Goal: Task Accomplishment & Management: Use online tool/utility

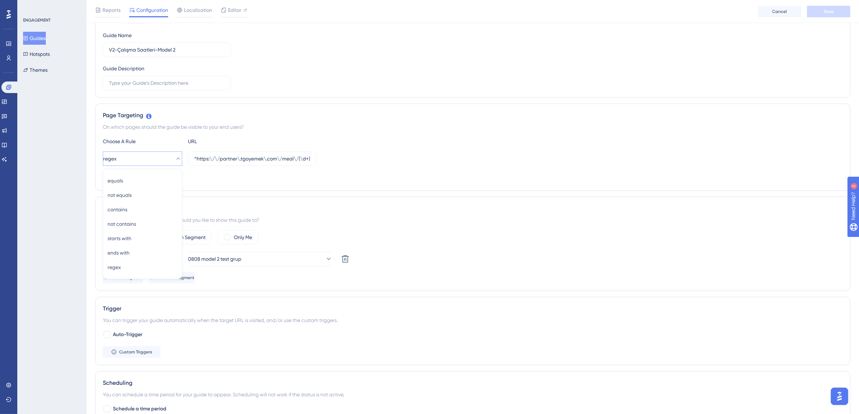
click at [316, 58] on div "Guide ID: 150037 Copy Guide Name V2-Çalışma Saatleri-Model 2 Guide Description" at bounding box center [473, 52] width 740 height 76
click at [39, 36] on button "Guides" at bounding box center [34, 38] width 23 height 13
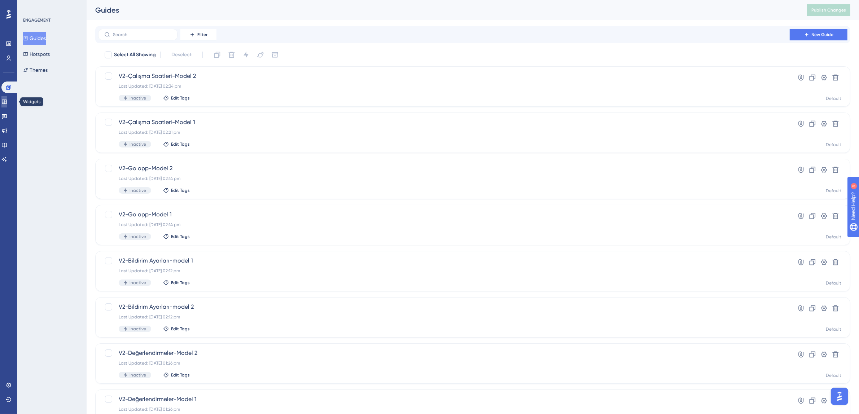
click at [6, 101] on icon at bounding box center [4, 102] width 5 height 4
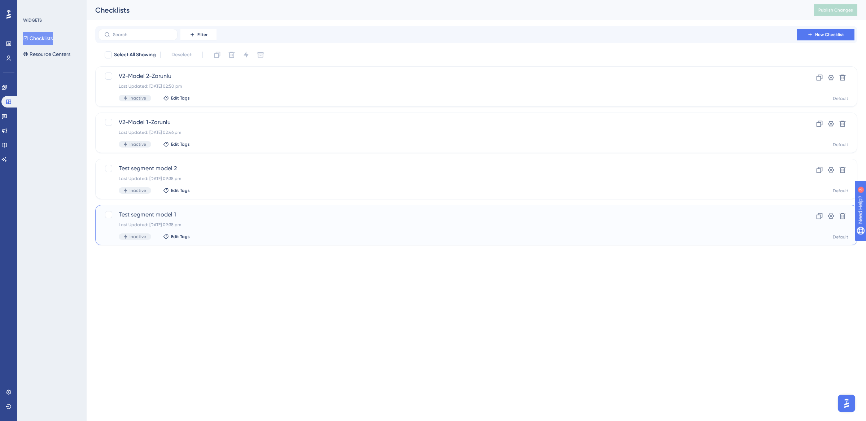
click at [227, 214] on span "Test segment model 1" at bounding box center [448, 214] width 658 height 9
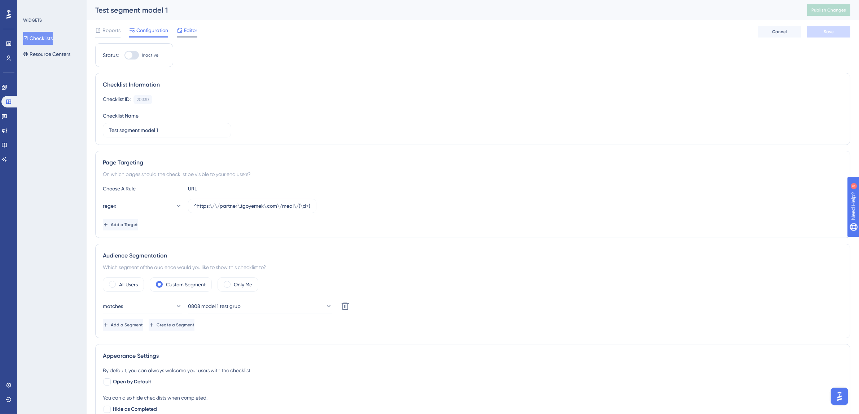
click at [193, 30] on span "Editor" at bounding box center [190, 30] width 13 height 9
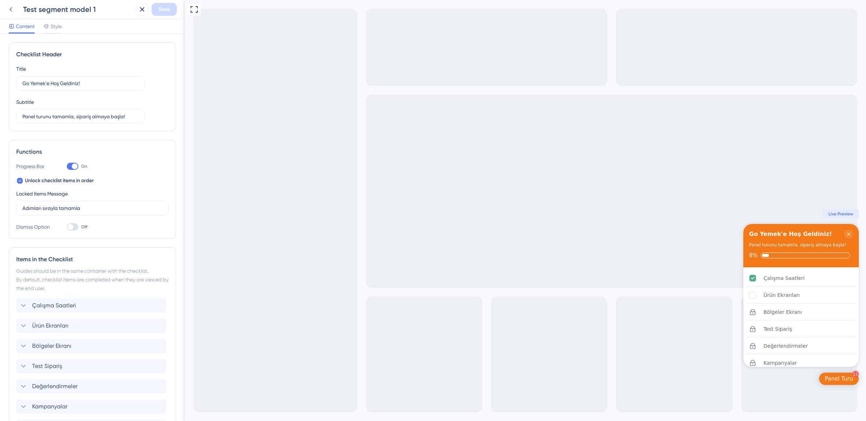
click at [16, 9] on button at bounding box center [10, 9] width 13 height 13
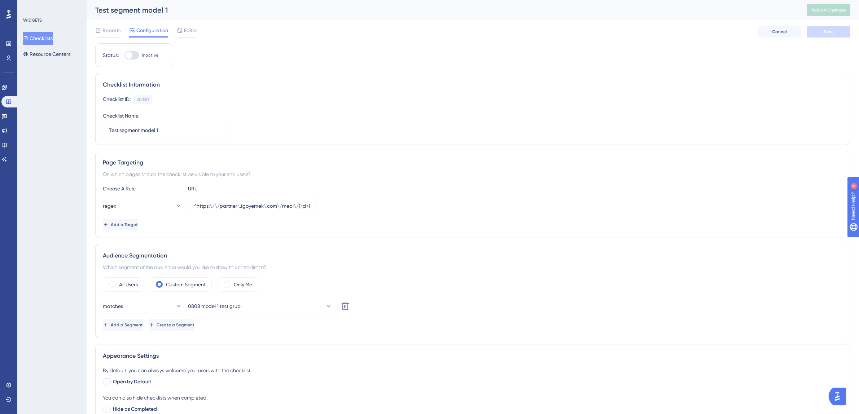
click at [36, 36] on button "Checklists" at bounding box center [38, 38] width 30 height 13
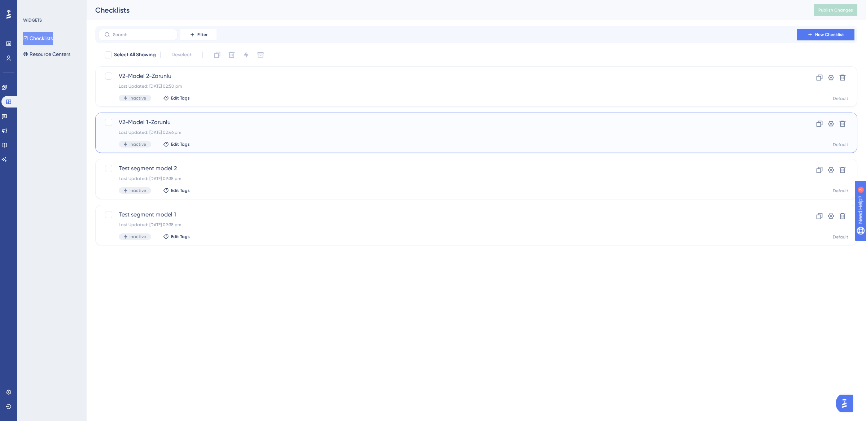
click at [431, 139] on div "V2-Model 1-Zorunlu Last Updated: 14 Aug 2025 02:46 pm Inactive Edit Tags" at bounding box center [448, 133] width 658 height 30
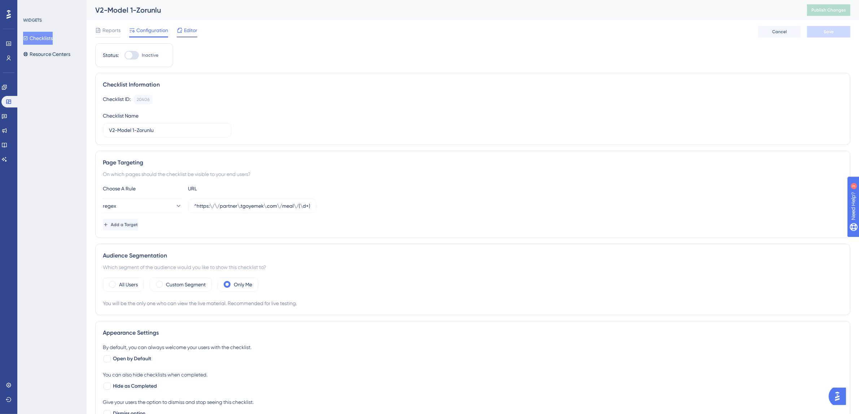
click at [184, 33] on span "Editor" at bounding box center [190, 30] width 13 height 9
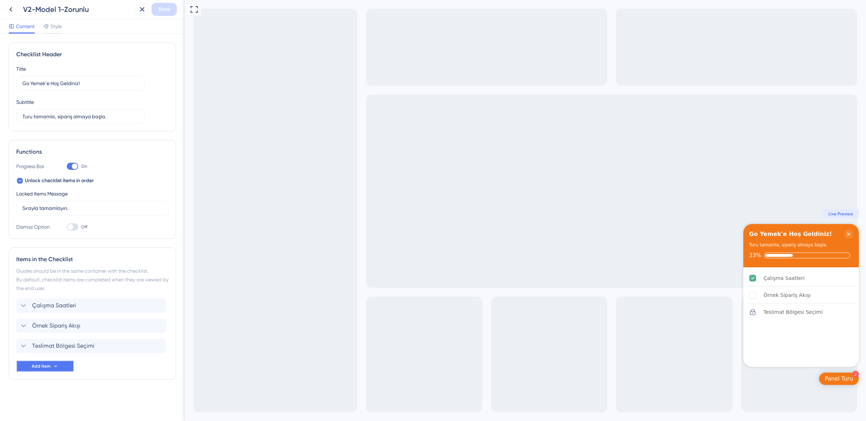
click at [47, 366] on span "Add Item" at bounding box center [41, 367] width 19 height 6
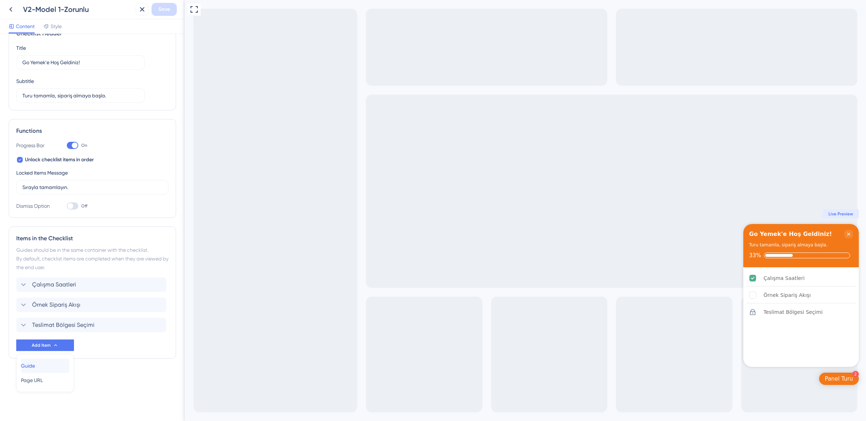
click at [43, 366] on div "Guide Guide" at bounding box center [45, 366] width 48 height 14
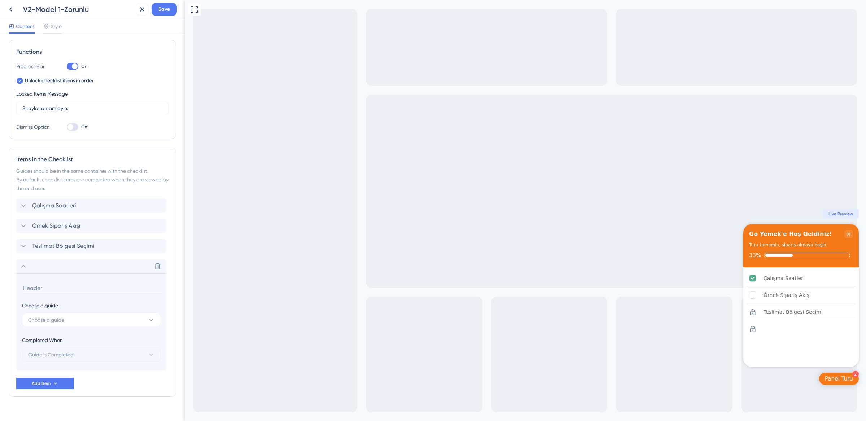
scroll to position [114, 0]
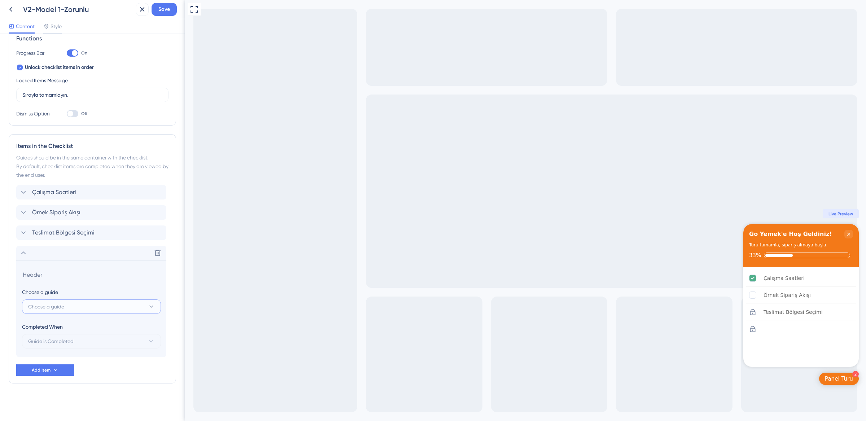
click at [93, 306] on button "Choose a guide" at bounding box center [91, 307] width 139 height 14
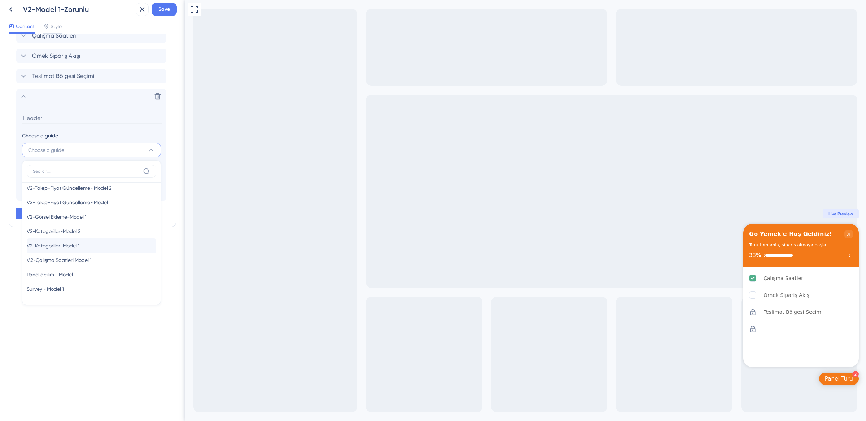
scroll to position [323, 0]
click at [104, 245] on div "V2-Kategoriler-Model 1 V2-Kategoriler-Model 1" at bounding box center [92, 246] width 130 height 14
type input "V2-Kategoriler-Model 1"
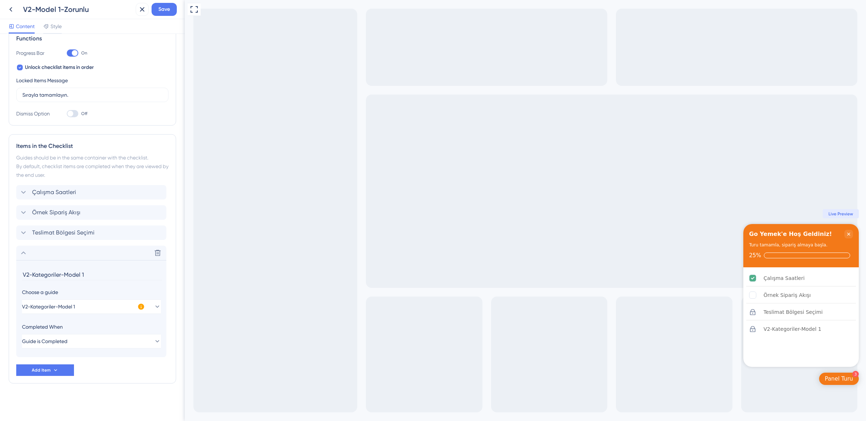
click at [22, 250] on icon at bounding box center [23, 253] width 9 height 9
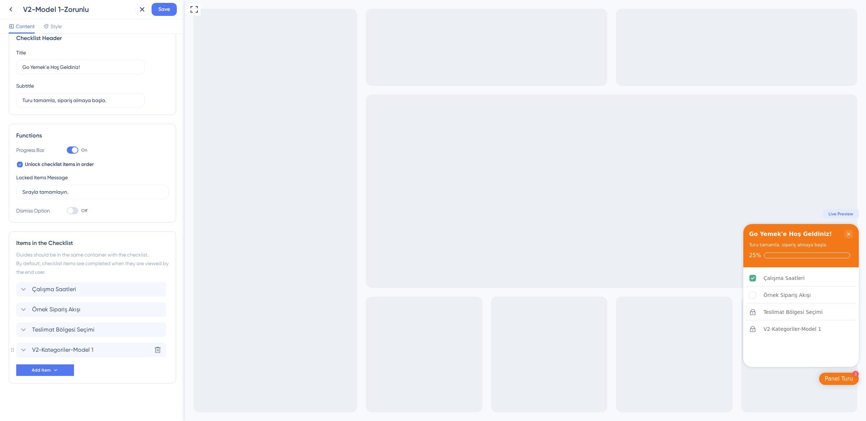
scroll to position [17, 0]
click at [12, 314] on div "Items in the Checklist Guides should be in the same container with the checklis…" at bounding box center [92, 307] width 167 height 152
click at [170, 10] on button "Save" at bounding box center [164, 9] width 25 height 13
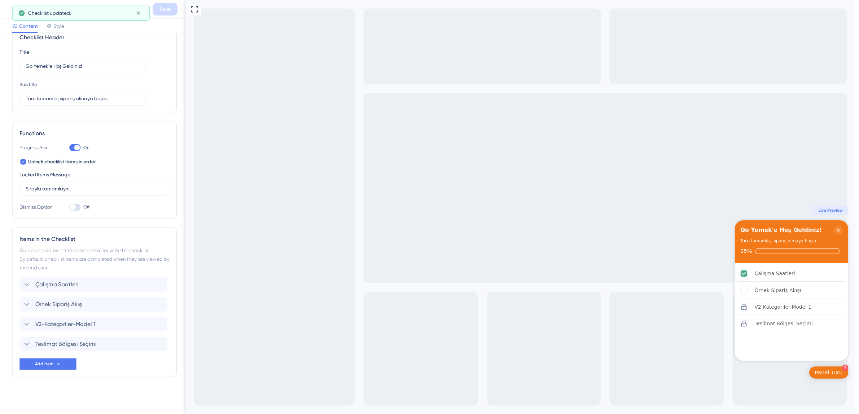
scroll to position [0, 0]
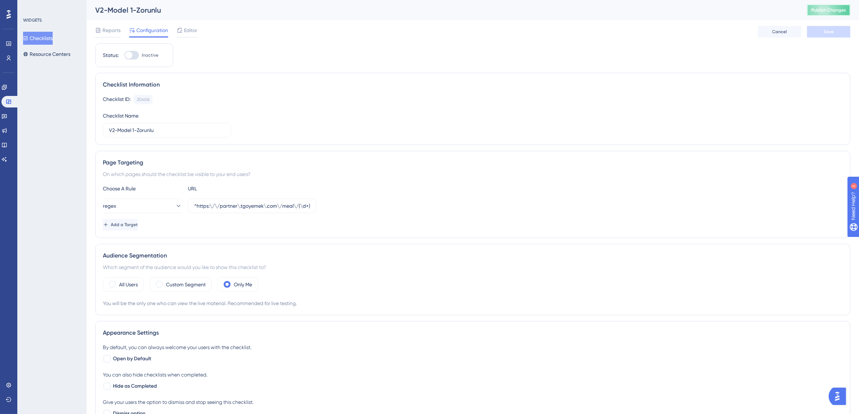
click at [832, 12] on span "Publish Changes" at bounding box center [829, 10] width 35 height 6
click at [270, 205] on input "^https:\/\/partner\.tgoyemek\.com\/meal\/(\d+)\/order(?:\/list|\/)?$" at bounding box center [252, 206] width 116 height 8
click at [280, 208] on input "^https:\/\/partner\.tgoyemek\.com\/meal\/(\d+)\/order(?:\/list|\/)?$" at bounding box center [252, 206] width 116 height 8
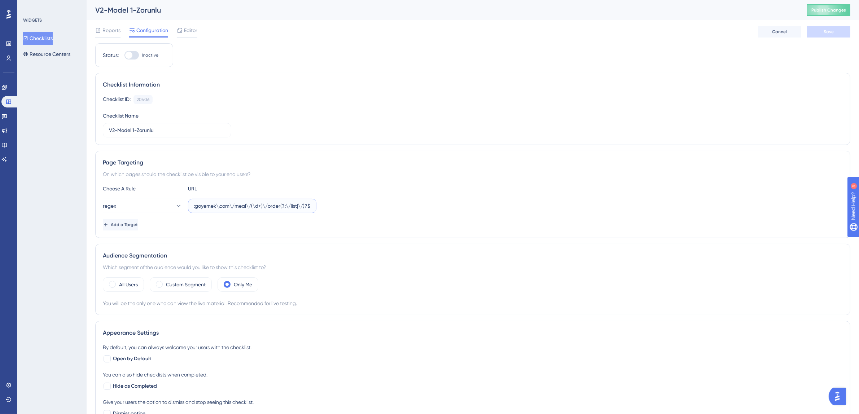
click at [280, 208] on input "^https:\/\/partner\.tgoyemek\.com\/meal\/(\d+)\/order(?:\/list|\/)?$" at bounding box center [252, 206] width 116 height 8
click at [242, 207] on input "^https:\/\/partner\.tgoyemek\.com\/meal\/(\d+)\/order(?:\/list|\/)?$" at bounding box center [252, 206] width 116 height 8
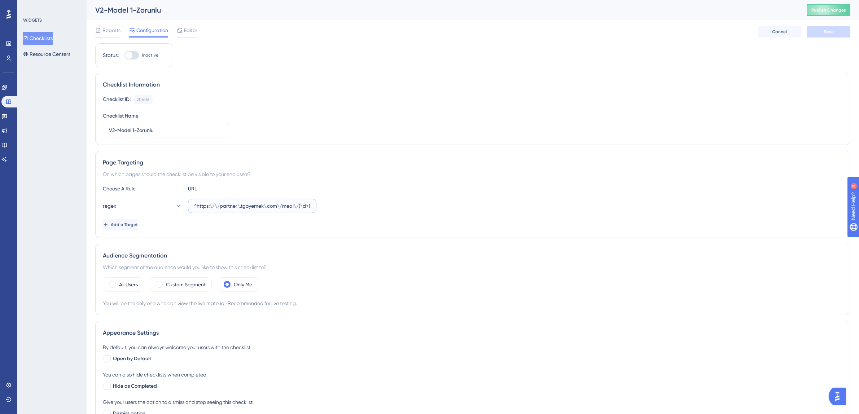
click at [237, 210] on input "^https:\/\/partner\.tgoyemek\.com\/meal\/(\d+)\/order(?:\/list|\/)?$" at bounding box center [252, 206] width 116 height 8
click at [843, 9] on button "Publish Changes" at bounding box center [829, 10] width 43 height 12
click at [829, 12] on span "Publish Changes" at bounding box center [829, 10] width 35 height 6
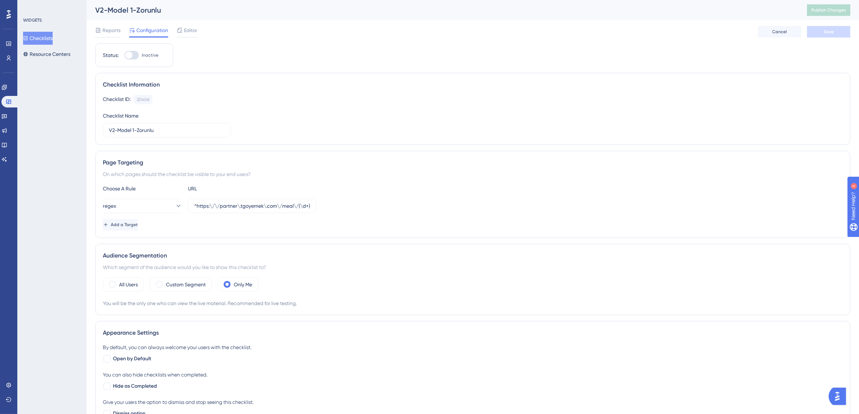
click at [51, 38] on button "Checklists" at bounding box center [38, 38] width 30 height 13
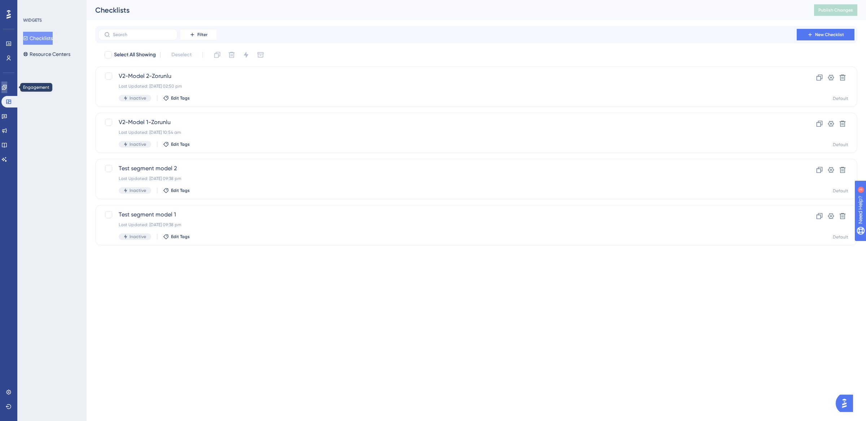
click at [7, 90] on icon at bounding box center [4, 87] width 6 height 6
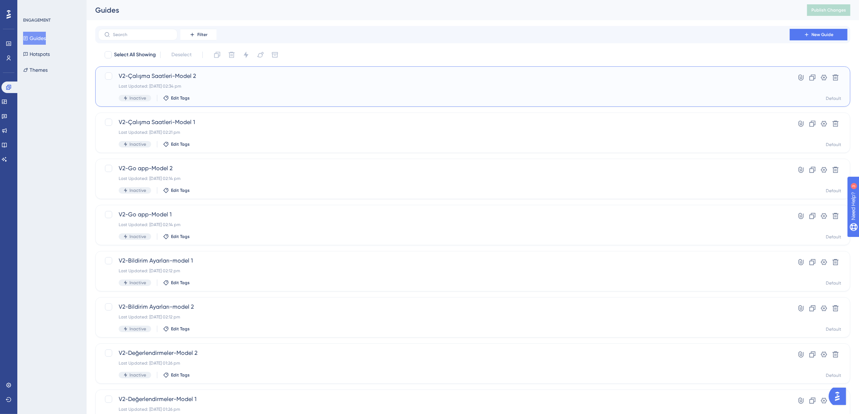
click at [355, 86] on div "Last Updated: [DATE] 02:34 pm" at bounding box center [444, 86] width 651 height 6
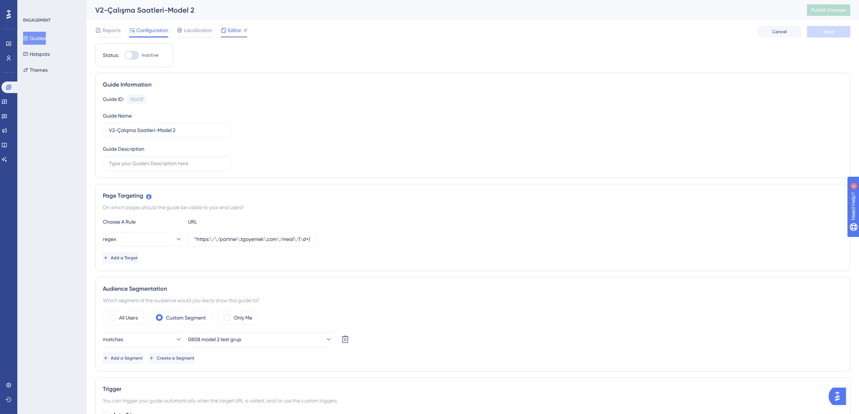
click at [234, 32] on span "Editor" at bounding box center [234, 30] width 13 height 9
click at [5, 106] on link at bounding box center [4, 102] width 6 height 12
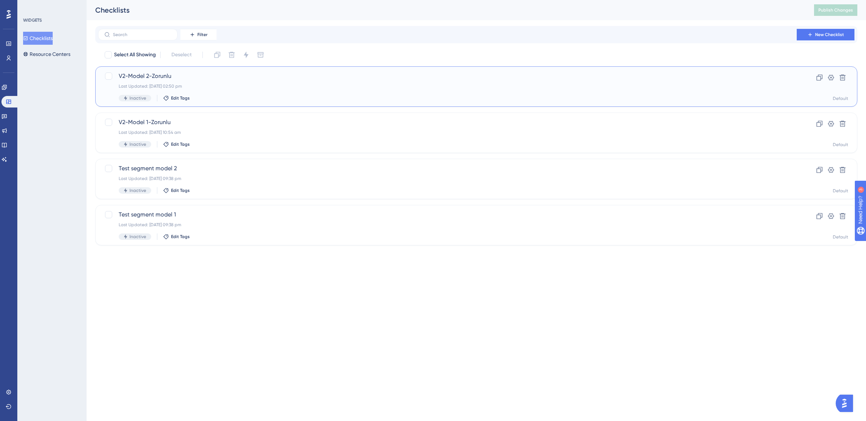
click at [208, 85] on div "Last Updated: 14 Aug 2025 02:50 pm" at bounding box center [448, 86] width 658 height 6
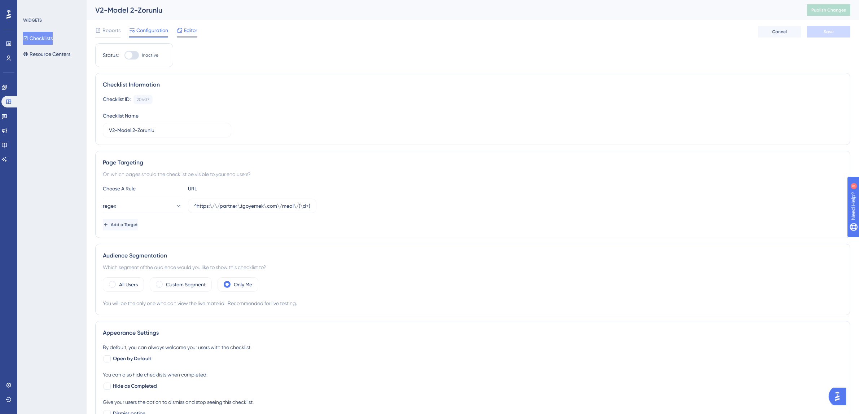
click at [184, 35] on div "Editor" at bounding box center [187, 32] width 21 height 12
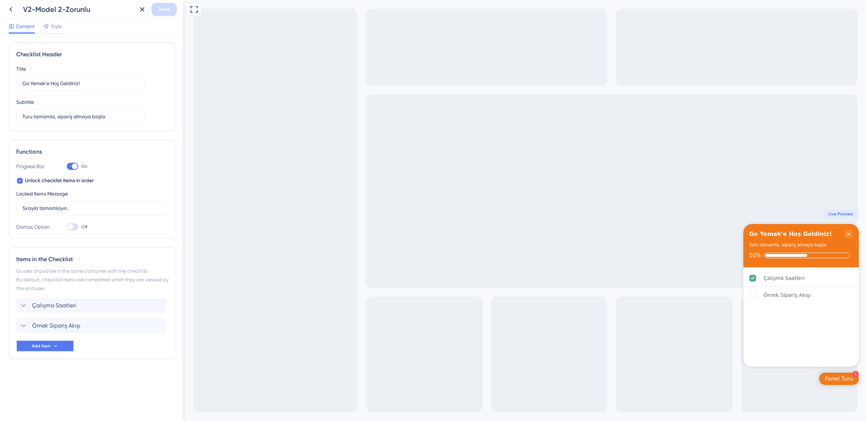
click at [54, 348] on icon at bounding box center [56, 346] width 6 height 6
click at [44, 366] on div "Guide Guide" at bounding box center [45, 366] width 48 height 14
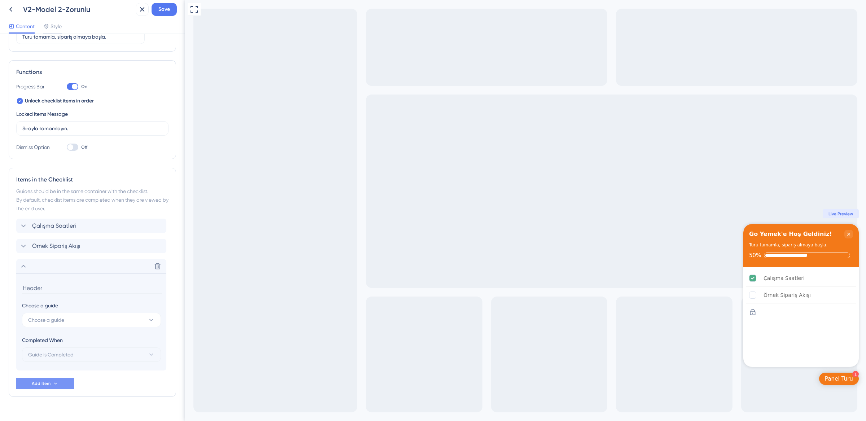
scroll to position [93, 0]
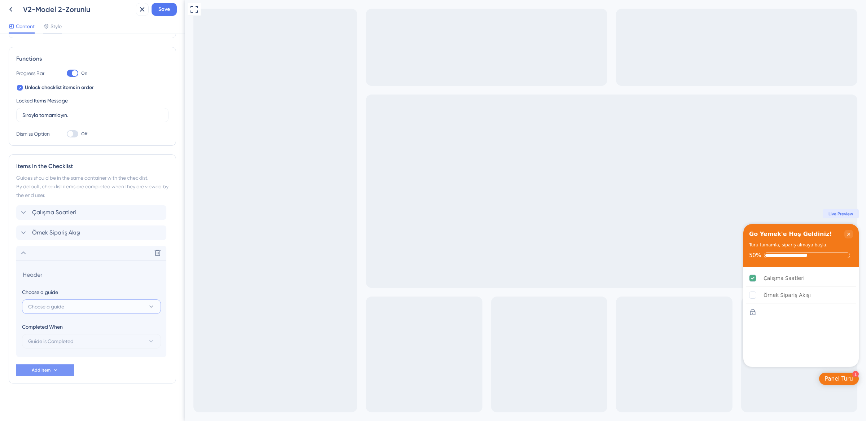
click at [45, 306] on span "Choose a guide" at bounding box center [46, 306] width 36 height 9
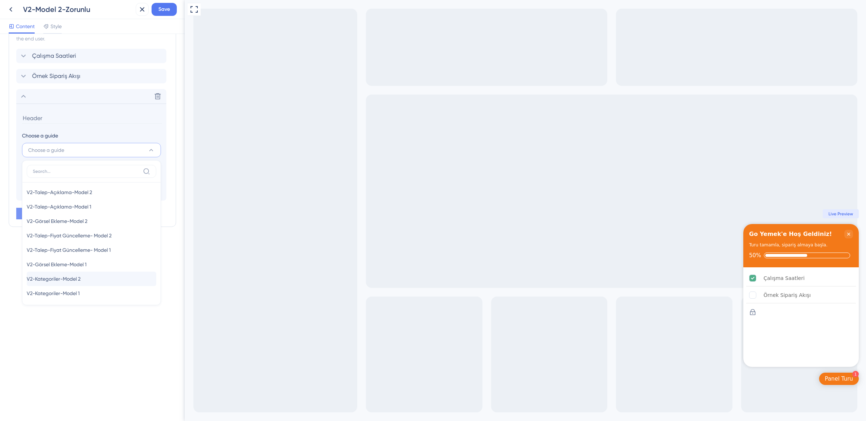
scroll to position [278, 0]
click at [61, 278] on span "V2-Kategoriler-Model 2" at bounding box center [54, 277] width 54 height 9
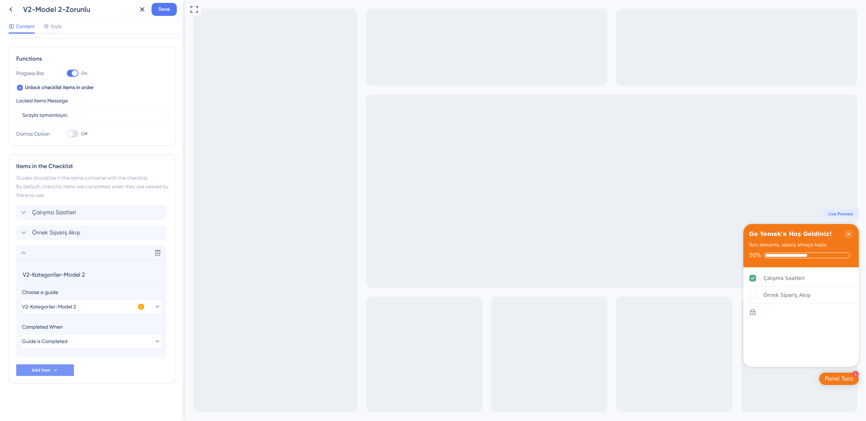
scroll to position [93, 0]
click at [64, 278] on input "V2-Kategoriler-Model 2" at bounding box center [92, 274] width 140 height 11
type input "Ürün Ekranları"
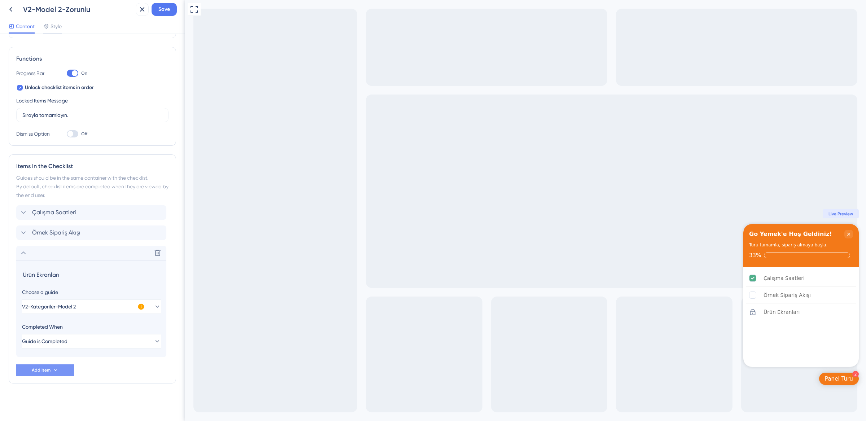
click at [111, 373] on div "Çalışma Saatleri Örnek Sipariş Akışı Delete Ürün Ekranları Choose a guide V2-Ka…" at bounding box center [92, 290] width 152 height 171
click at [102, 373] on div "Çalışma Saatleri Örnek Sipariş Akışı Delete Ürün Ekranları Choose a guide V2-Ka…" at bounding box center [92, 290] width 152 height 171
click at [100, 388] on div "Checklist Header Title Go Yemek'e Hoş Geldiniz! Subtitle Turu tamamla, sipariş …" at bounding box center [92, 180] width 167 height 463
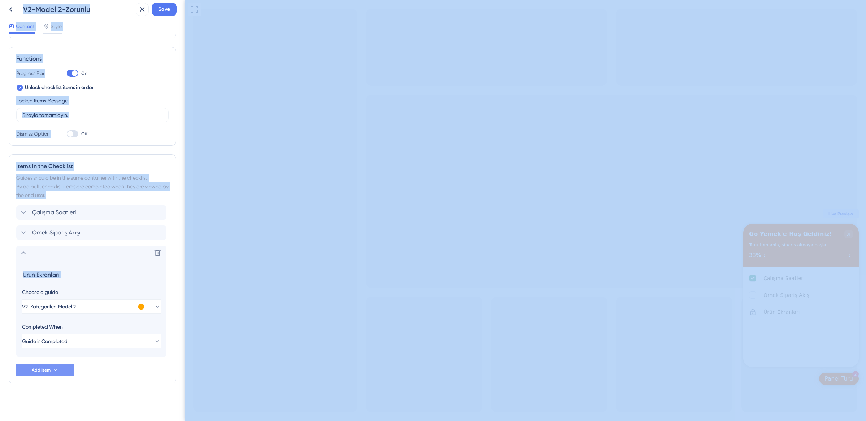
click at [100, 388] on div "Checklist Header Title Go Yemek'e Hoş Geldiniz! Subtitle Turu tamamla, sipariş …" at bounding box center [92, 180] width 167 height 463
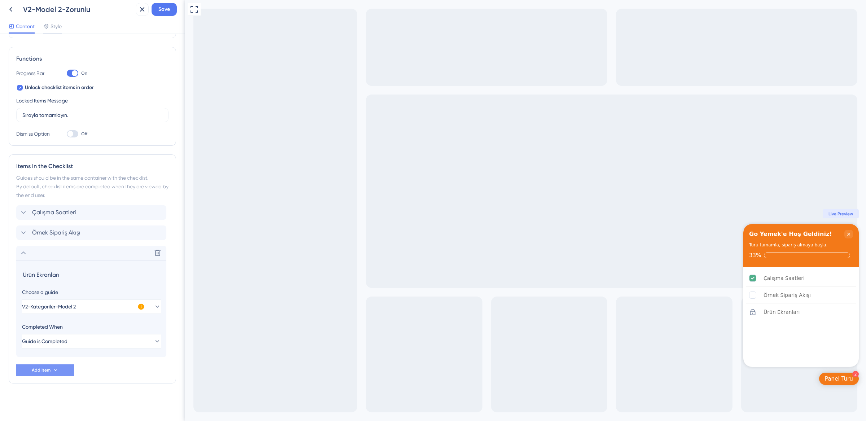
click at [119, 379] on div "Items in the Checklist Guides should be in the same container with the checklis…" at bounding box center [92, 268] width 167 height 229
click at [26, 249] on icon at bounding box center [23, 253] width 9 height 9
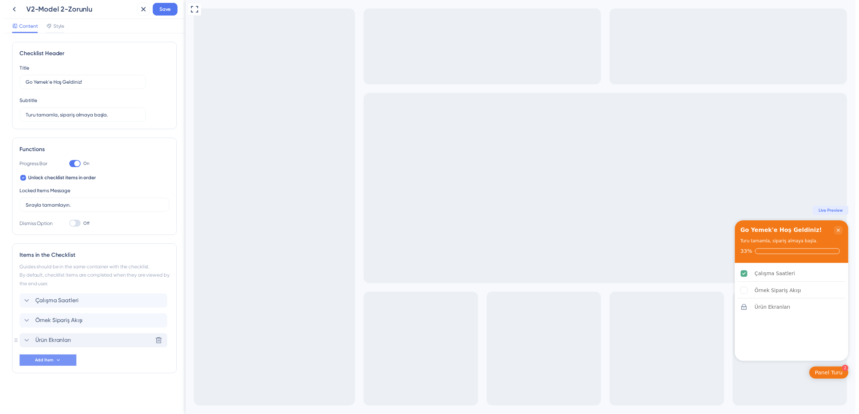
scroll to position [0, 0]
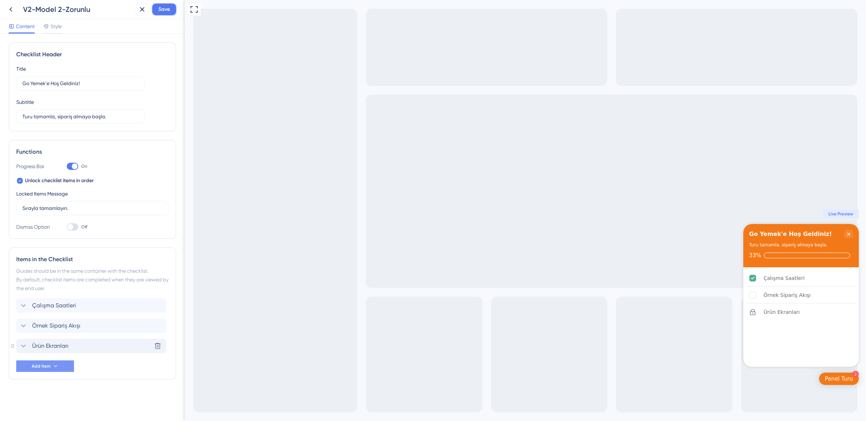
click at [167, 12] on span "Save" at bounding box center [164, 9] width 12 height 9
click at [138, 12] on icon at bounding box center [137, 14] width 4 height 4
click at [13, 10] on icon at bounding box center [10, 9] width 9 height 9
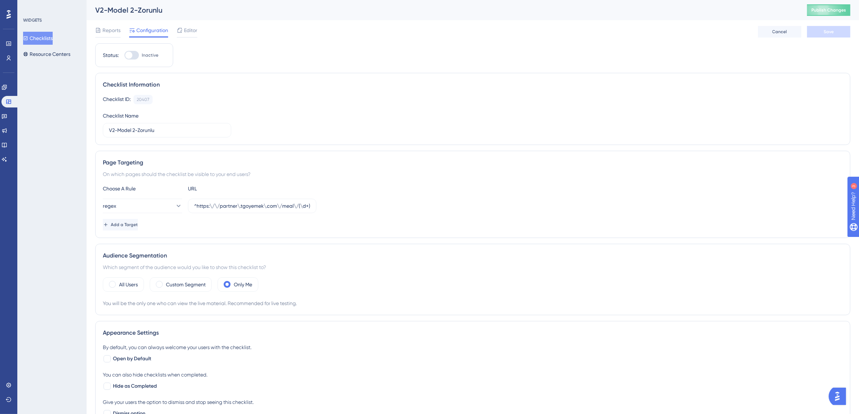
click at [42, 38] on button "Checklists" at bounding box center [38, 38] width 30 height 13
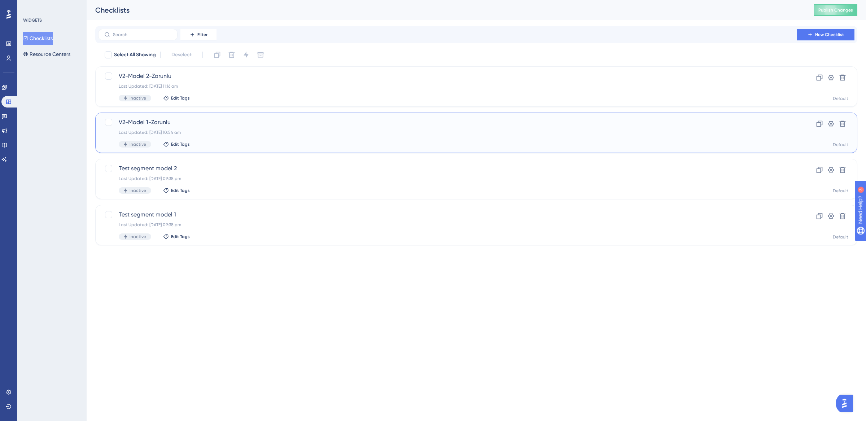
click at [194, 124] on span "V2-Model 1-Zorunlu" at bounding box center [448, 122] width 658 height 9
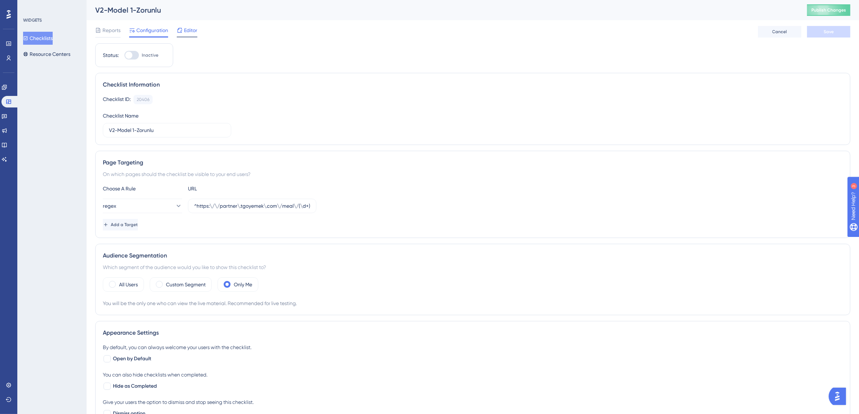
click at [181, 30] on icon at bounding box center [180, 30] width 6 height 6
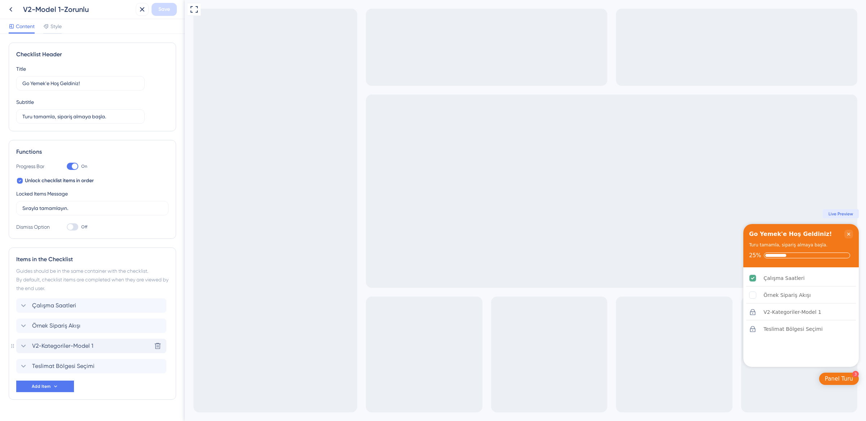
click at [36, 347] on span "V2-Kategoriler-Model 1" at bounding box center [62, 346] width 61 height 9
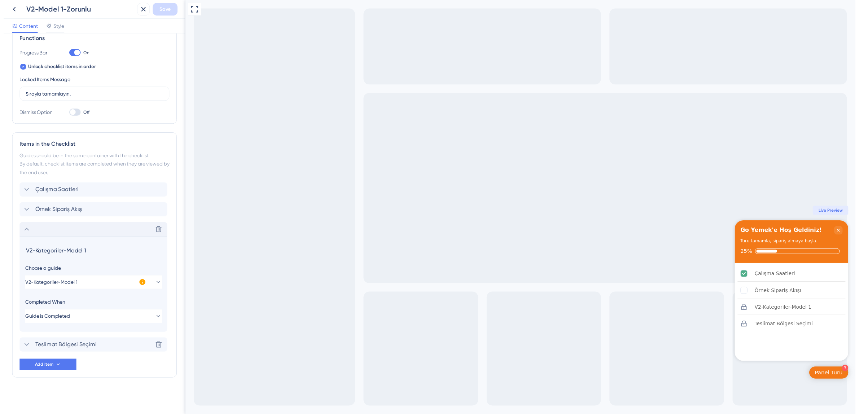
scroll to position [114, 0]
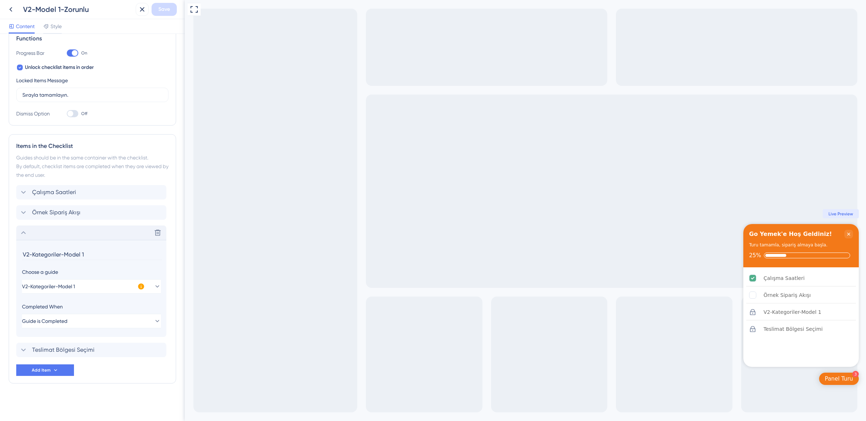
click at [80, 255] on input "V2-Kategoriler-Model 1" at bounding box center [92, 254] width 140 height 11
type input "Ürün Ekranları"
click at [171, 9] on button "Save" at bounding box center [164, 9] width 25 height 13
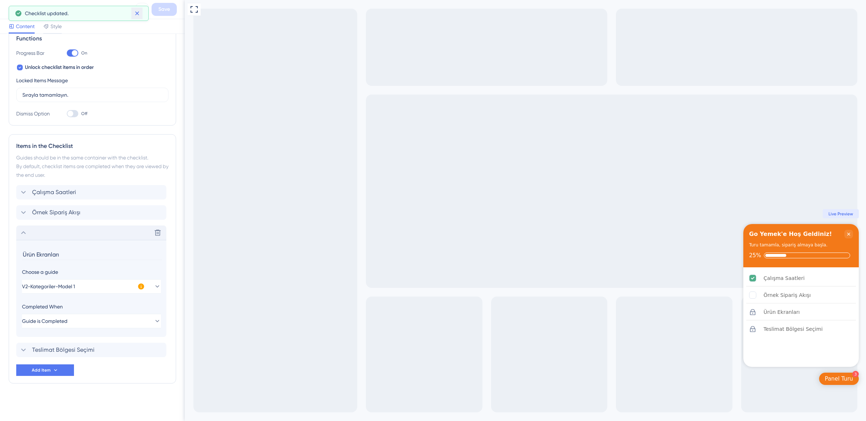
click at [138, 17] on button at bounding box center [136, 14] width 11 height 12
click at [16, 8] on button at bounding box center [10, 9] width 13 height 13
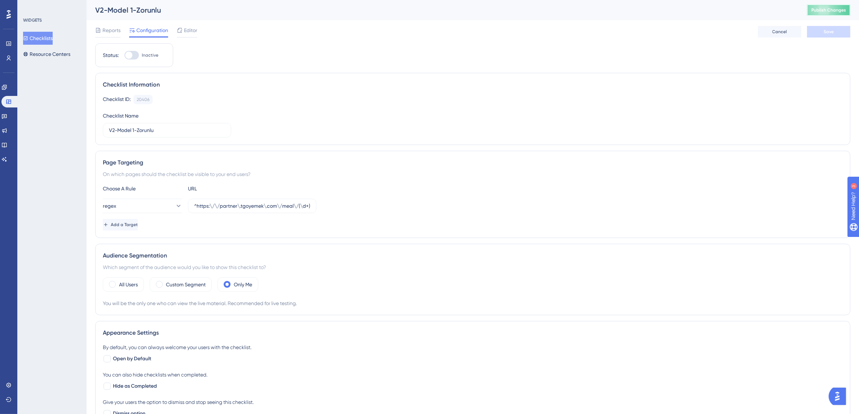
click at [831, 8] on span "Publish Changes" at bounding box center [829, 10] width 35 height 6
click at [7, 88] on link at bounding box center [4, 88] width 6 height 12
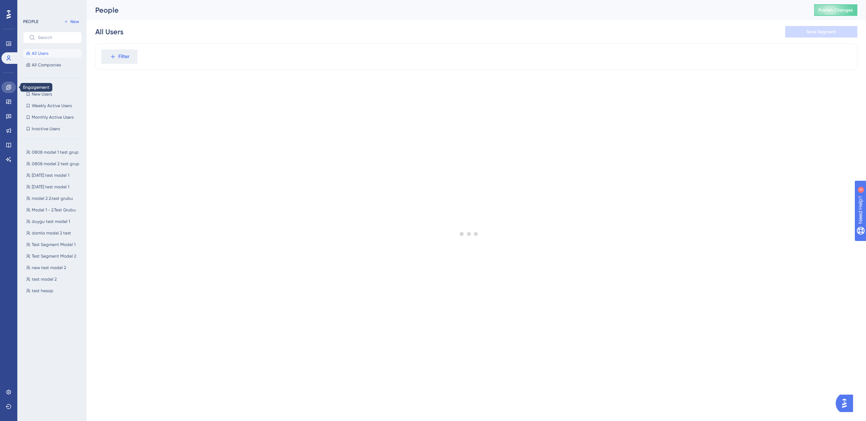
click at [8, 90] on link at bounding box center [8, 88] width 14 height 12
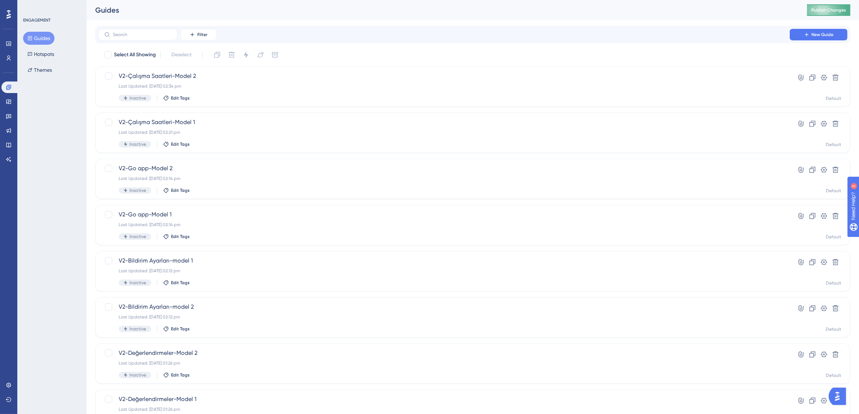
click at [831, 10] on span "Publish Changes" at bounding box center [829, 10] width 35 height 6
click at [8, 101] on icon at bounding box center [9, 102] width 6 height 6
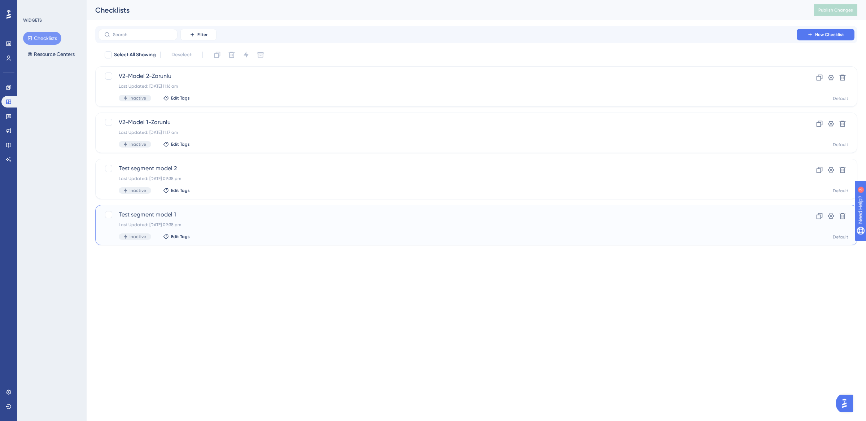
click at [196, 211] on span "Test segment model 1" at bounding box center [448, 214] width 658 height 9
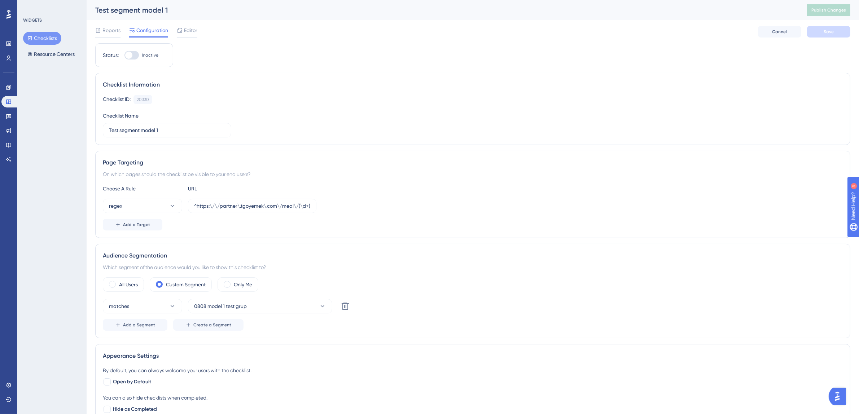
scroll to position [2, 0]
click at [192, 28] on span "Editor" at bounding box center [190, 28] width 13 height 9
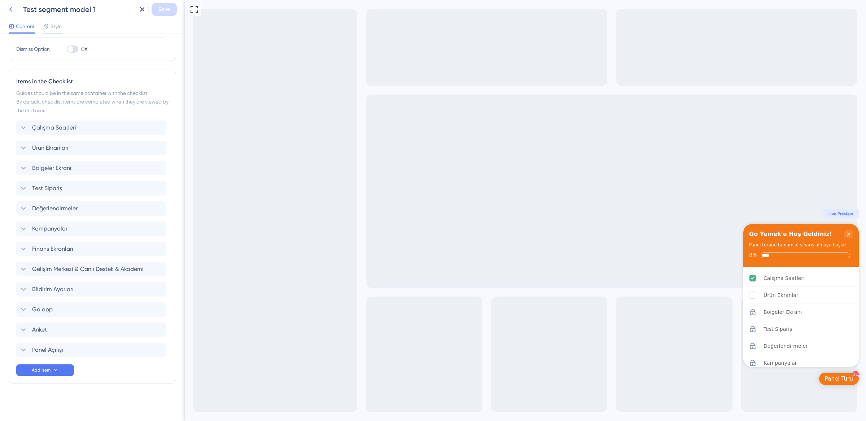
click at [10, 10] on icon at bounding box center [10, 9] width 9 height 9
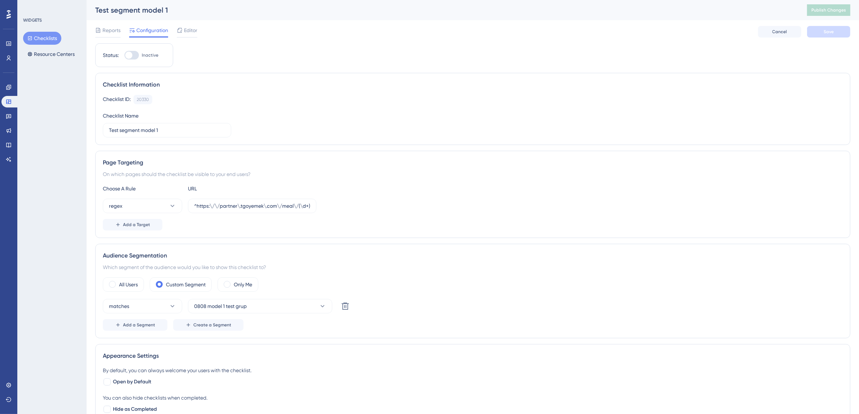
click at [13, 10] on div at bounding box center [9, 15] width 12 height 12
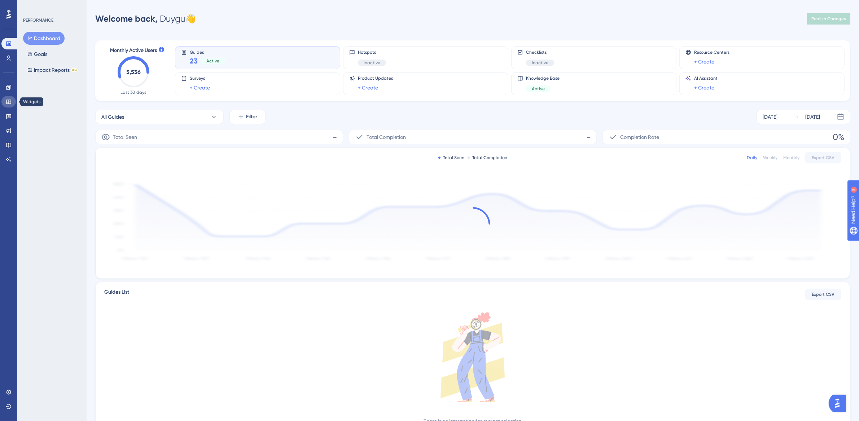
click at [9, 102] on icon at bounding box center [8, 102] width 5 height 4
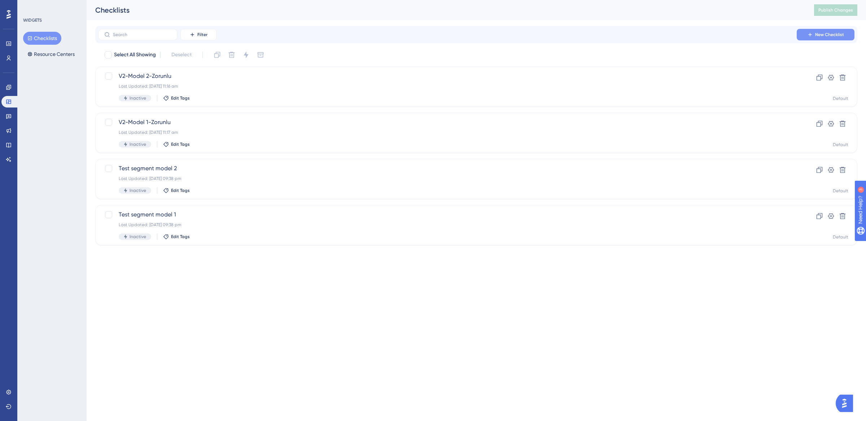
click at [812, 36] on icon at bounding box center [811, 35] width 6 height 6
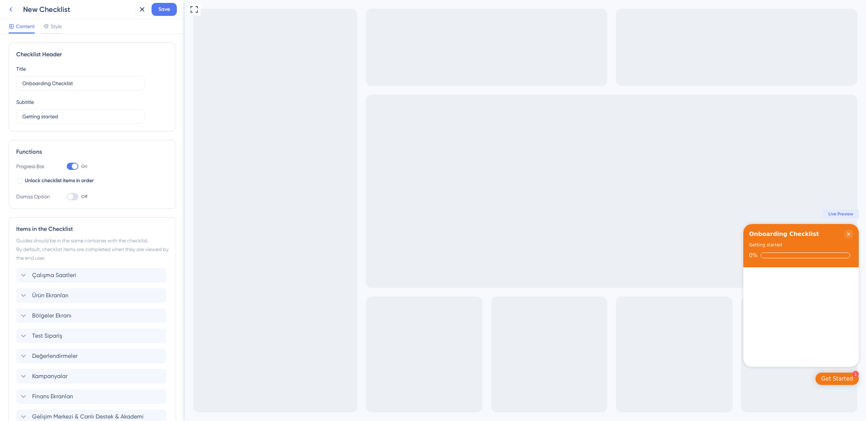
click at [14, 10] on icon at bounding box center [10, 9] width 9 height 9
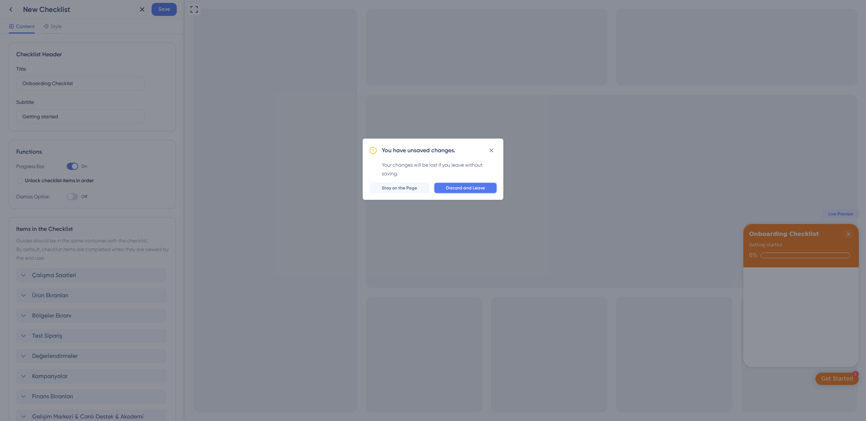
click at [457, 190] on span "Discard and Leave" at bounding box center [465, 188] width 39 height 6
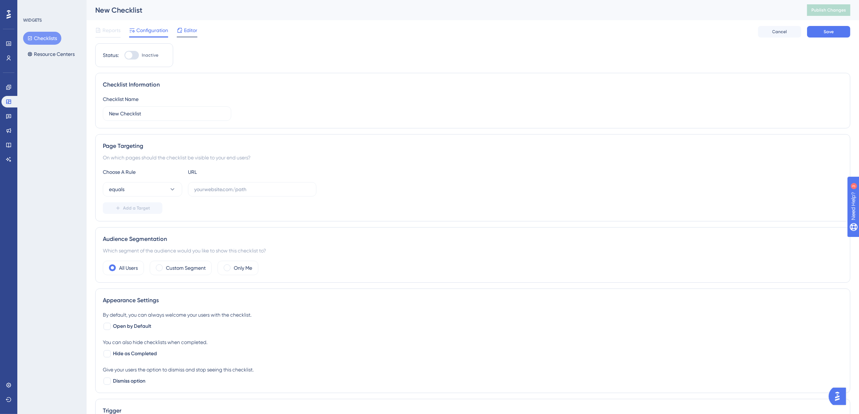
click at [187, 29] on span "Editor" at bounding box center [190, 30] width 13 height 9
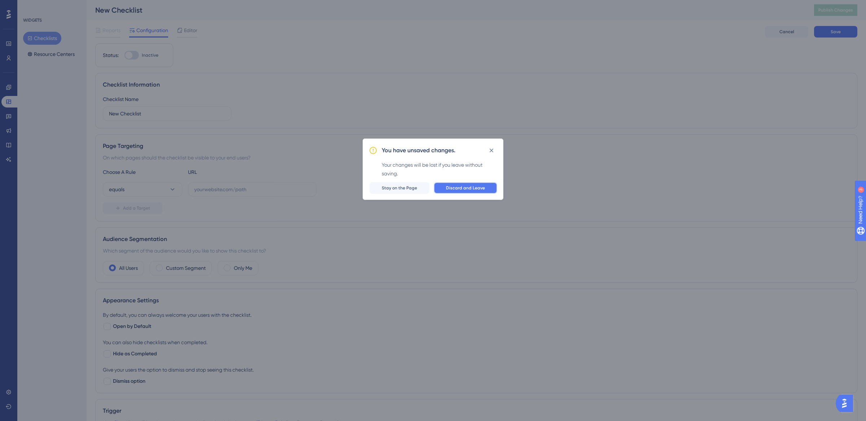
click at [475, 185] on span "Discard and Leave" at bounding box center [465, 188] width 39 height 6
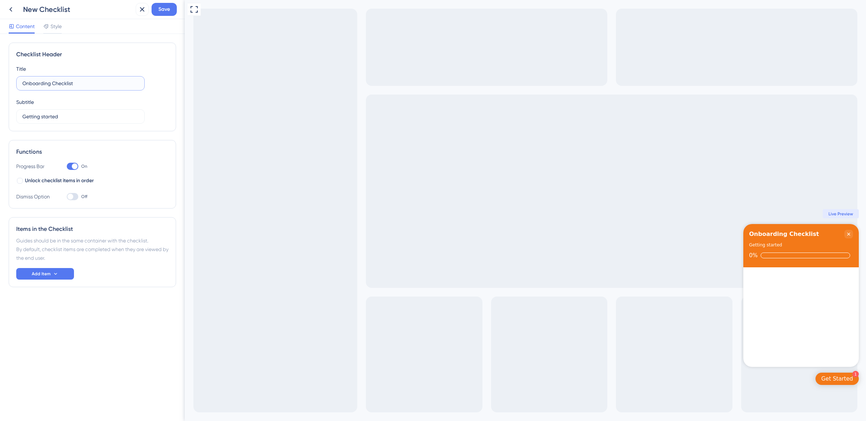
click at [65, 86] on input "Onboarding Checklist" at bounding box center [80, 83] width 116 height 8
type input "Panel Turu"
click at [31, 113] on input "Getting started" at bounding box center [80, 117] width 116 height 8
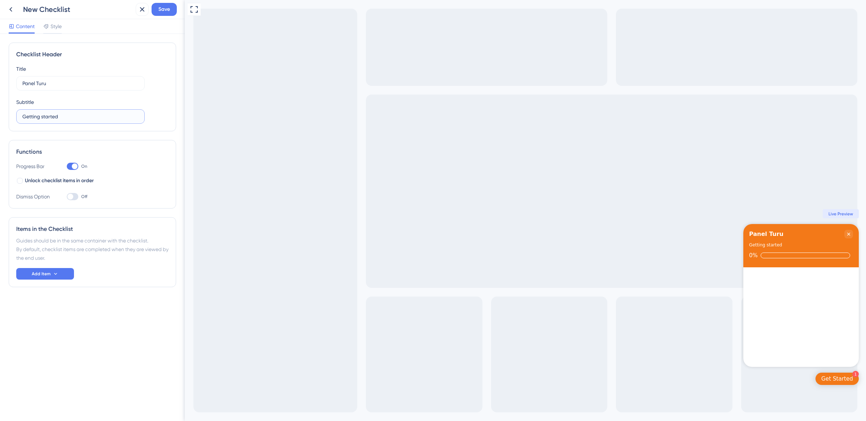
click at [31, 113] on input "Getting started" at bounding box center [80, 117] width 116 height 8
type input "P"
type input "Panel hakkındaki bilgilerinizi arttırın!"
click at [51, 86] on input "Panel Turu" at bounding box center [80, 83] width 116 height 8
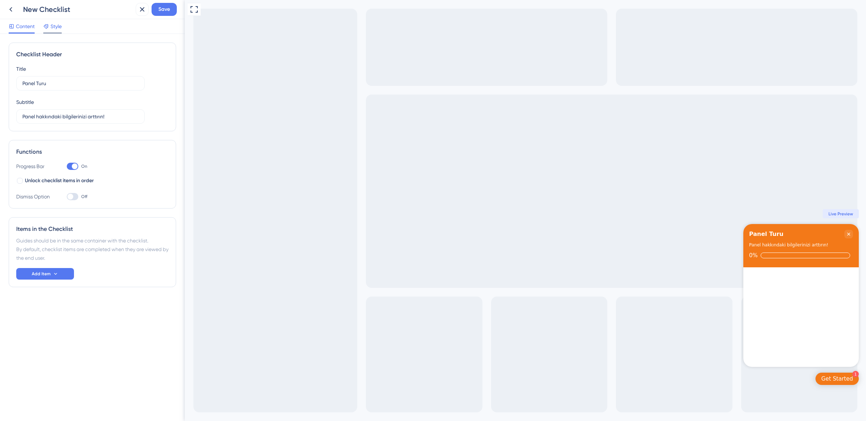
click at [52, 26] on span "Style" at bounding box center [56, 26] width 11 height 9
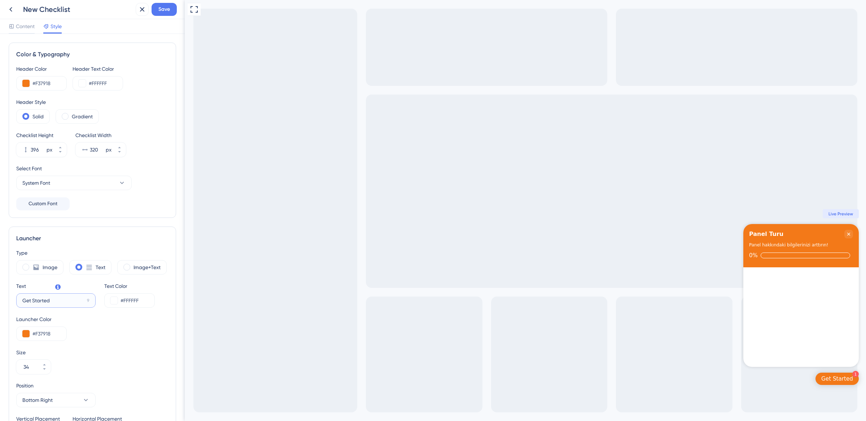
click at [49, 298] on input "Get Started" at bounding box center [53, 301] width 62 height 8
type input "Önemli Bilgiler"
click at [30, 32] on div "Content" at bounding box center [22, 28] width 26 height 12
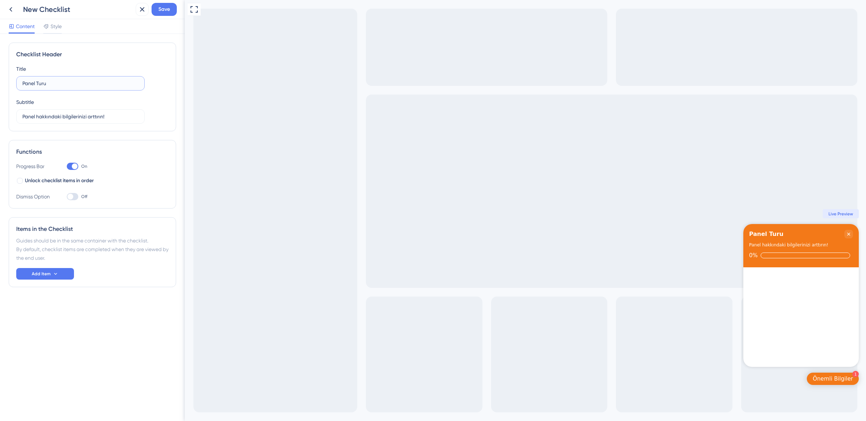
click at [52, 82] on input "Panel Turu" at bounding box center [80, 83] width 116 height 8
click at [793, 236] on div "Sizin için İpuçları" at bounding box center [777, 234] width 56 height 9
drag, startPoint x: 773, startPoint y: 234, endPoint x: 732, endPoint y: 229, distance: 41.1
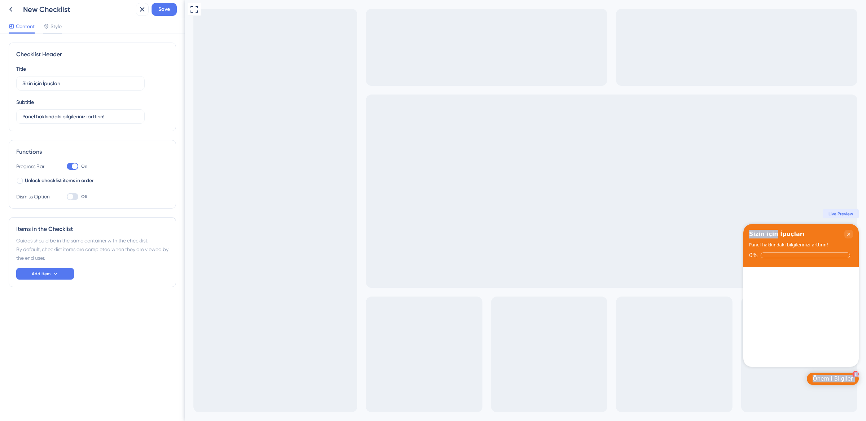
click at [732, 229] on div "Full Screen Preview 1 Önemli Bilgiler Sizin için İpuçları Panel hakkındaki bilg…" at bounding box center [526, 210] width 682 height 421
drag, startPoint x: 42, startPoint y: 83, endPoint x: 2, endPoint y: 82, distance: 39.7
click at [2, 82] on div "Checklist Header Title Sizin için İpuçları Subtitle Panel hakkındaki bilgilerin…" at bounding box center [92, 227] width 185 height 387
type input "Panel İpuçları"
click at [64, 99] on div "Subtitle Panel hakkındaki bilgilerinizi arttırın!" at bounding box center [80, 111] width 129 height 26
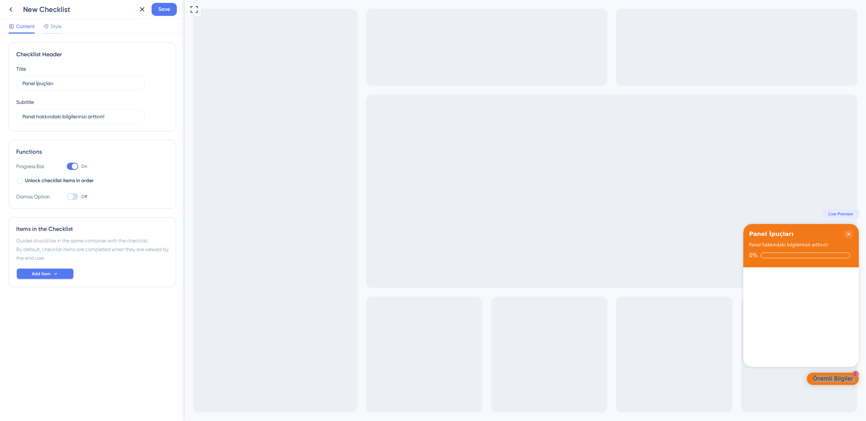
click at [51, 275] on button "Add Item" at bounding box center [45, 274] width 58 height 12
click at [45, 294] on div "Guide Guide" at bounding box center [45, 294] width 37 height 14
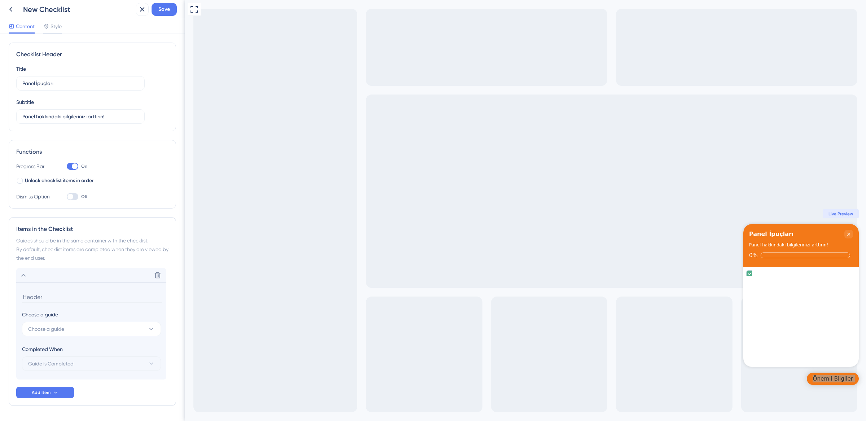
scroll to position [22, 0]
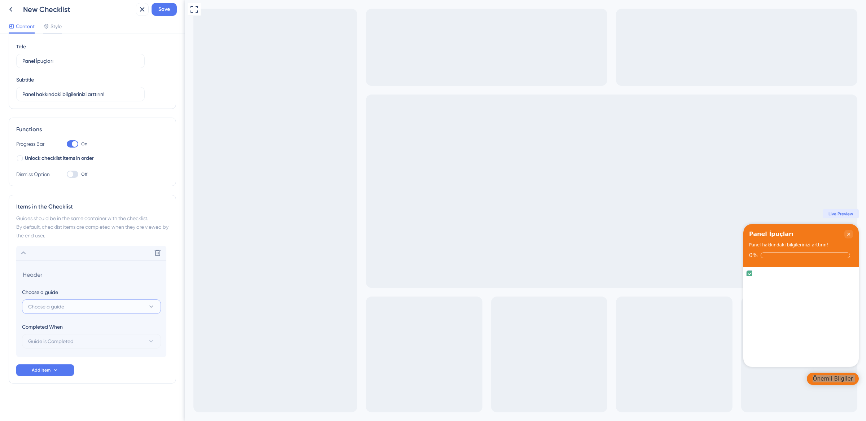
click at [56, 300] on button "Choose a guide" at bounding box center [91, 307] width 139 height 14
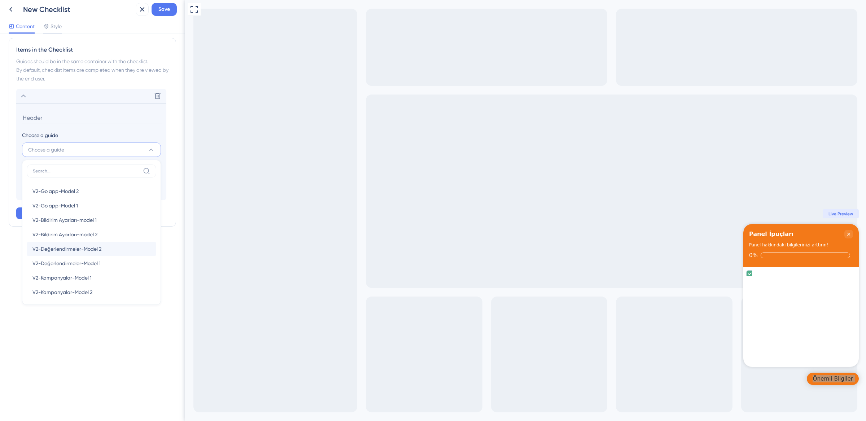
scroll to position [30, 0]
click at [90, 226] on span "V2-Bildirim Ayarları-model 1" at bounding box center [64, 222] width 64 height 9
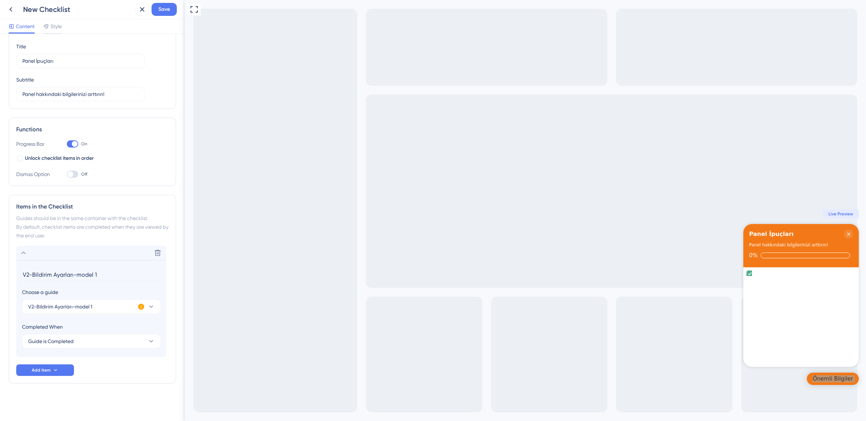
scroll to position [22, 0]
drag, startPoint x: 103, startPoint y: 275, endPoint x: 73, endPoint y: 274, distance: 29.6
click at [73, 274] on input "V2-Bildirim Ayarları-model 1" at bounding box center [92, 274] width 140 height 11
drag, startPoint x: 32, startPoint y: 274, endPoint x: 7, endPoint y: 273, distance: 25.6
click at [7, 273] on div "Checklist Header Title Panel İpuçları Subtitle Panel hakkındaki bilgilerinizi a…" at bounding box center [92, 227] width 185 height 387
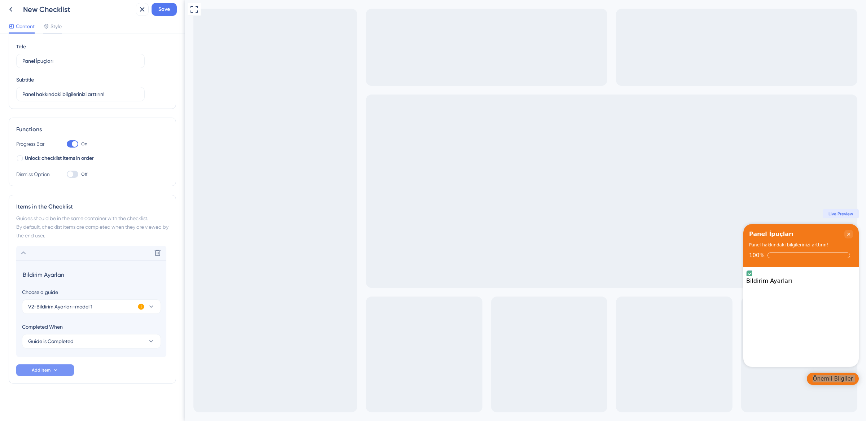
type input "Bildirim Ayarları"
click at [48, 369] on span "Add Item" at bounding box center [41, 370] width 19 height 6
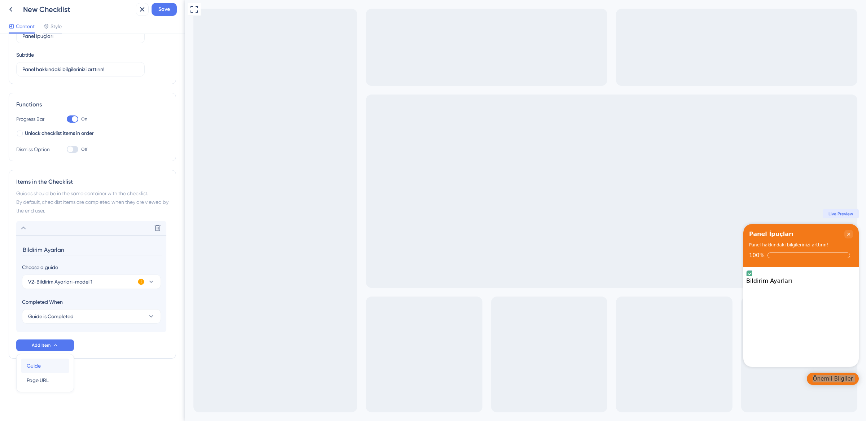
click at [47, 366] on div "Guide Guide" at bounding box center [45, 366] width 37 height 14
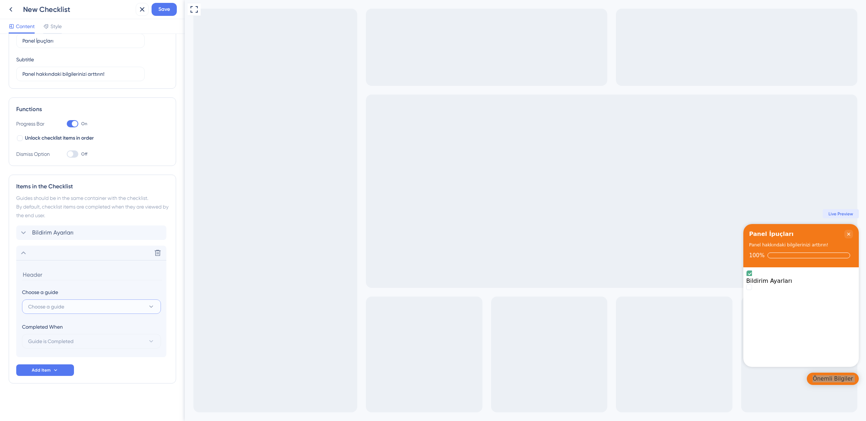
click at [58, 312] on button "Choose a guide" at bounding box center [91, 307] width 139 height 14
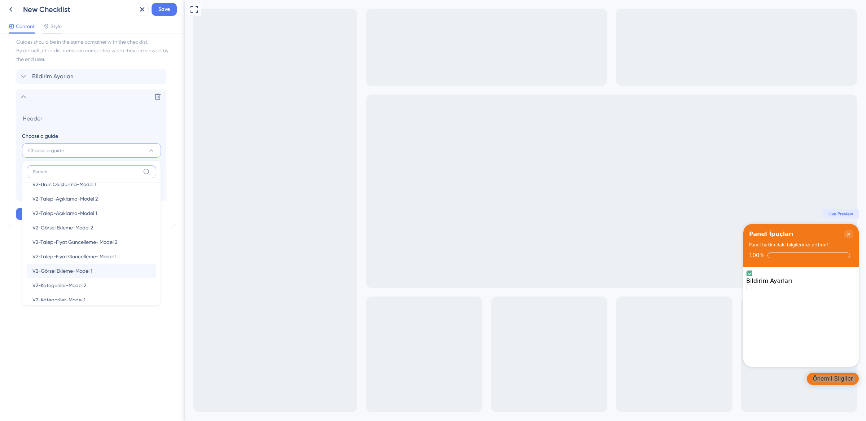
scroll to position [271, 0]
click at [95, 271] on div "V2-Görsel Ekleme-Model 1 V2-Görsel Ekleme-Model 1" at bounding box center [91, 270] width 118 height 14
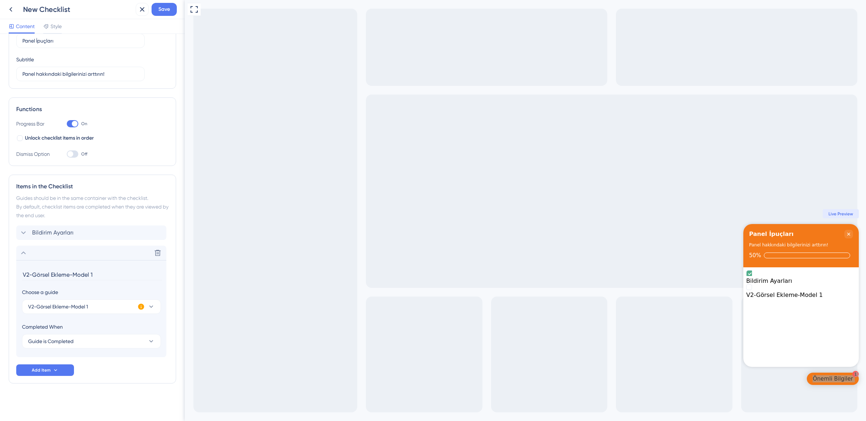
scroll to position [43, 0]
drag, startPoint x: 96, startPoint y: 274, endPoint x: 25, endPoint y: 275, distance: 71.8
click at [25, 275] on input "V2-Görsel Ekleme-Model 1" at bounding box center [92, 274] width 140 height 11
click at [106, 275] on input "V2-Görsel Ekleme-Model 1" at bounding box center [92, 274] width 140 height 11
click at [106, 274] on input "V2-Görsel Ekleme-Model 1" at bounding box center [92, 274] width 140 height 11
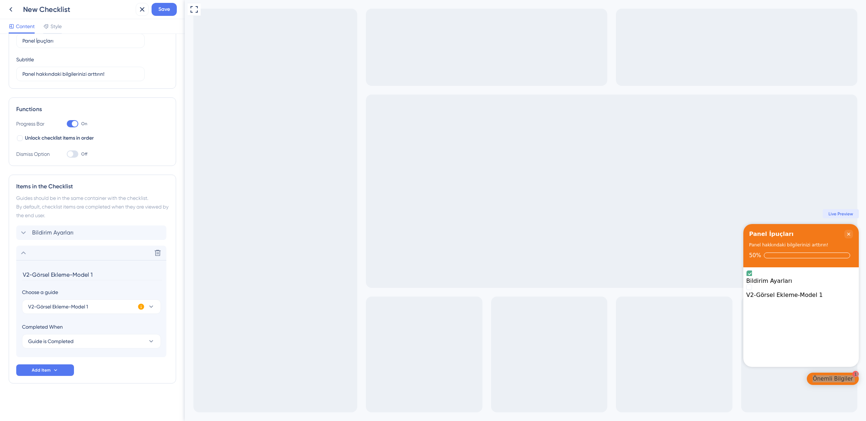
click at [106, 274] on input "V2-Görsel Ekleme-Model 1" at bounding box center [92, 274] width 140 height 11
type input "Ürün Görselleri"
click at [64, 367] on button "Add Item" at bounding box center [45, 371] width 58 height 12
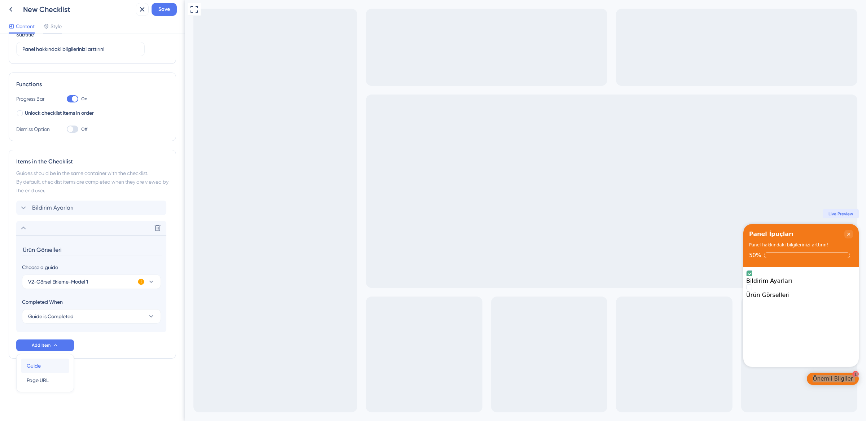
click at [45, 365] on div "Guide Guide" at bounding box center [45, 366] width 37 height 14
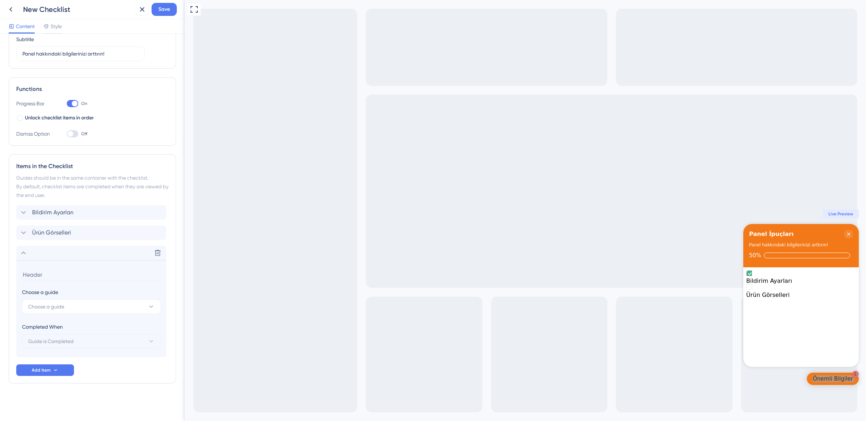
scroll to position [63, 0]
click at [68, 300] on button "Choose a guide" at bounding box center [91, 307] width 139 height 14
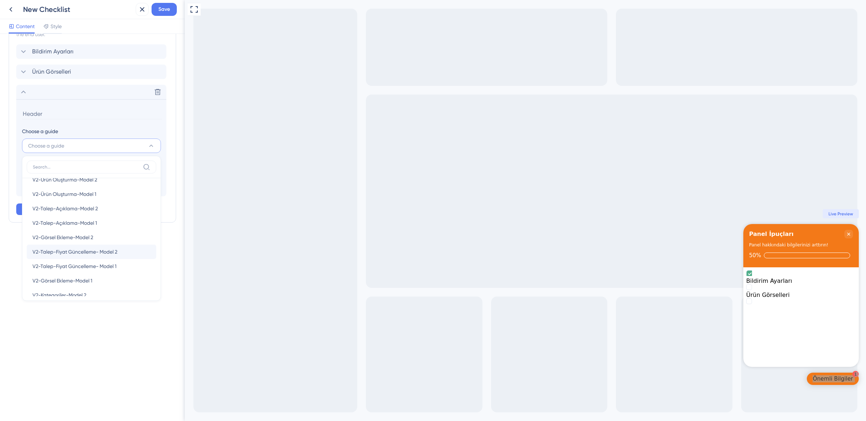
scroll to position [265, 0]
click at [82, 257] on span "V2-Talep-Fiyat Güncelleme- Model 1" at bounding box center [74, 256] width 84 height 9
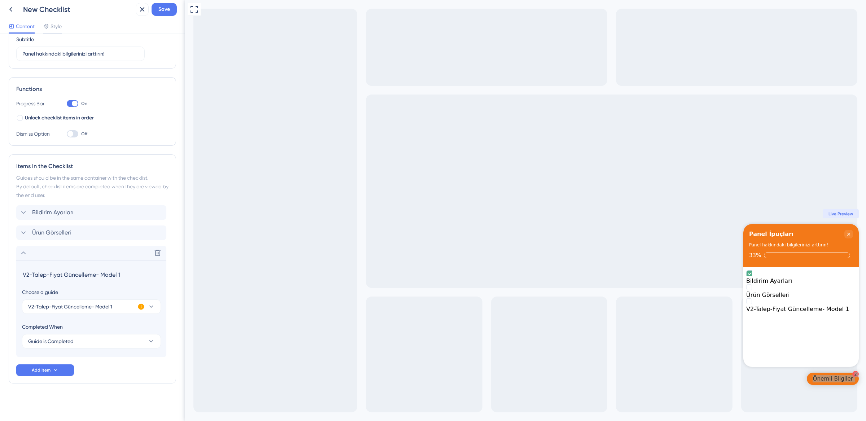
click at [72, 277] on input "V2-Talep-Fiyat Güncelleme- Model 1" at bounding box center [92, 274] width 140 height 11
type input "Fiyat Güncellemeleri"
click at [65, 371] on button "Add Item" at bounding box center [45, 371] width 58 height 12
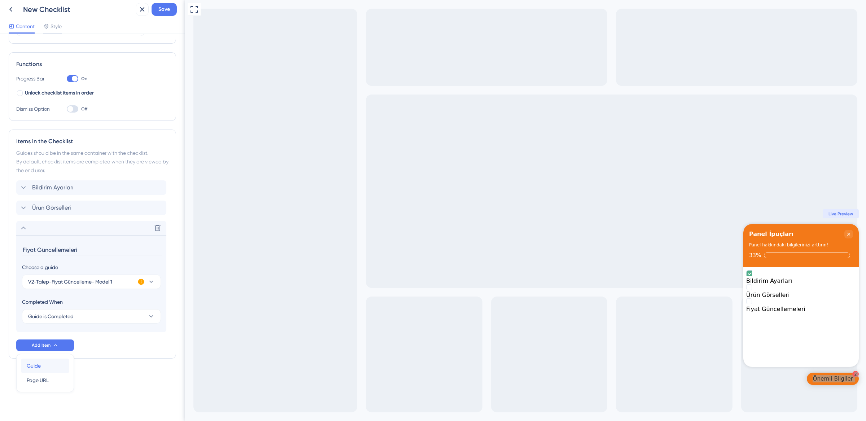
click at [52, 364] on div "Guide Guide" at bounding box center [45, 366] width 37 height 14
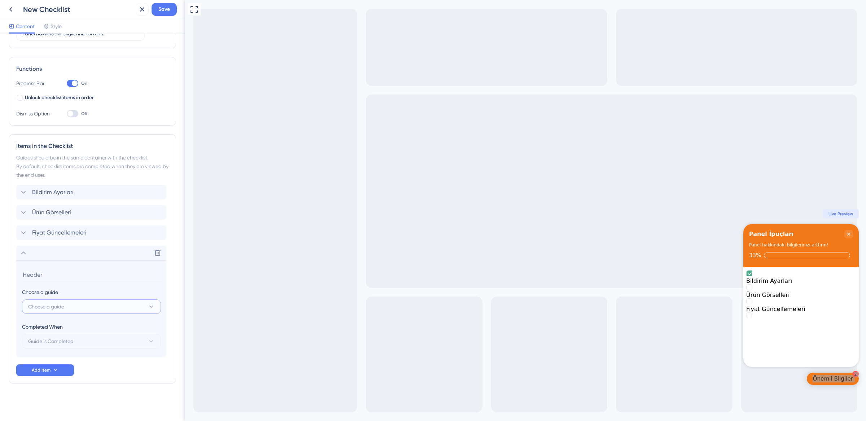
click at [71, 306] on button "Choose a guide" at bounding box center [91, 307] width 139 height 14
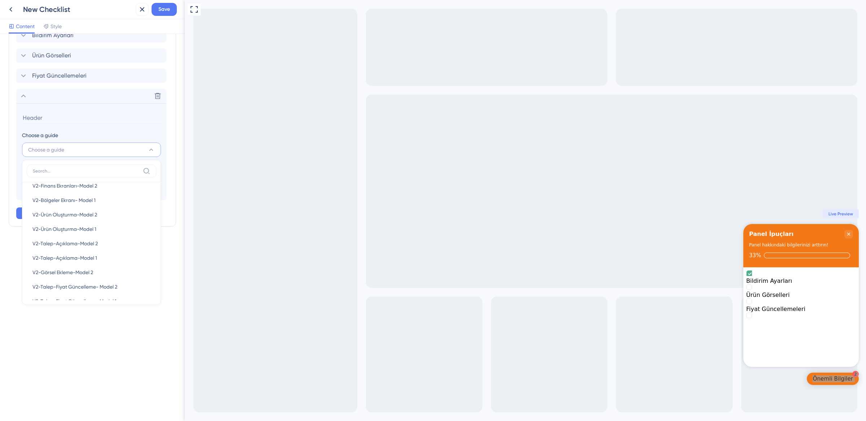
scroll to position [0, 0]
click at [27, 76] on icon at bounding box center [23, 75] width 9 height 9
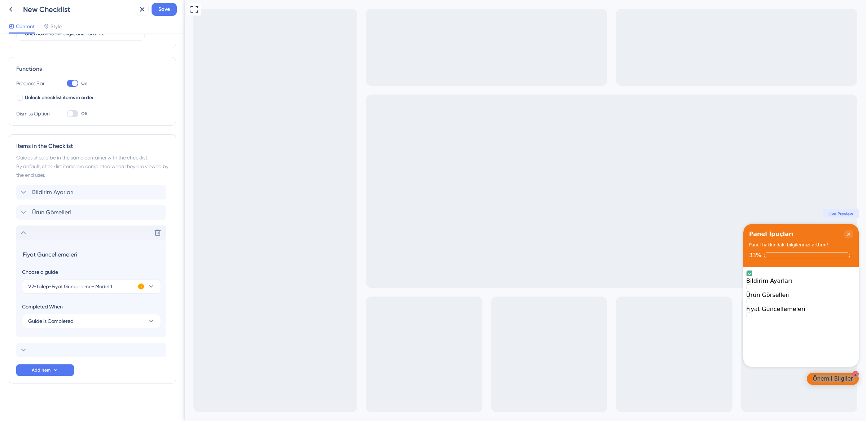
scroll to position [83, 0]
click at [36, 350] on div "Delete" at bounding box center [91, 350] width 150 height 14
click at [49, 309] on span "Choose a guide" at bounding box center [46, 306] width 36 height 9
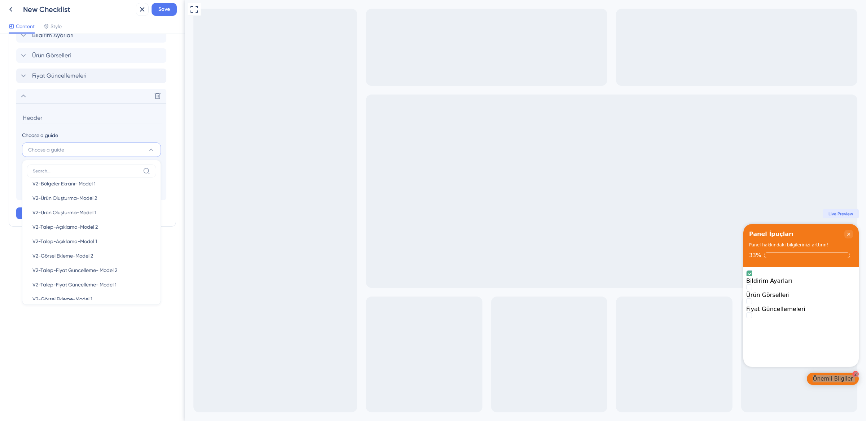
scroll to position [239, 0]
click at [108, 242] on div "V2-Talep-Açıklama-Model 1 V2-Talep-Açıklama-Model 1" at bounding box center [91, 243] width 118 height 14
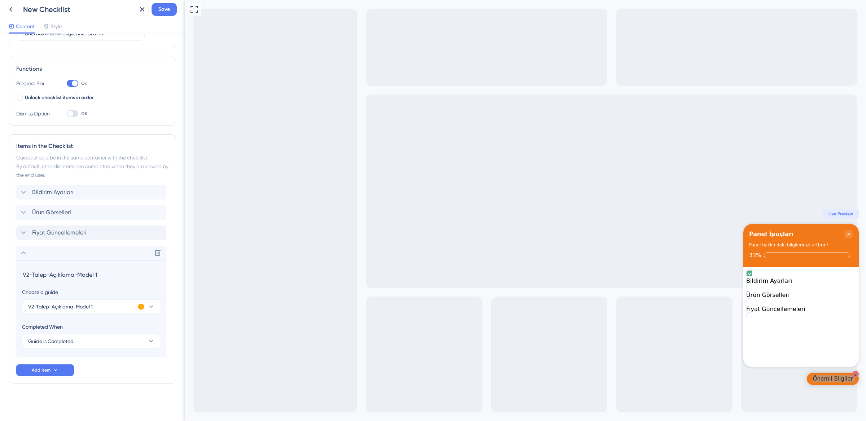
scroll to position [83, 0]
click at [51, 276] on input "V2-Talep-Açıklama-Model 1" at bounding box center [92, 274] width 140 height 11
type input "Ürün Açıklamaları"
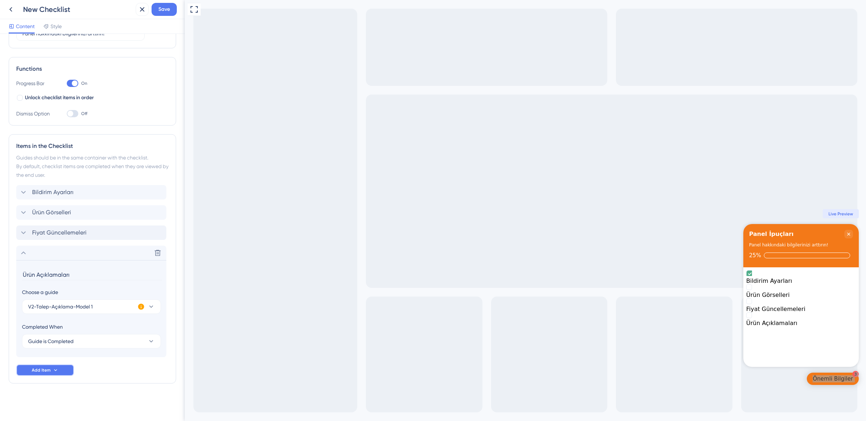
click at [58, 367] on button "Add Item" at bounding box center [45, 371] width 58 height 12
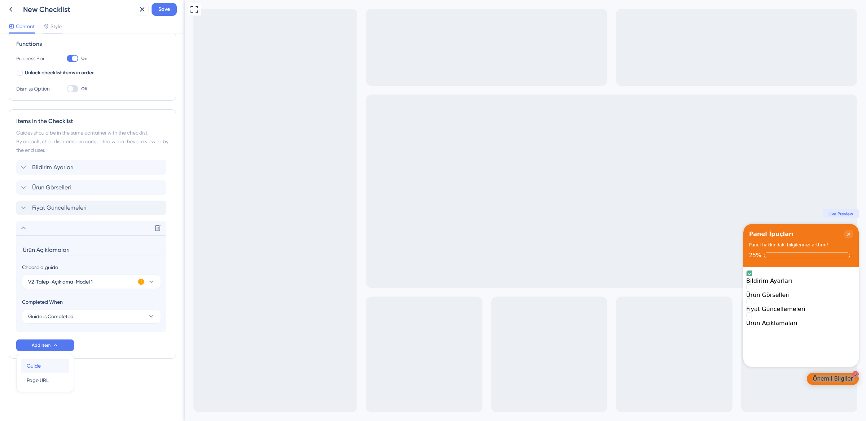
click at [55, 366] on div "Guide Guide" at bounding box center [45, 366] width 37 height 14
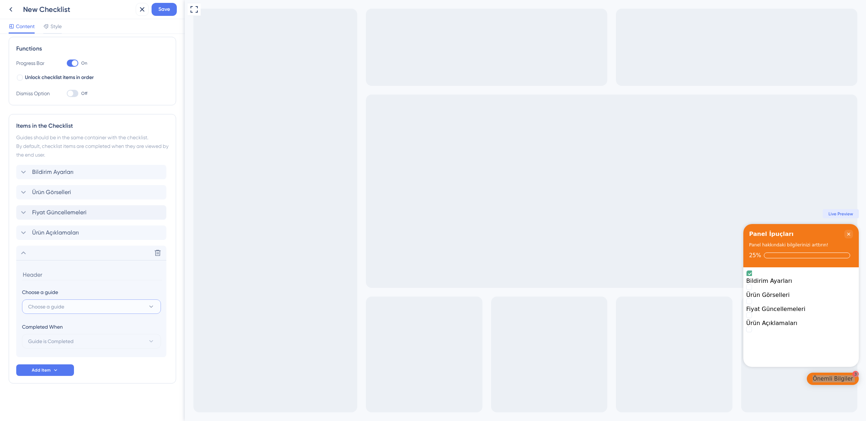
click at [69, 304] on button "Choose a guide" at bounding box center [91, 307] width 139 height 14
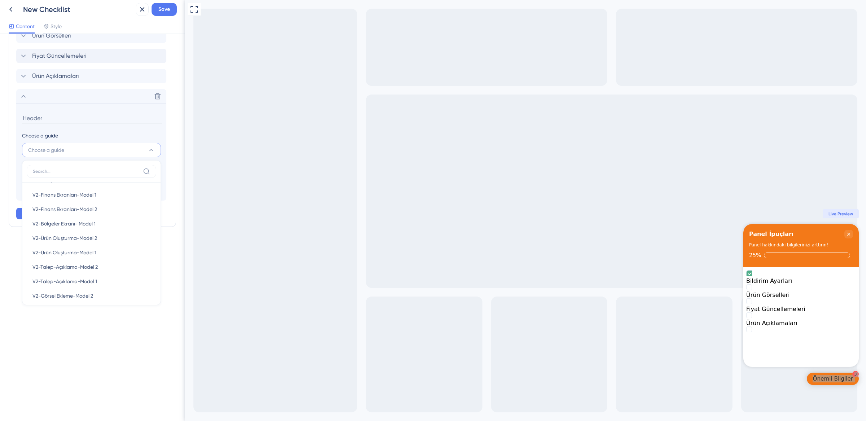
scroll to position [200, 0]
click at [83, 257] on span "V2-Ürün Oluşturma-Model 1" at bounding box center [64, 254] width 64 height 9
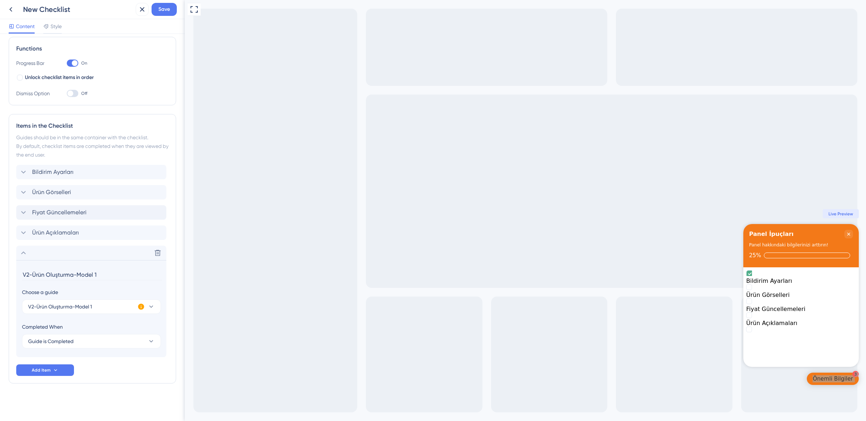
scroll to position [103, 0]
click at [86, 275] on input "V2-Ürün Oluşturma-Model 1" at bounding box center [92, 274] width 140 height 11
type input "Yeni Ürün Oluşturma"
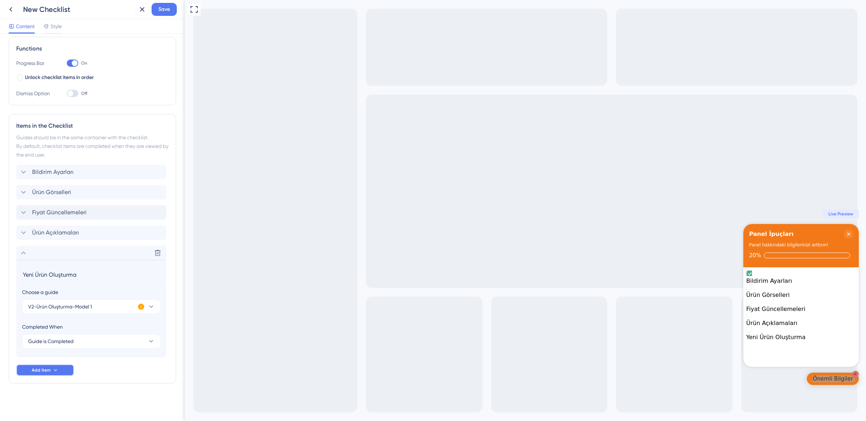
click at [59, 372] on button "Add Item" at bounding box center [45, 371] width 58 height 12
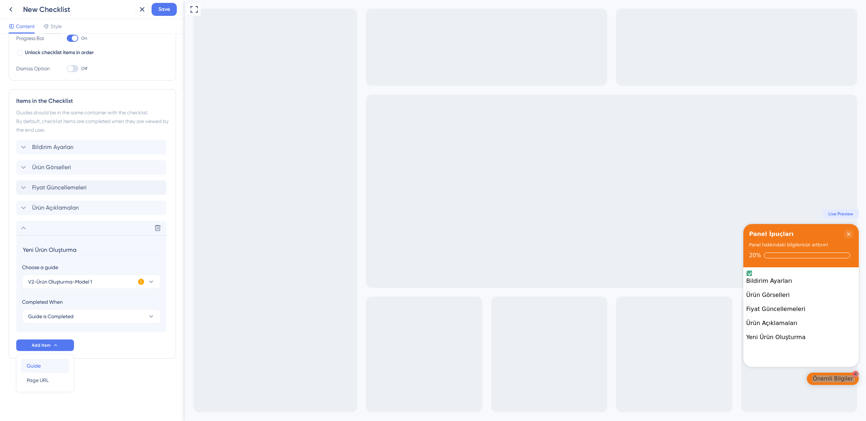
click at [53, 366] on div "Guide Guide" at bounding box center [45, 366] width 37 height 14
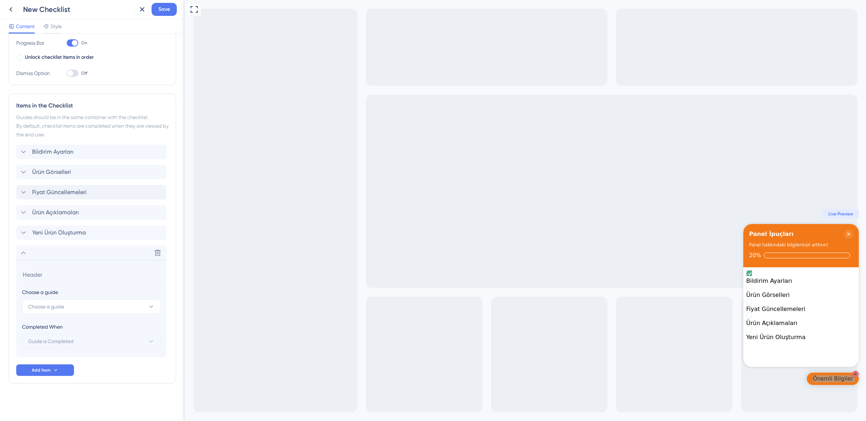
scroll to position [123, 0]
click at [91, 314] on section "Choose a guide Choose a guide Completed When Guide is Completed" at bounding box center [91, 308] width 150 height 97
click at [91, 312] on button "Choose a guide" at bounding box center [91, 307] width 139 height 14
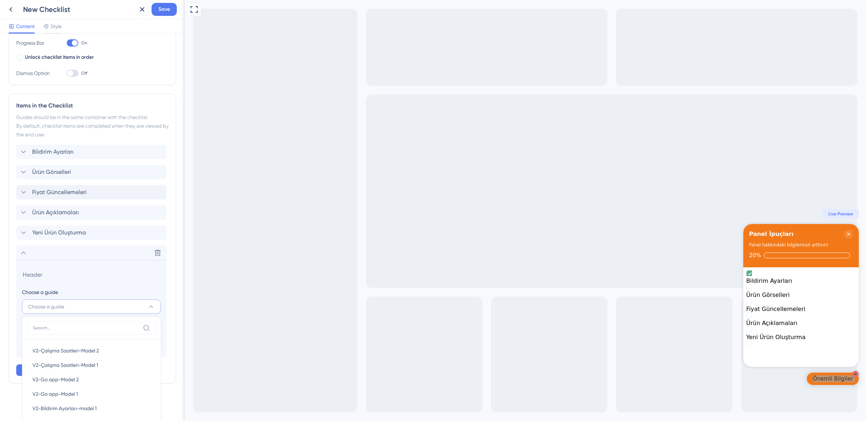
scroll to position [284, 0]
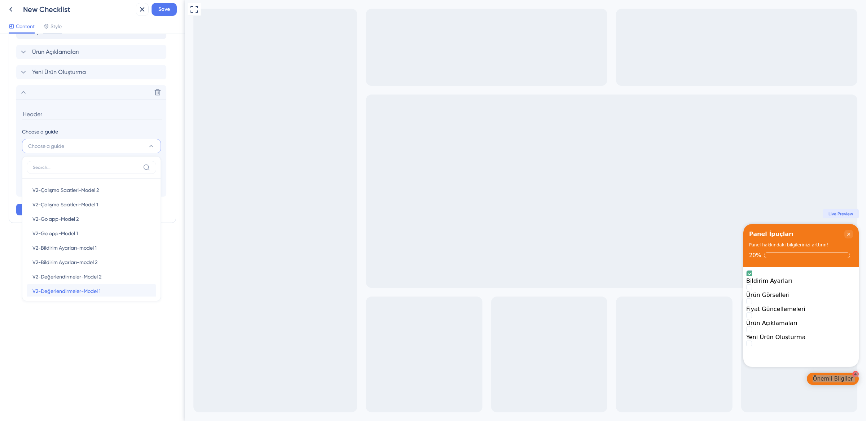
click at [87, 294] on span "V2-Değerlendirmeler-Model 1" at bounding box center [66, 291] width 68 height 9
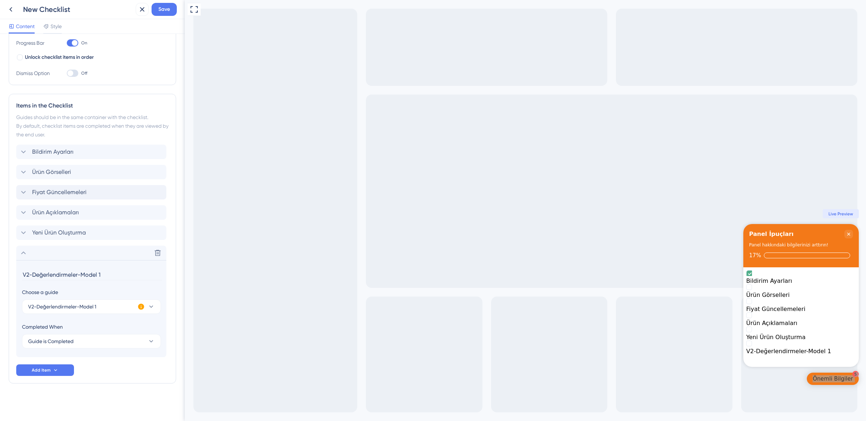
click at [60, 276] on input "V2-Değerlendirmeler-Model 1" at bounding box center [92, 274] width 140 height 11
type input "Değerlendirmeler"
click at [58, 369] on icon at bounding box center [56, 370] width 6 height 6
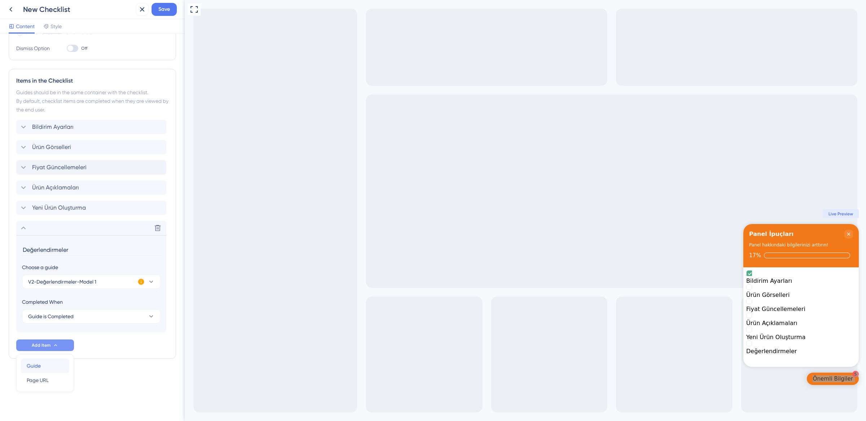
click at [56, 363] on div "Guide Guide" at bounding box center [45, 366] width 37 height 14
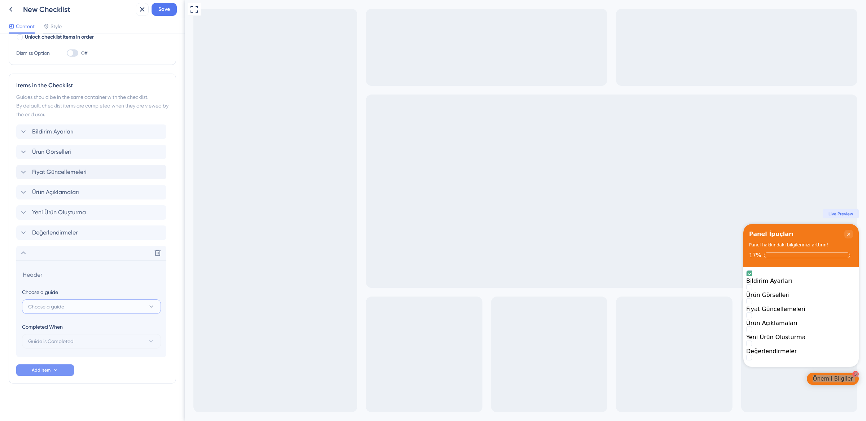
click at [78, 306] on button "Choose a guide" at bounding box center [91, 307] width 139 height 14
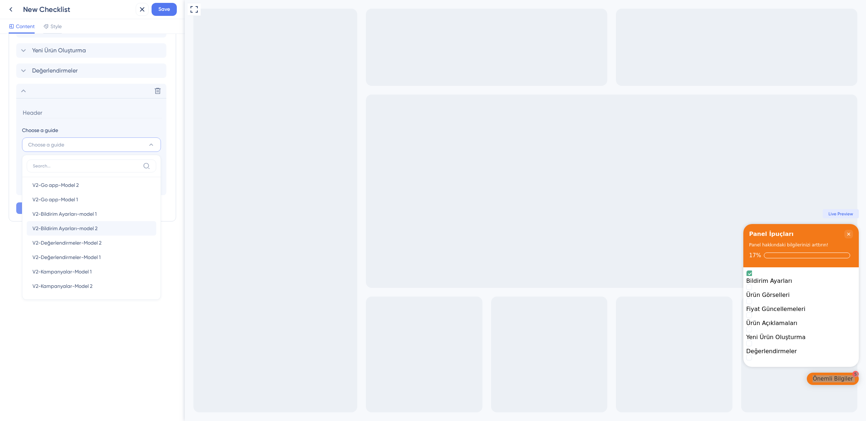
scroll to position [34, 0]
click at [73, 271] on span "V2-Kampanyalar-Model 1" at bounding box center [61, 270] width 59 height 9
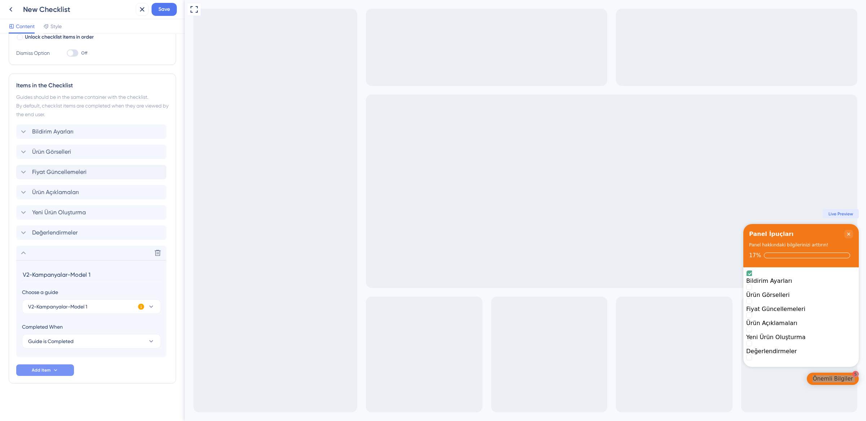
scroll to position [144, 0]
click at [55, 273] on input "V2-Kampanyalar-Model 1" at bounding box center [92, 274] width 140 height 11
type input "Kampanyalar"
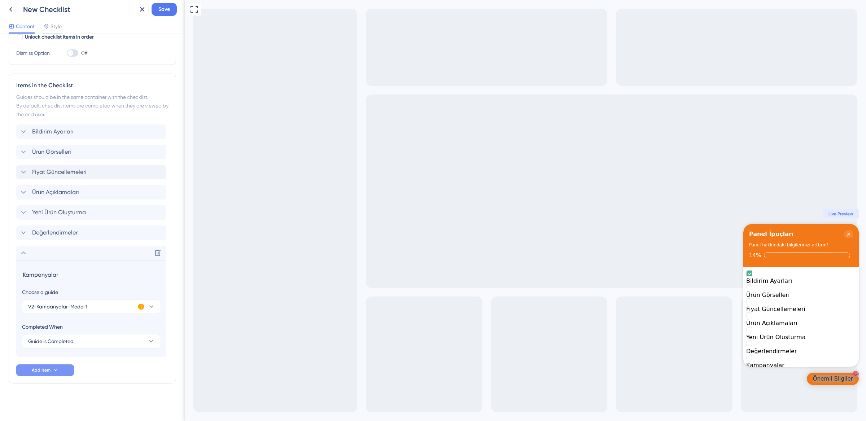
click at [47, 367] on button "Add Item" at bounding box center [45, 371] width 58 height 12
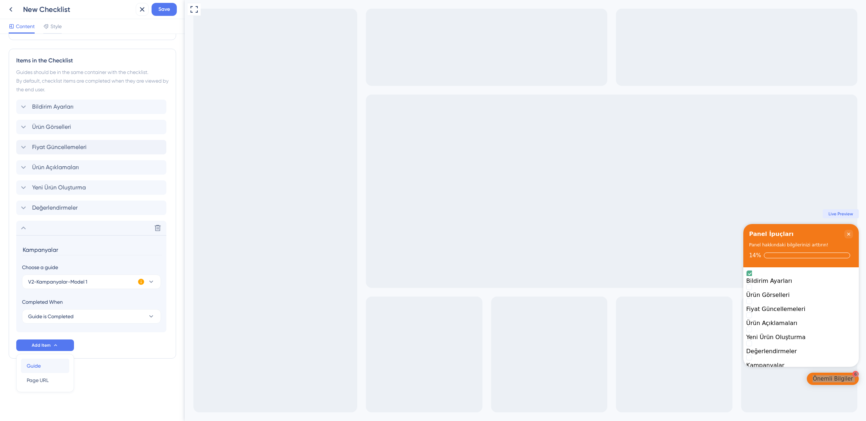
click at [50, 363] on div "Guide Guide" at bounding box center [45, 366] width 37 height 14
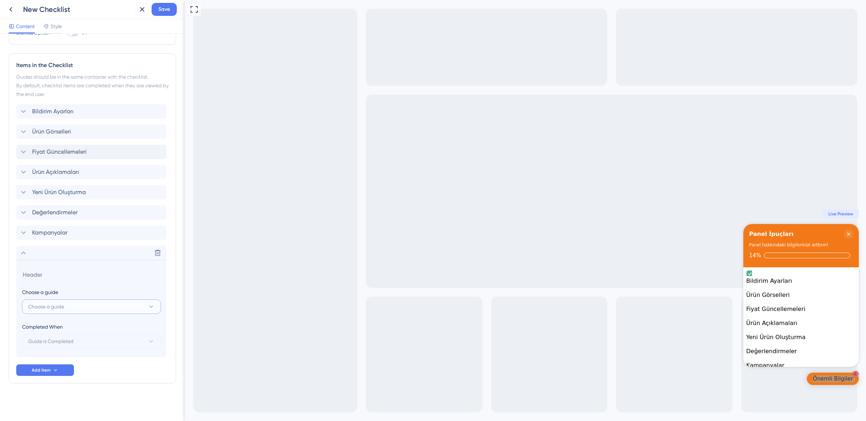
click at [56, 306] on span "Choose a guide" at bounding box center [46, 306] width 36 height 9
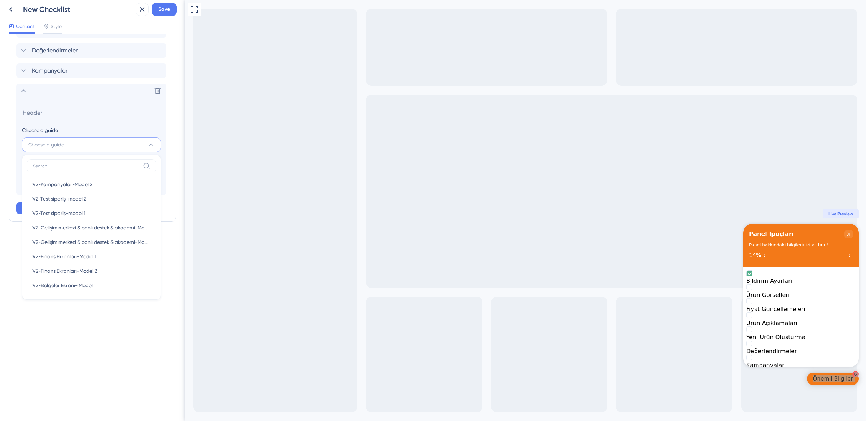
scroll to position [136, 0]
click at [72, 256] on span "V2-Finans Ekranları-Model 1" at bounding box center [64, 255] width 64 height 9
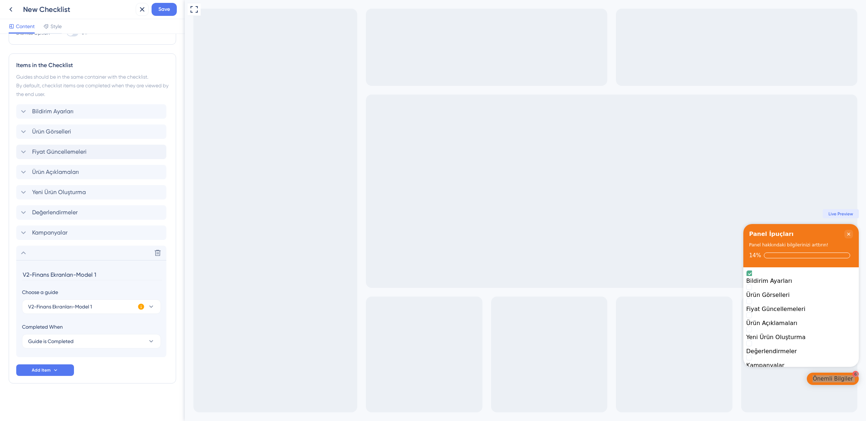
scroll to position [164, 0]
click at [64, 276] on input "V2-Finans Ekranları-Model 1" at bounding box center [92, 274] width 140 height 11
click at [71, 280] on input "V2-Finans Ekranları-Model 1" at bounding box center [92, 274] width 140 height 11
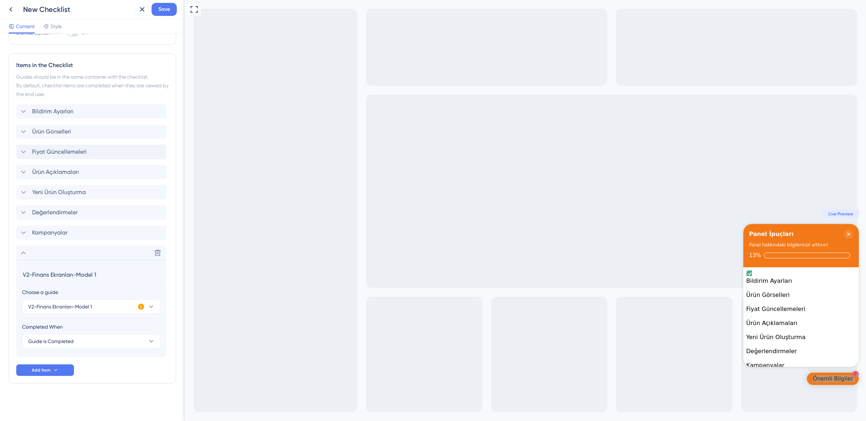
drag, startPoint x: 103, startPoint y: 276, endPoint x: 74, endPoint y: 276, distance: 28.9
click at [74, 276] on input "V2-Finans Ekranları-Model 1" at bounding box center [92, 274] width 140 height 11
drag, startPoint x: 32, startPoint y: 273, endPoint x: 2, endPoint y: 273, distance: 30.0
click at [2, 273] on div "Checklist Header Title Panel İpuçları Subtitle Panel hakkındaki bilgilerinizi a…" at bounding box center [92, 227] width 185 height 387
type input "Finans Ekranları"
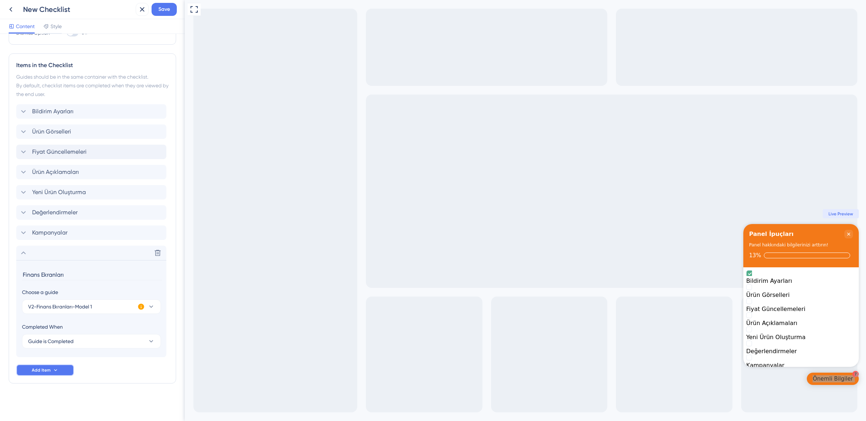
click at [53, 370] on icon at bounding box center [56, 370] width 6 height 6
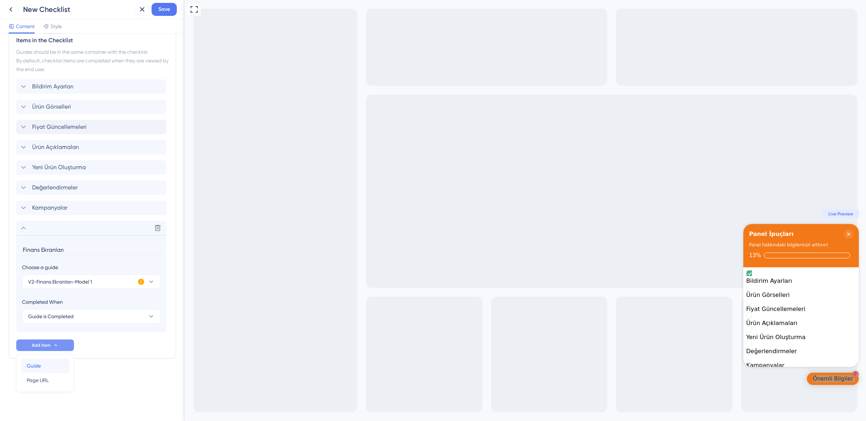
click at [54, 363] on div "Guide Guide" at bounding box center [45, 366] width 37 height 14
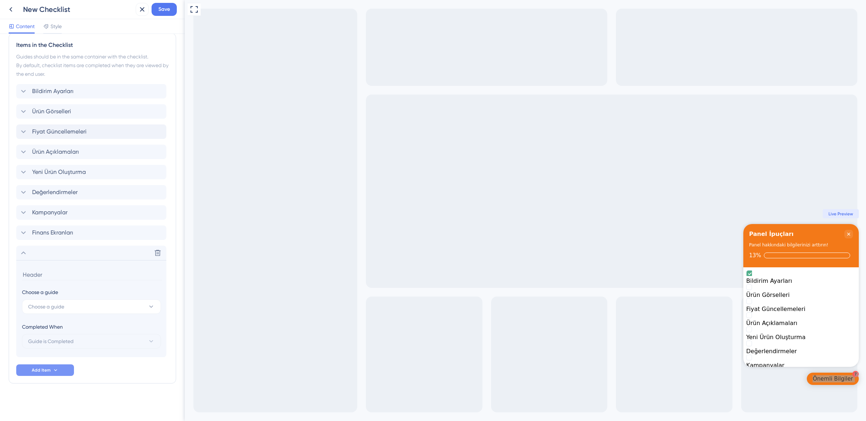
scroll to position [184, 0]
click at [70, 308] on button "Choose a guide" at bounding box center [91, 307] width 139 height 14
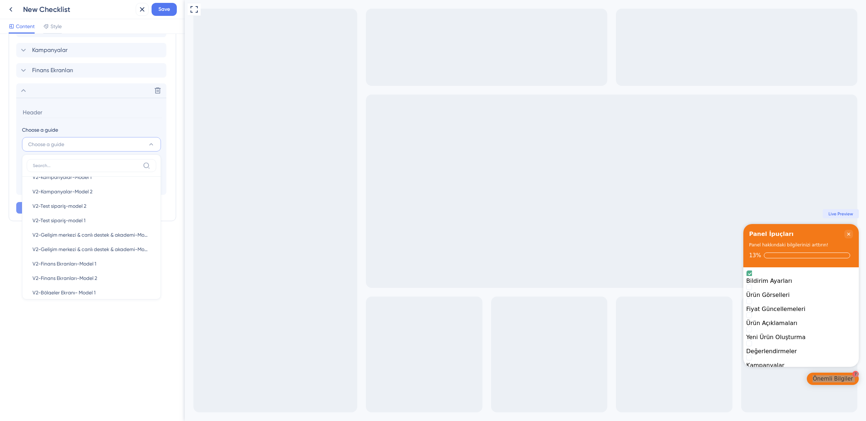
scroll to position [138, 0]
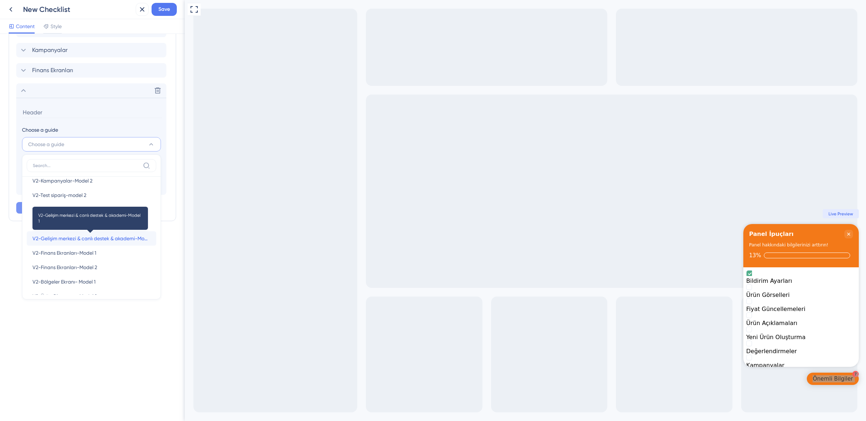
click at [96, 240] on span "V2-Gelişim merkezi & canlı destek & akademi-Model 1" at bounding box center [91, 238] width 118 height 9
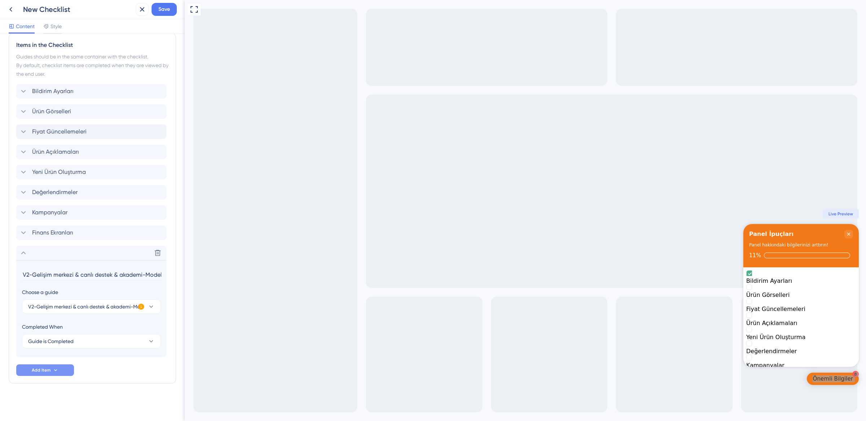
click at [75, 277] on input "V2-Gelişim merkezi & canlı destek & akademi-Model 1" at bounding box center [92, 274] width 140 height 11
click at [34, 273] on input "V2-Gelişim merkezi & canlı destek & akademi-Model 1" at bounding box center [92, 274] width 140 height 11
drag, startPoint x: 33, startPoint y: 274, endPoint x: 16, endPoint y: 274, distance: 16.6
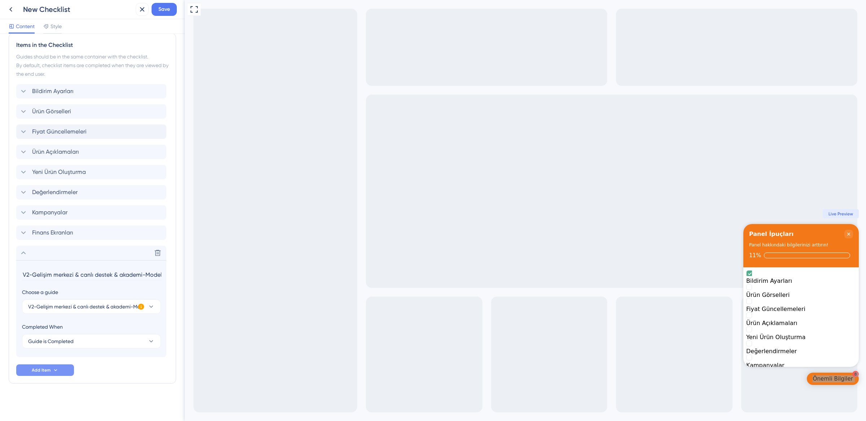
click at [16, 274] on section "V2-Gelişim merkezi & canlı destek & akademi-Model 1 Choose a guide V2-Gelişim m…" at bounding box center [91, 308] width 150 height 97
drag, startPoint x: 156, startPoint y: 274, endPoint x: 132, endPoint y: 275, distance: 23.1
click at [132, 275] on input "Gelişim merkezi & canlı destek & akademi-Model 1" at bounding box center [92, 274] width 140 height 11
click at [48, 274] on input "Gelişim merkezi & canlı destek & akademi" at bounding box center [92, 274] width 140 height 11
type input "Gelişim Merkezi & Canlı Destek & Akademi"
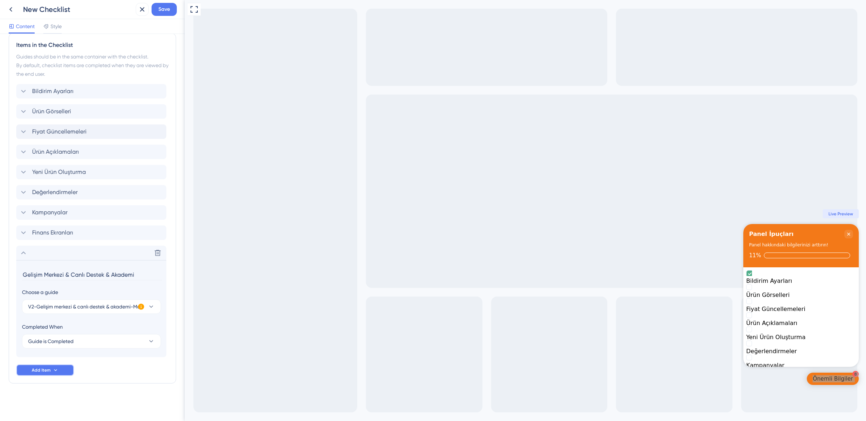
click at [58, 370] on icon at bounding box center [56, 370] width 6 height 6
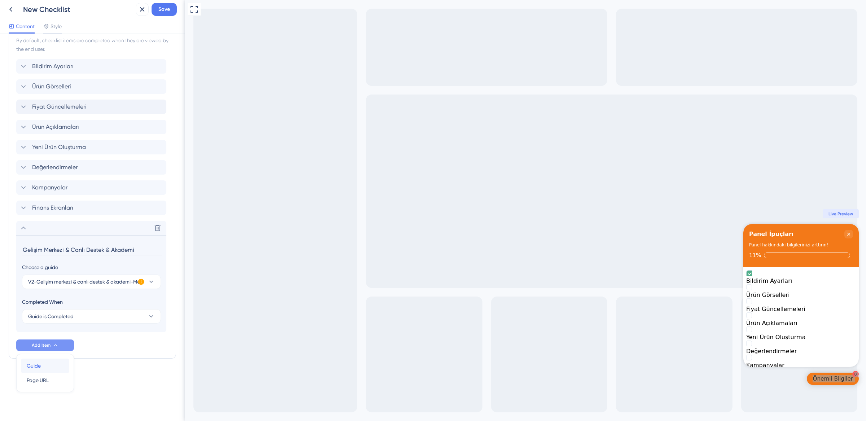
click at [52, 362] on div "Guide Guide" at bounding box center [45, 366] width 37 height 14
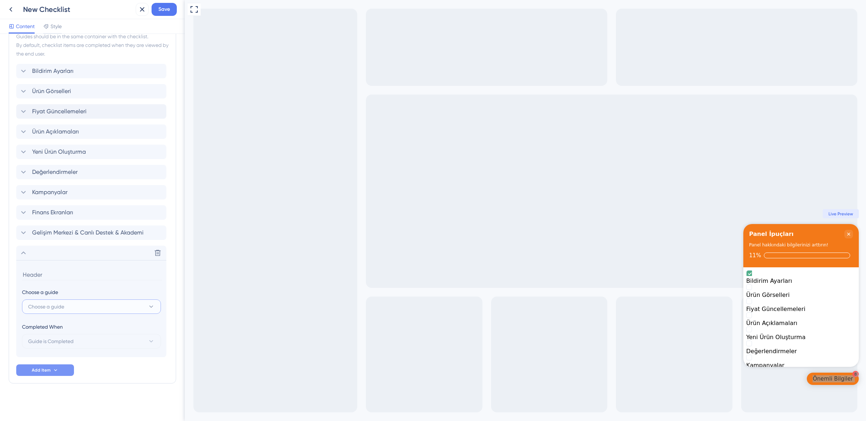
click at [58, 307] on span "Choose a guide" at bounding box center [46, 306] width 36 height 9
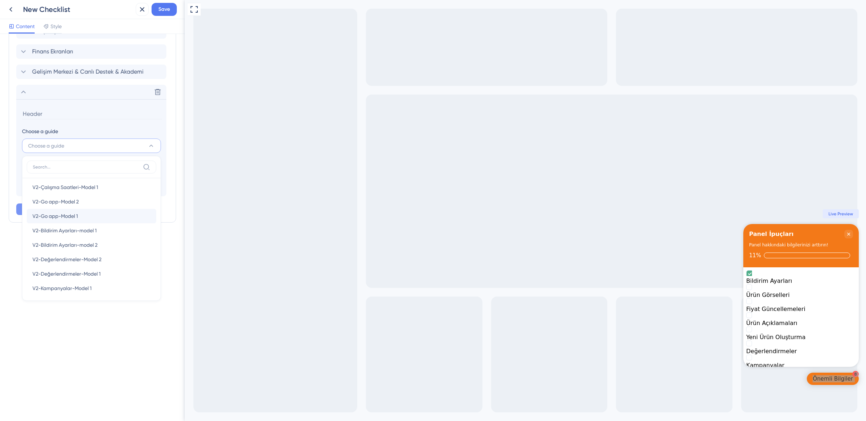
scroll to position [19, 0]
click at [72, 216] on span "V2-Go app-Model 1" at bounding box center [54, 214] width 45 height 9
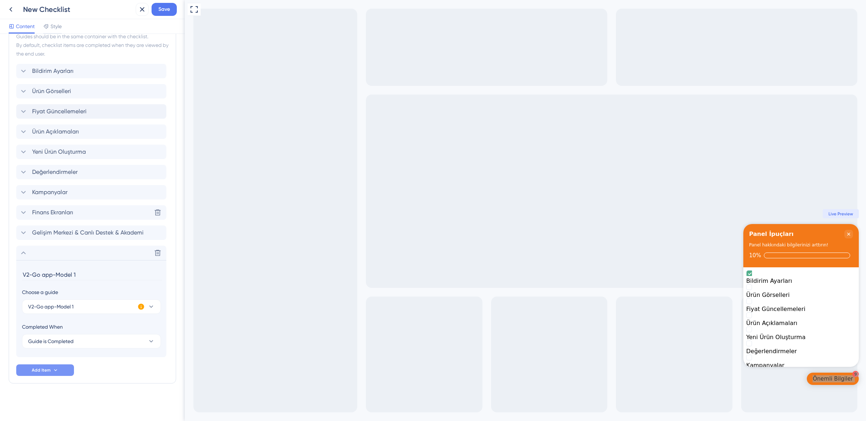
scroll to position [204, 0]
click at [58, 276] on input "V2-Go app-Model 1" at bounding box center [92, 274] width 140 height 11
click at [80, 274] on input "V2-Go app-Model 1" at bounding box center [92, 274] width 140 height 11
drag, startPoint x: 80, startPoint y: 274, endPoint x: 15, endPoint y: 277, distance: 64.7
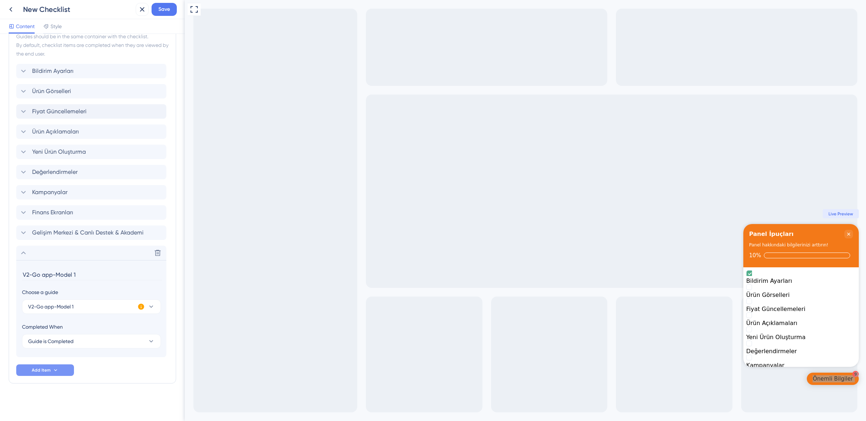
click at [15, 277] on div "Items in the Checklist Guides should be in the same container with the checklis…" at bounding box center [92, 198] width 167 height 371
type input "Go App"
click at [44, 372] on span "Add Item" at bounding box center [41, 370] width 19 height 6
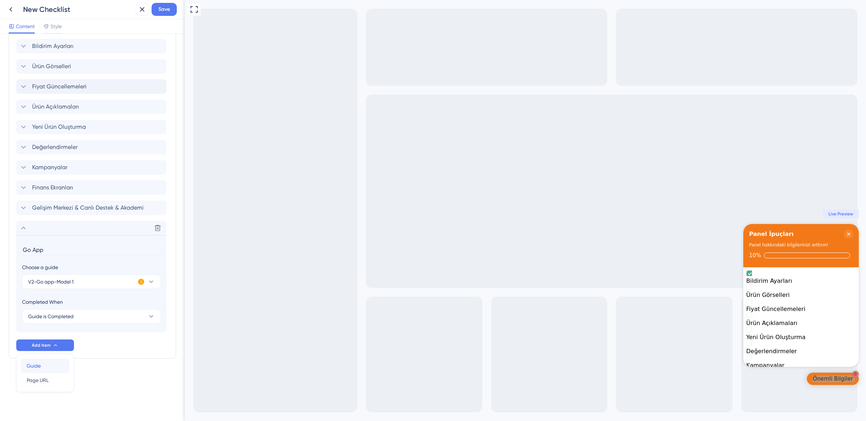
click at [45, 361] on div "Guide Guide" at bounding box center [45, 366] width 37 height 14
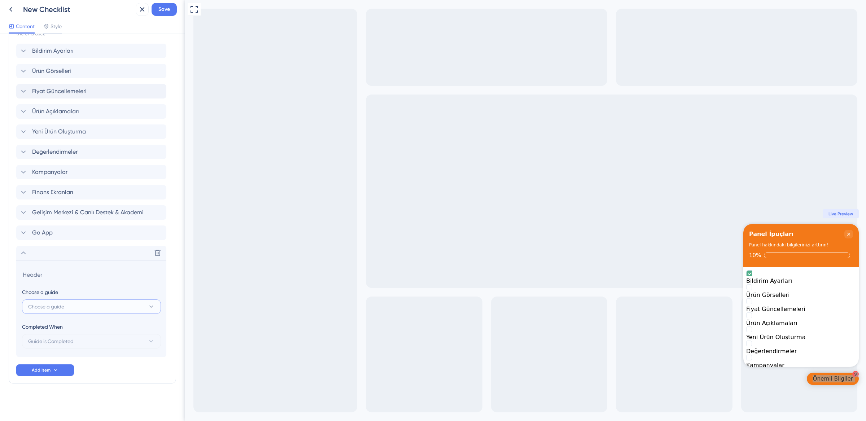
click at [52, 306] on span "Choose a guide" at bounding box center [46, 306] width 36 height 9
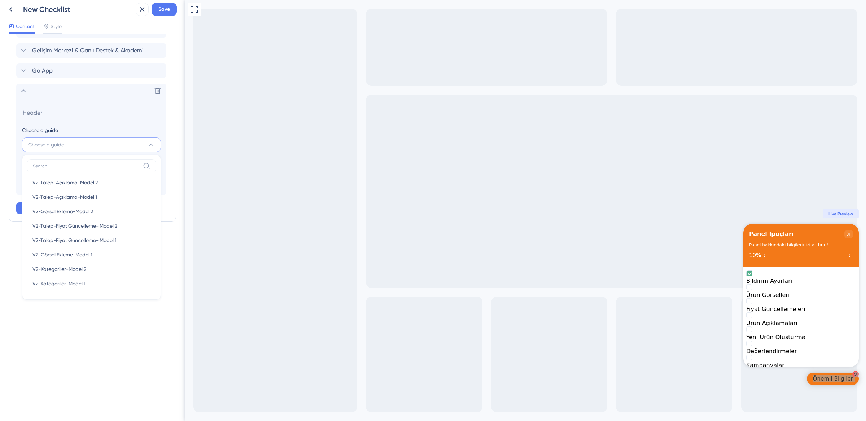
scroll to position [200, 0]
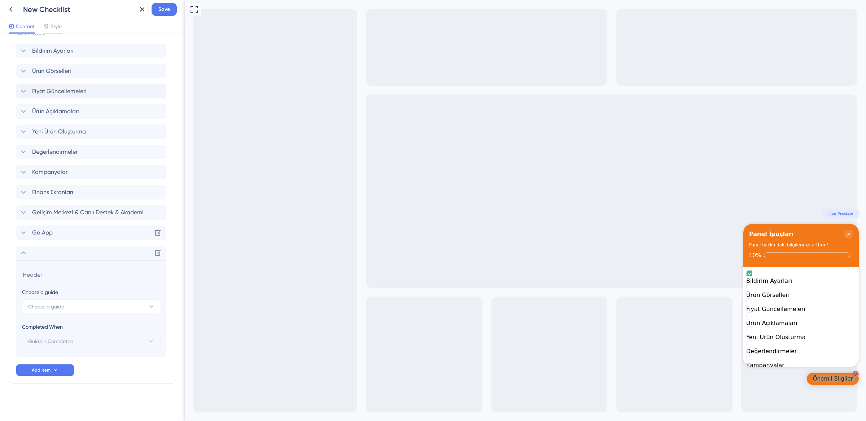
scroll to position [225, 0]
click at [154, 254] on icon at bounding box center [157, 252] width 7 height 7
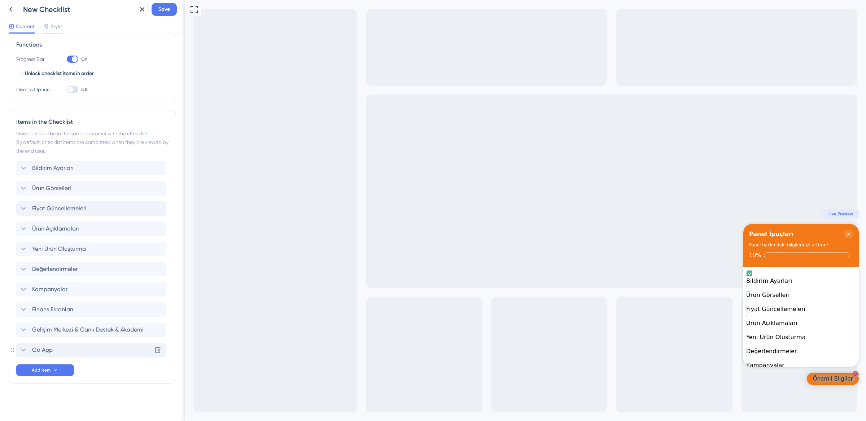
click at [26, 350] on icon at bounding box center [23, 350] width 9 height 9
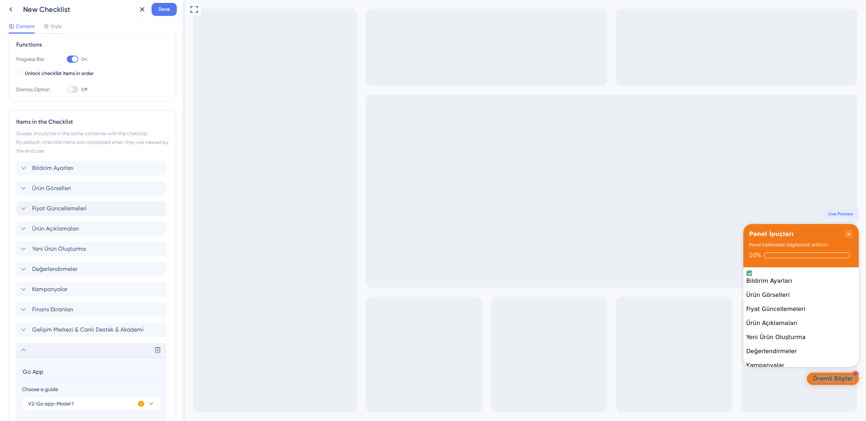
scroll to position [204, 0]
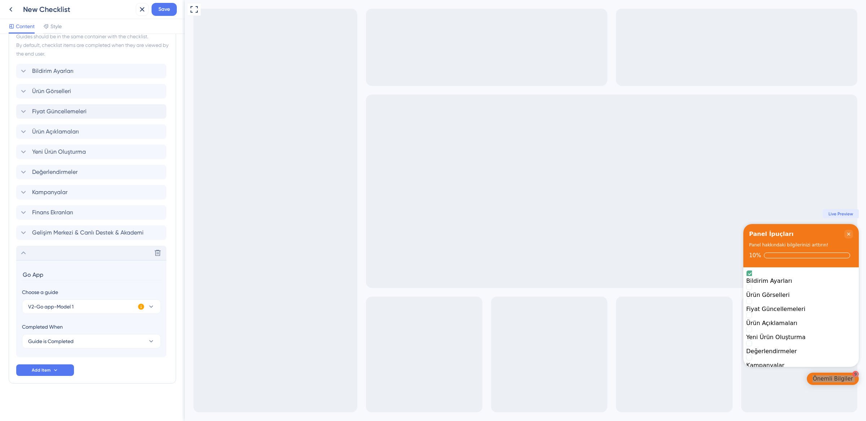
click at [42, 273] on input "Go App" at bounding box center [92, 274] width 140 height 11
drag, startPoint x: 56, startPoint y: 274, endPoint x: 33, endPoint y: 277, distance: 23.0
click at [33, 277] on input "Go App" at bounding box center [92, 274] width 140 height 11
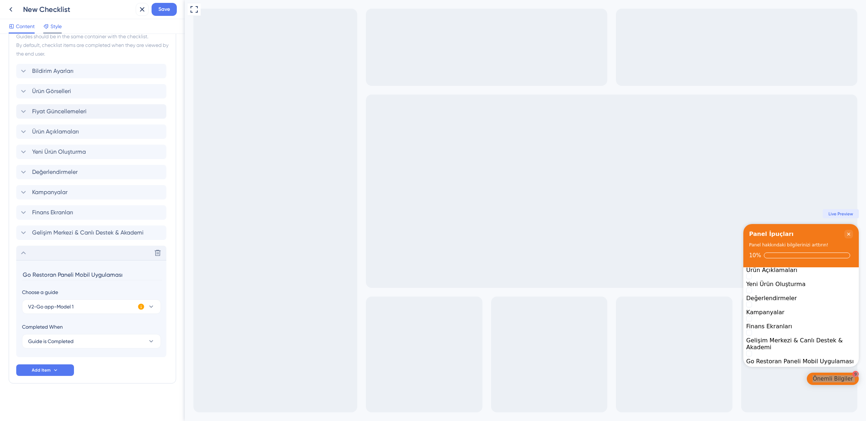
type input "Go Restoran Paneli Mobil Uygulaması"
click at [55, 25] on span "Style" at bounding box center [56, 26] width 11 height 9
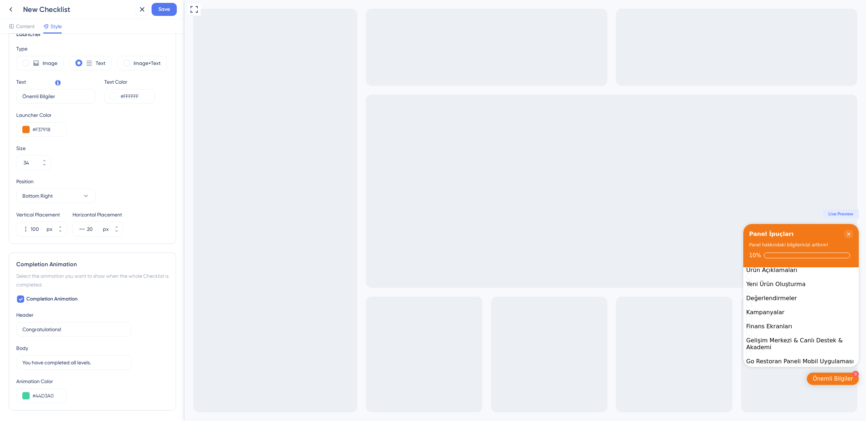
click at [780, 233] on div "Panel İpuçları" at bounding box center [771, 234] width 44 height 9
click at [779, 233] on div "Panel İpuçları" at bounding box center [771, 234] width 44 height 9
copy div "Panel İpuçları"
click at [797, 246] on div "Panel hakkındaki bilgilerinizi arttırın!" at bounding box center [788, 244] width 79 height 7
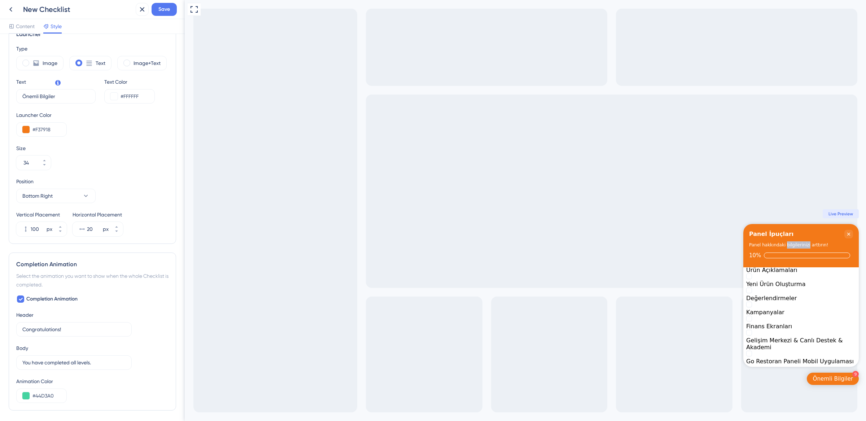
click at [797, 246] on div "Panel hakkındaki bilgilerinizi arttırın!" at bounding box center [788, 244] width 79 height 7
copy div "Panel hakkındaki bilgilerinizi arttırın!"
click at [835, 379] on div "Önemli Bilgiler" at bounding box center [833, 378] width 40 height 7
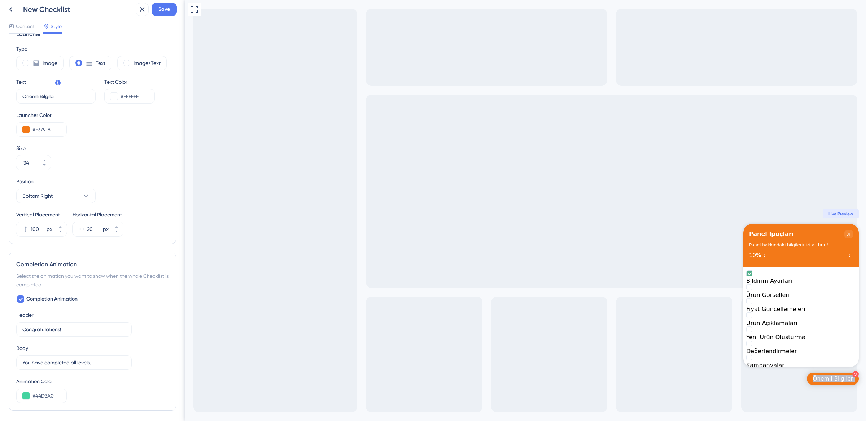
click at [835, 379] on div "Önemli Bilgiler" at bounding box center [833, 378] width 40 height 7
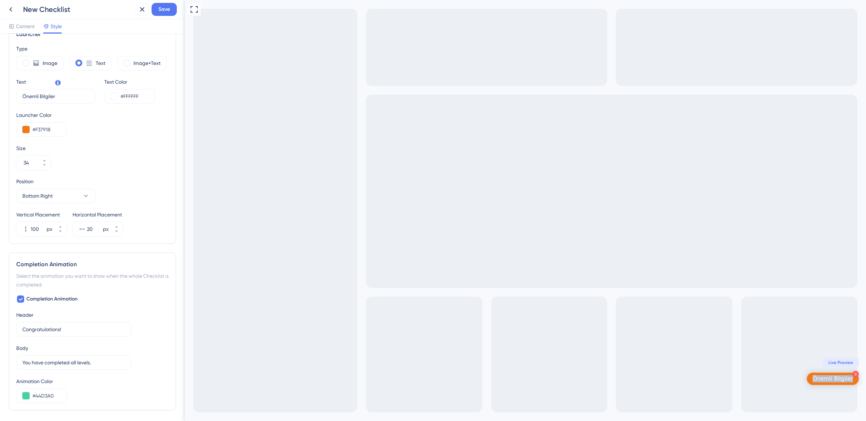
copy div "Önemli Bilgiler"
click at [161, 7] on span "Save" at bounding box center [164, 9] width 12 height 9
click at [138, 13] on icon at bounding box center [137, 13] width 7 height 7
click at [14, 10] on icon at bounding box center [10, 9] width 9 height 9
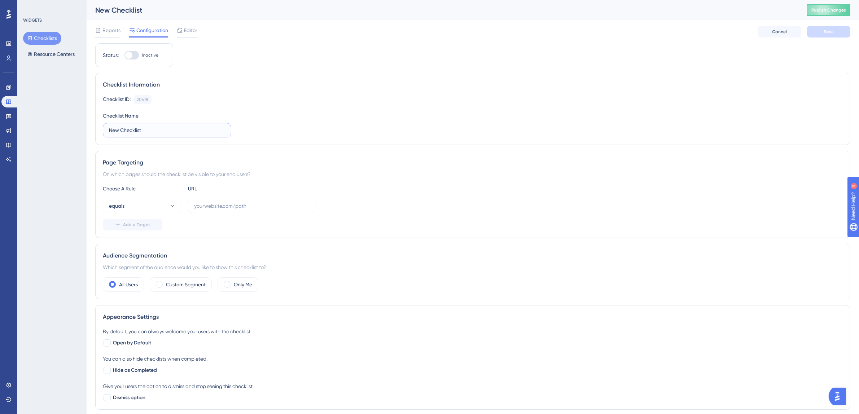
click at [158, 130] on input "New Checklist" at bounding box center [167, 130] width 116 height 8
type input "v"
type input "V2-Model 1-Optional"
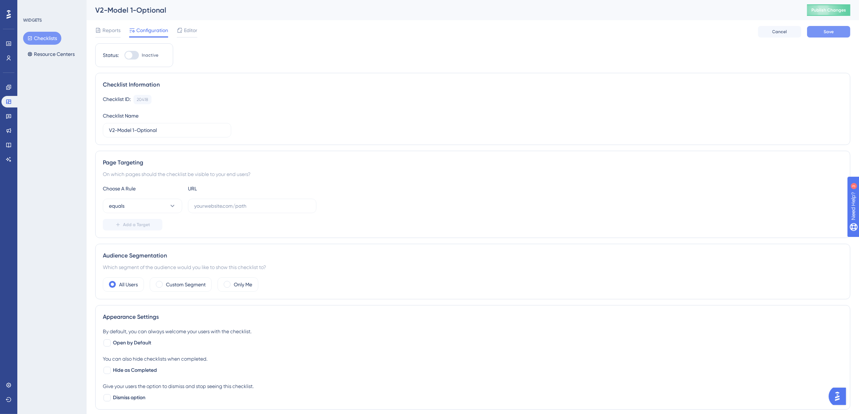
click at [823, 34] on button "Save" at bounding box center [829, 32] width 43 height 12
click at [172, 208] on icon at bounding box center [172, 206] width 7 height 7
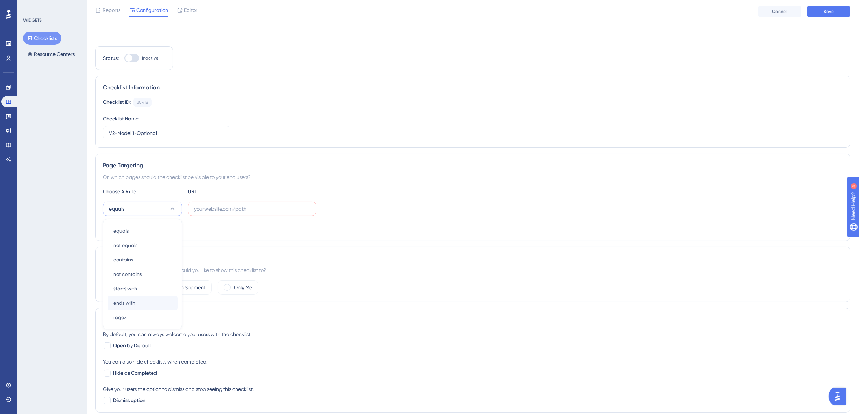
scroll to position [65, 0]
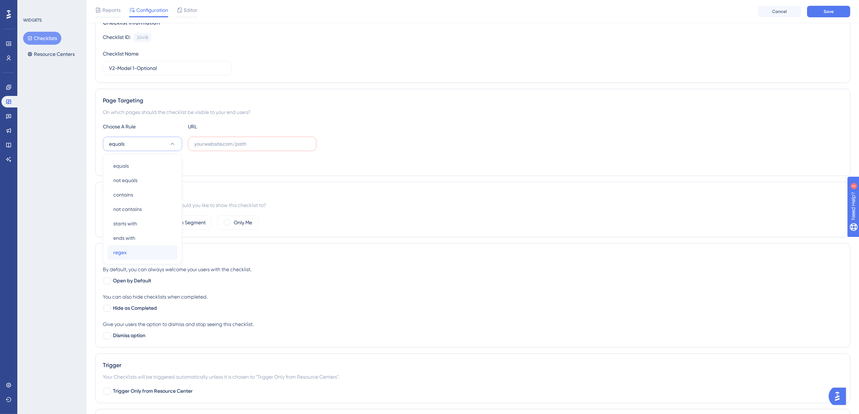
click at [130, 248] on div "regex regex" at bounding box center [142, 252] width 58 height 14
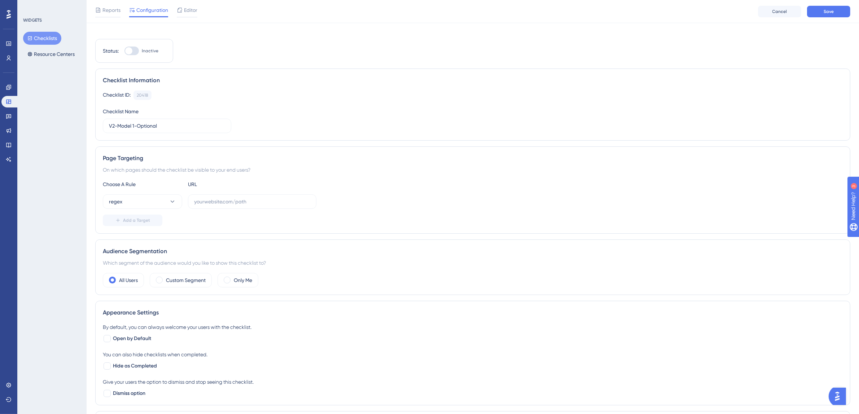
scroll to position [2, 0]
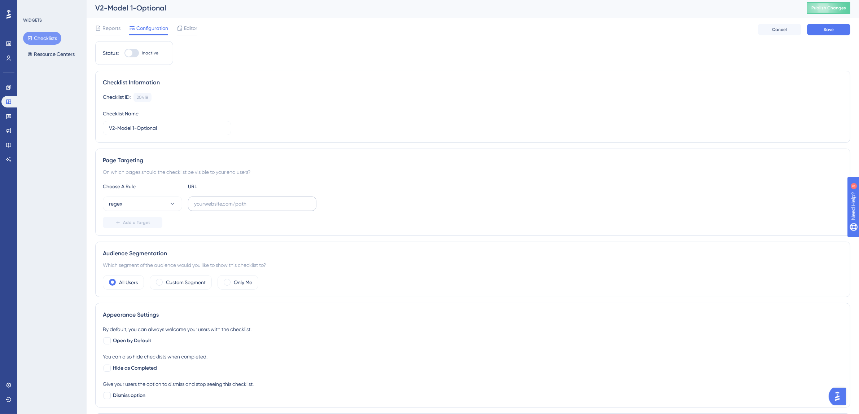
click at [275, 199] on label at bounding box center [252, 204] width 129 height 14
click at [275, 200] on input "text" at bounding box center [252, 204] width 116 height 8
paste input "^https:\/\/partner\.tgoyemek\.com\/meal\/(\d+)\/order(?:\/list|\/)?$"
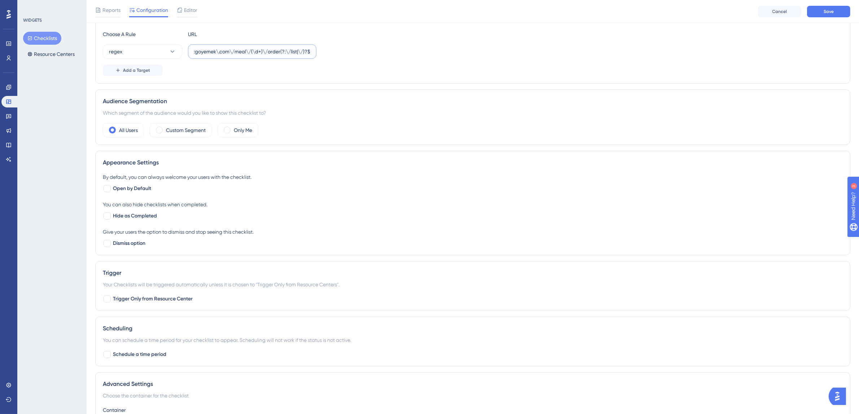
scroll to position [158, 0]
type input "^https:\/\/partner\.tgoyemek\.com\/meal\/(\d+)\/order(?:\/list|\/)?$"
click at [248, 129] on label "Only Me" at bounding box center [243, 130] width 18 height 9
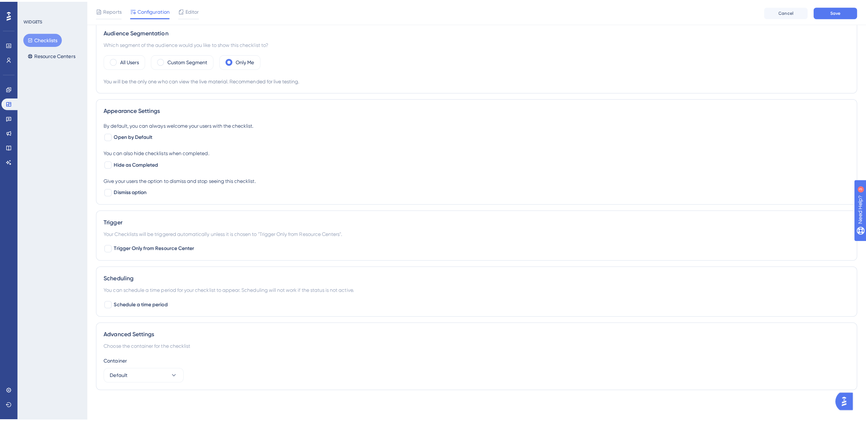
scroll to position [0, 0]
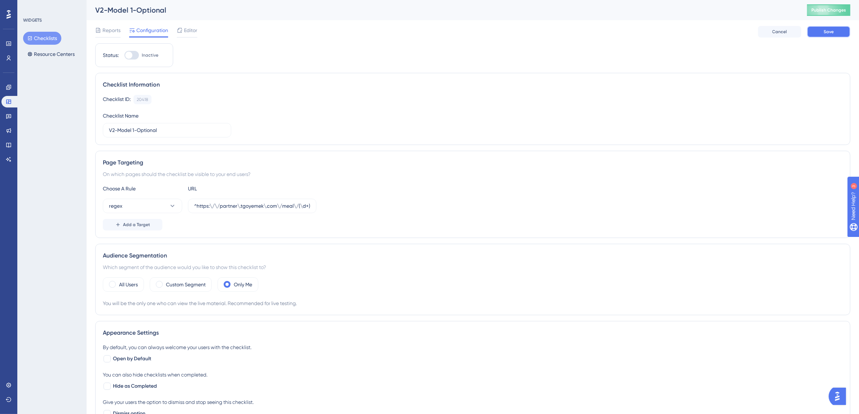
click at [821, 32] on button "Save" at bounding box center [829, 32] width 43 height 12
click at [831, 10] on span "Publish Changes" at bounding box center [829, 10] width 35 height 6
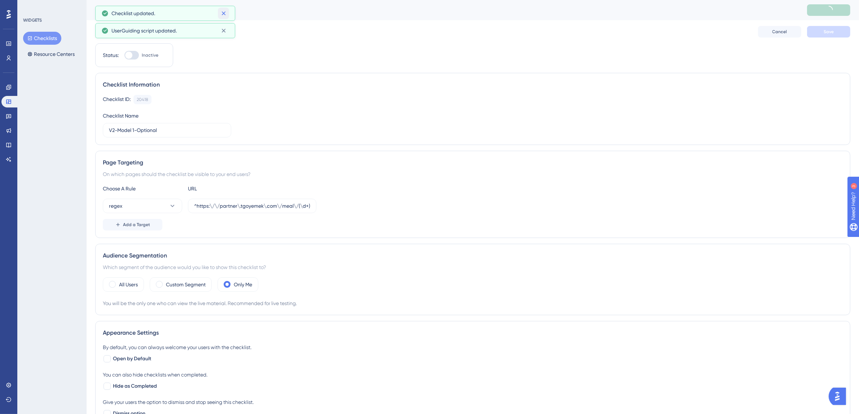
click at [224, 13] on icon at bounding box center [223, 13] width 7 height 7
click at [225, 15] on icon at bounding box center [223, 13] width 7 height 7
click at [37, 41] on button "Checklists" at bounding box center [42, 38] width 38 height 13
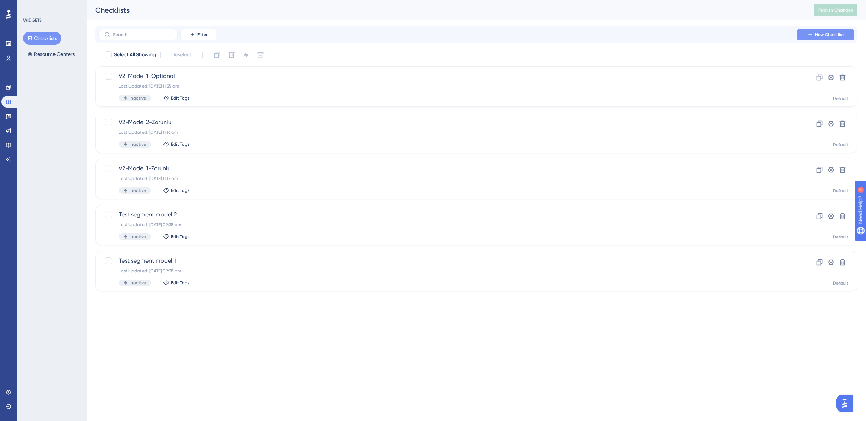
click at [830, 37] on span "New Checklist" at bounding box center [829, 35] width 29 height 6
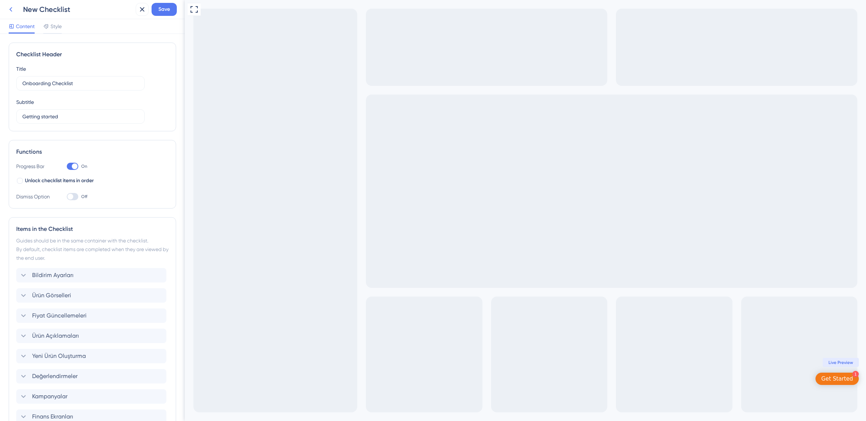
click at [9, 7] on icon at bounding box center [10, 9] width 9 height 9
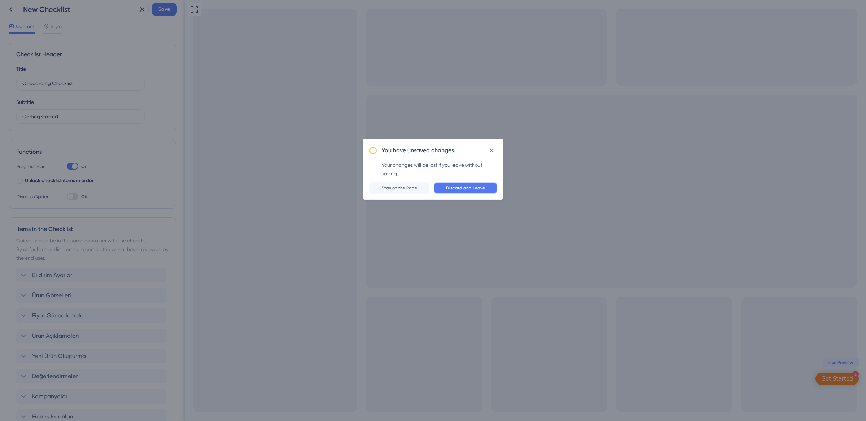
click at [486, 190] on button "Discard and Leave" at bounding box center [466, 188] width 64 height 12
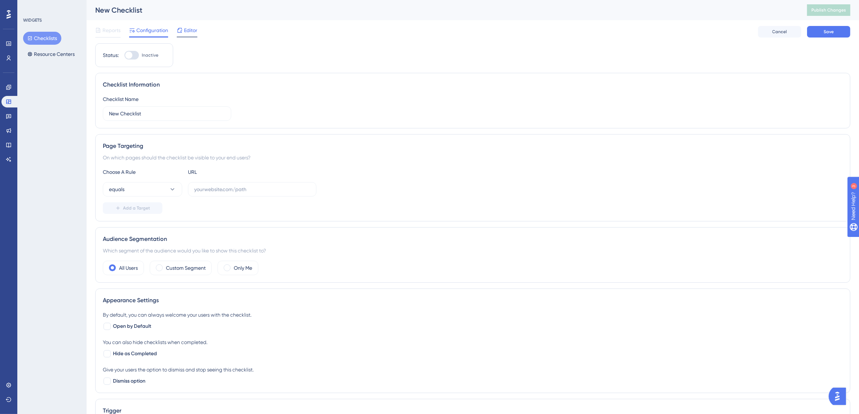
click at [197, 34] on span "Editor" at bounding box center [190, 30] width 13 height 9
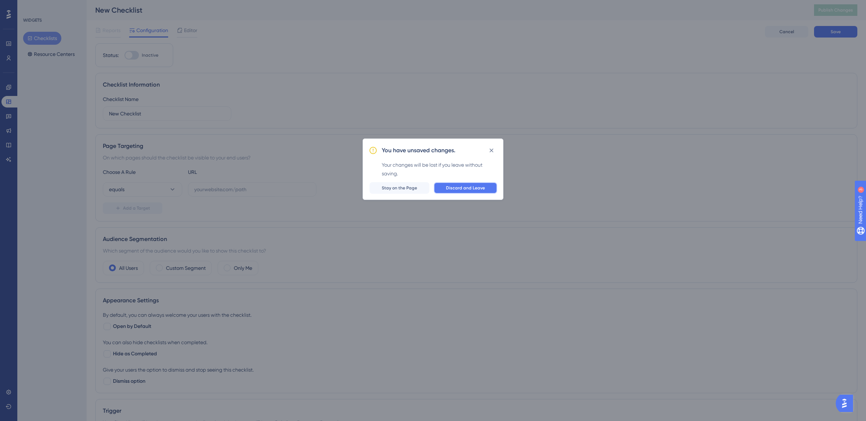
click at [486, 186] on button "Discard and Leave" at bounding box center [466, 188] width 64 height 12
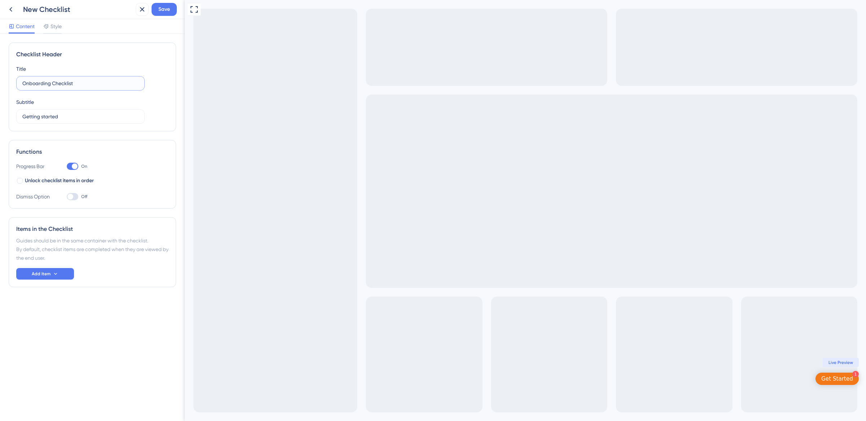
click at [70, 86] on input "Onboarding Checklist" at bounding box center [80, 83] width 116 height 8
paste input "Panel İpuçları"
type input "Panel İpuçları"
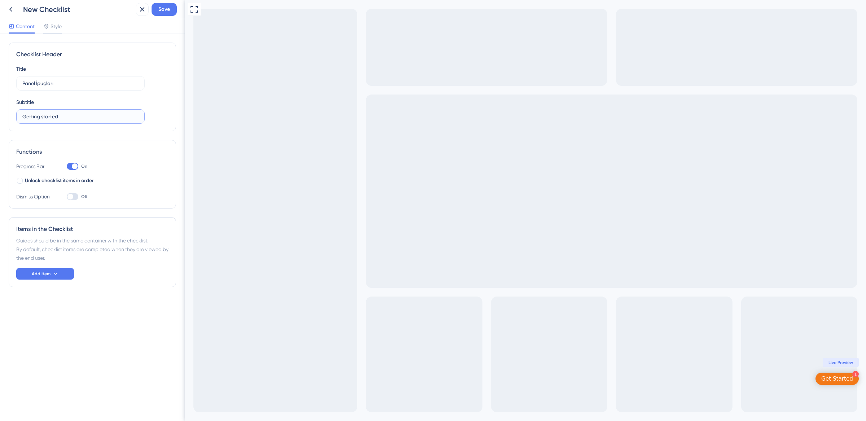
click at [60, 114] on input "Getting started" at bounding box center [80, 117] width 116 height 8
paste input "Panel hakkındaki bilgilerinizi arttırın!"
type input "Panel hakkındaki bilgilerinizi arttırın!"
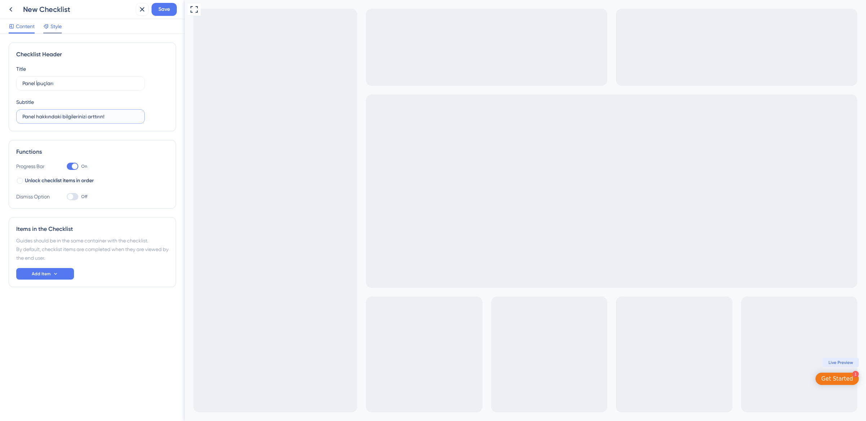
click at [54, 32] on div "Style" at bounding box center [52, 28] width 18 height 12
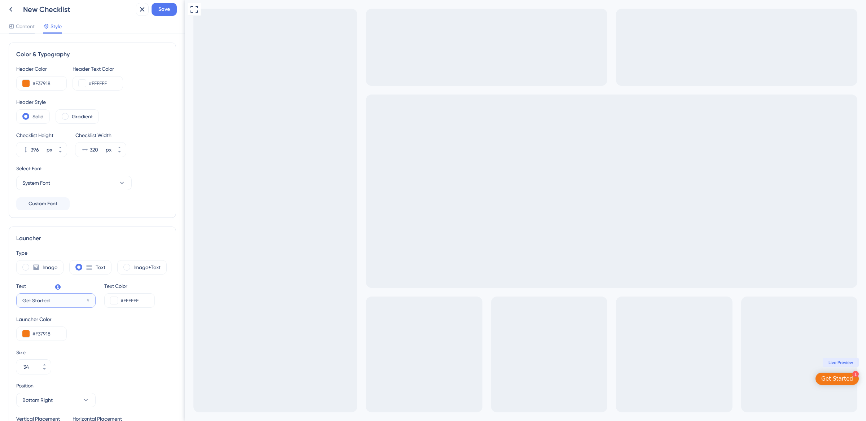
click at [45, 302] on input "Get Started" at bounding box center [53, 301] width 62 height 8
click at [45, 301] on input "Get Started" at bounding box center [53, 301] width 62 height 8
paste input "Önemli Bilgiler"
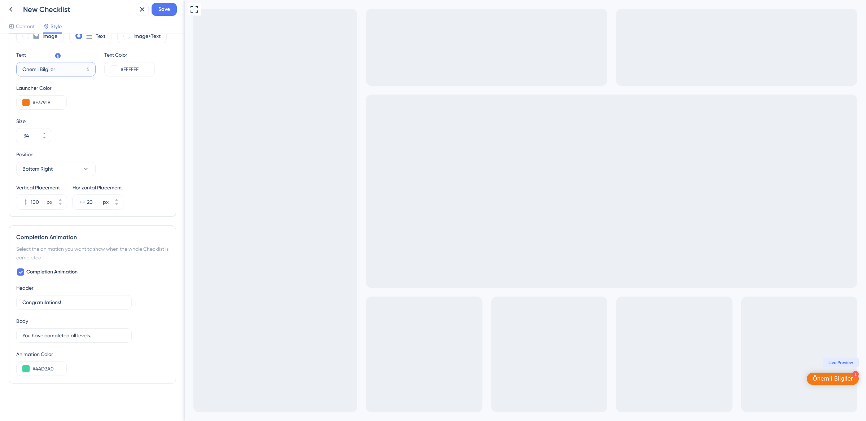
scroll to position [232, 0]
type input "Önemli Bilgiler"
click at [66, 302] on input "Congratulations!" at bounding box center [70, 303] width 96 height 8
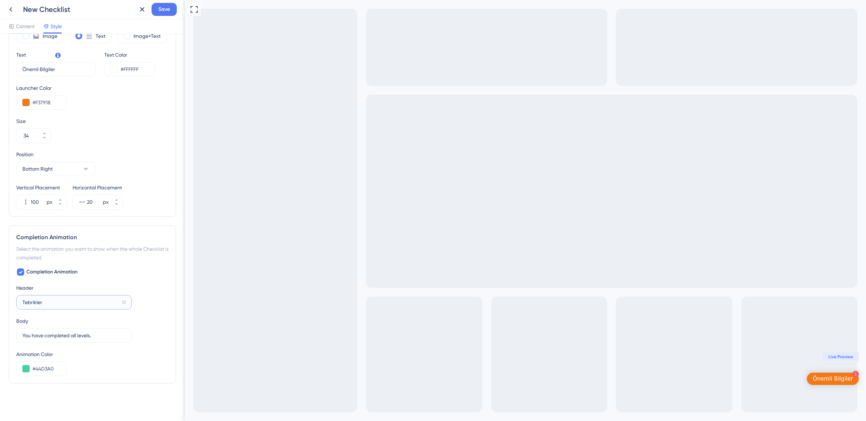
type input "Tebrikler!"
click at [83, 335] on input "You have completed all levels." at bounding box center [70, 336] width 96 height 8
type input "P"
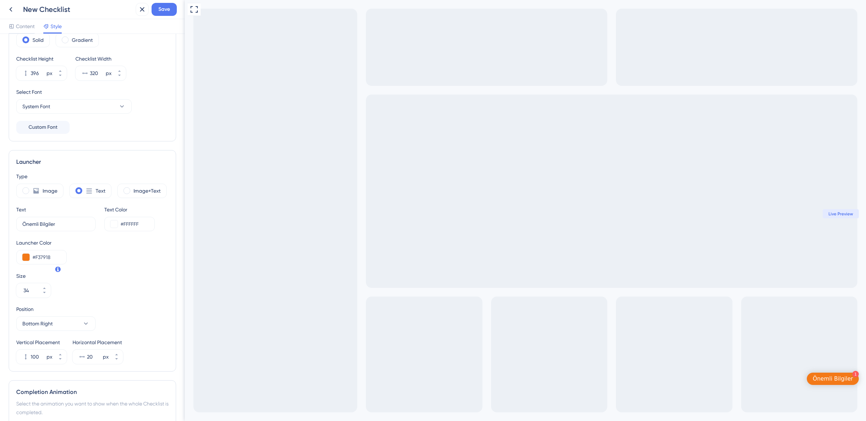
scroll to position [0, 0]
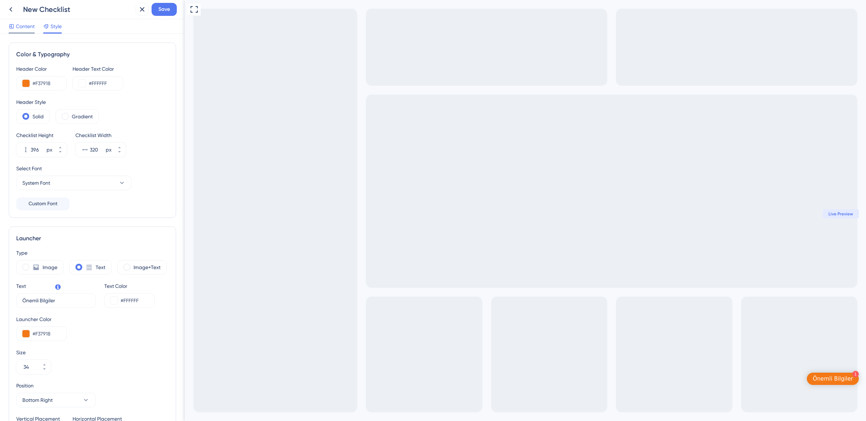
type input "Bol satışlar dileriz."
click at [14, 22] on div at bounding box center [12, 26] width 6 height 9
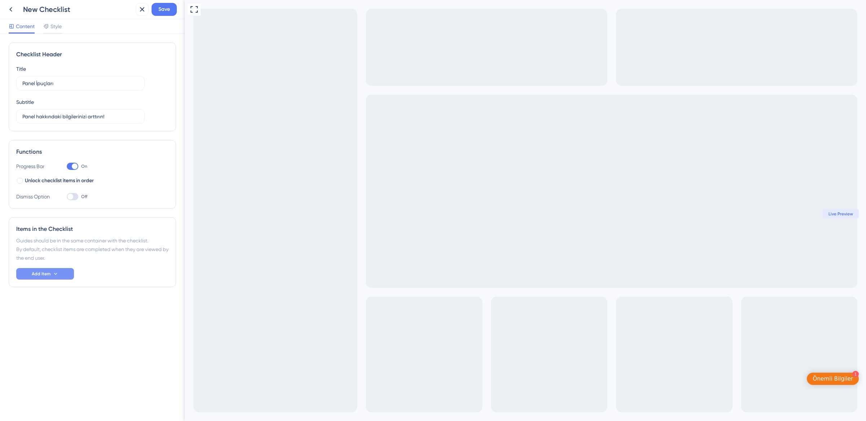
click at [42, 271] on span "Add Item" at bounding box center [41, 274] width 19 height 6
click at [47, 295] on div "Guide Guide" at bounding box center [45, 294] width 37 height 14
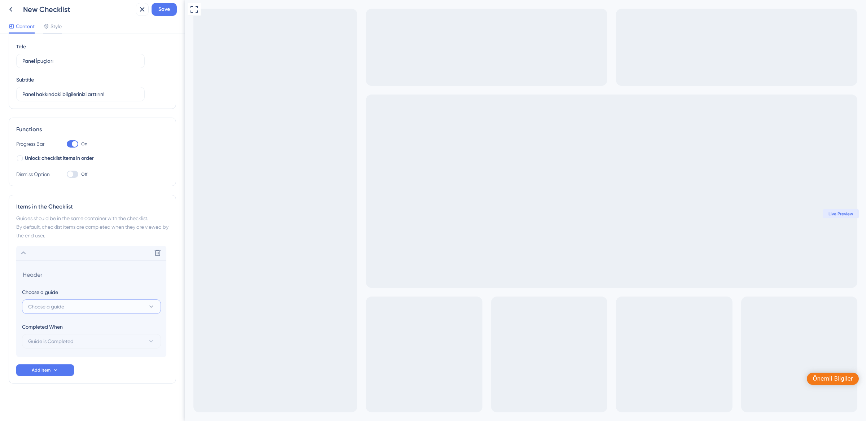
click at [94, 309] on button "Choose a guide" at bounding box center [91, 307] width 139 height 14
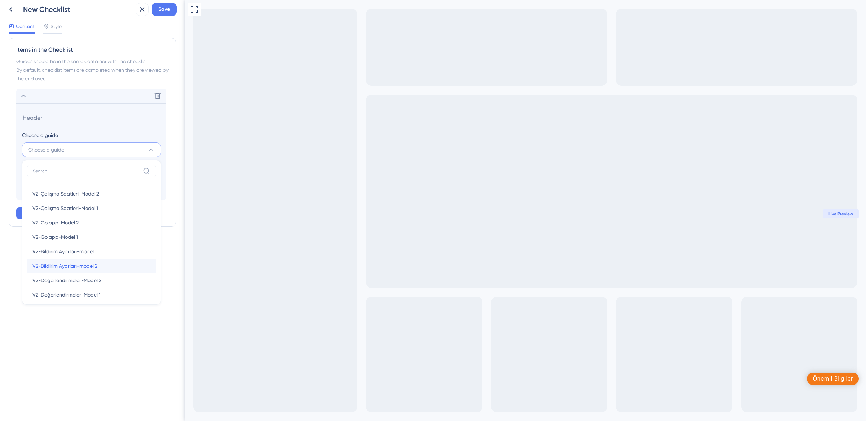
click at [72, 265] on span "V2-Bildirim Ayarları-model 2" at bounding box center [64, 266] width 65 height 9
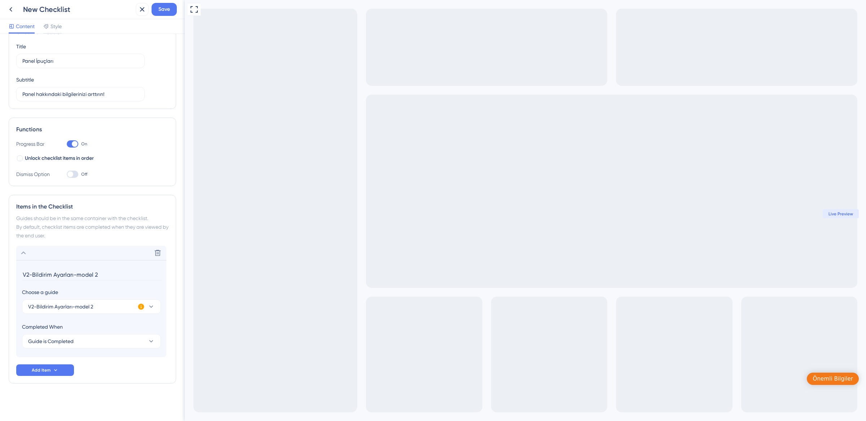
scroll to position [22, 0]
drag, startPoint x: 33, startPoint y: 274, endPoint x: 12, endPoint y: 274, distance: 21.7
click at [12, 274] on div "Items in the Checklist Guides should be in the same container with the checklis…" at bounding box center [92, 289] width 167 height 189
drag, startPoint x: 78, startPoint y: 275, endPoint x: 63, endPoint y: 276, distance: 14.8
click at [63, 276] on input "Bildirim Ayarları-model 2" at bounding box center [92, 274] width 140 height 11
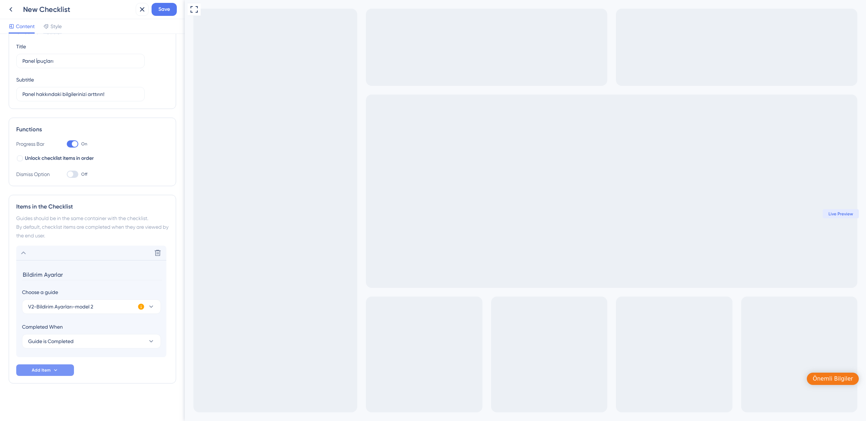
type input "Bildirim Ayarlar"
click at [55, 368] on icon at bounding box center [56, 370] width 6 height 6
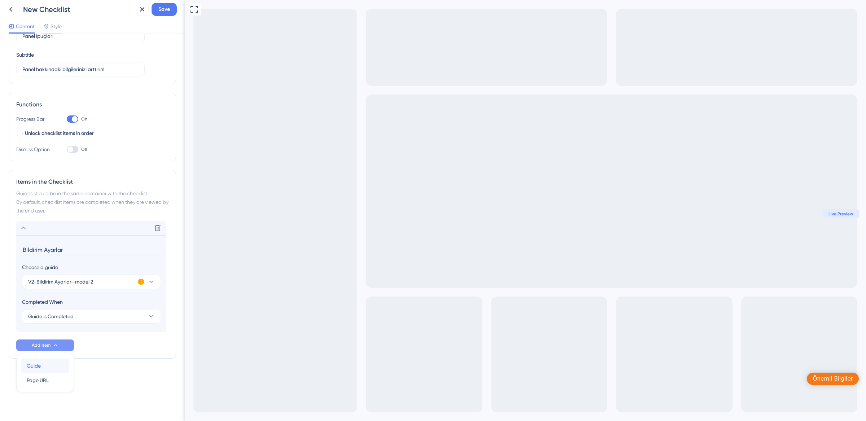
click at [51, 365] on div "Guide Guide" at bounding box center [45, 366] width 37 height 14
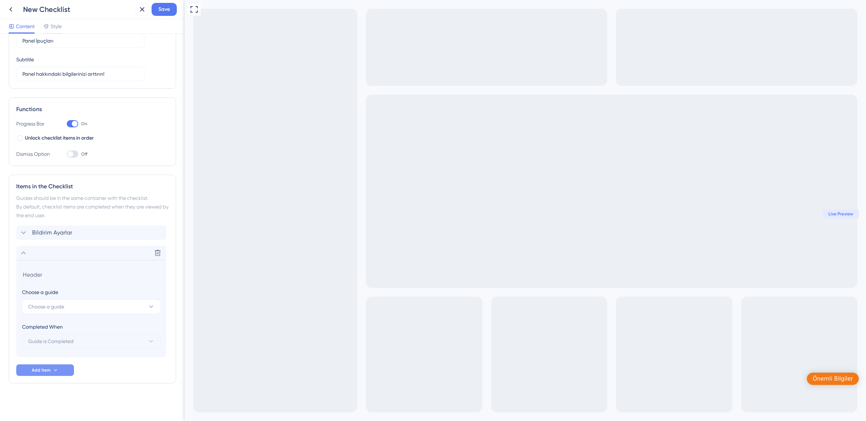
scroll to position [43, 0]
click at [76, 237] on div "Bildirim Ayarlar Delete" at bounding box center [91, 233] width 150 height 14
type input "Bildirim Ayarları"
click at [40, 348] on div "Delete" at bounding box center [91, 350] width 150 height 14
click at [61, 309] on span "Choose a guide" at bounding box center [46, 306] width 36 height 9
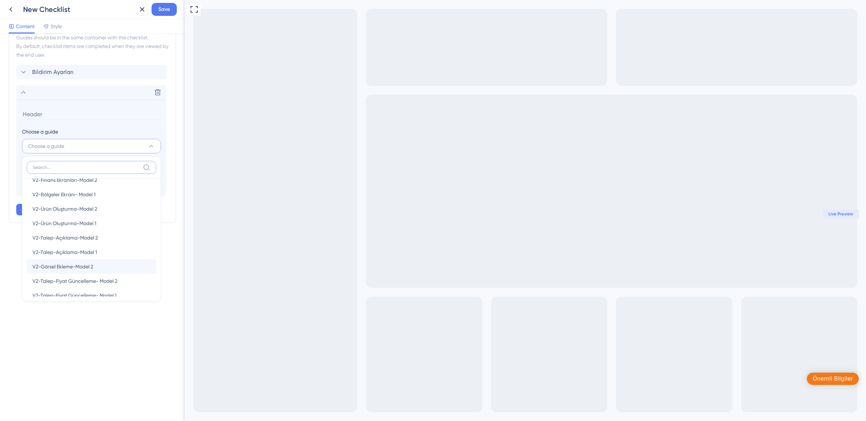
scroll to position [228, 0]
click at [101, 267] on div "V2-Görsel Ekleme-Model 2 V2-Görsel Ekleme-Model 2" at bounding box center [91, 265] width 118 height 14
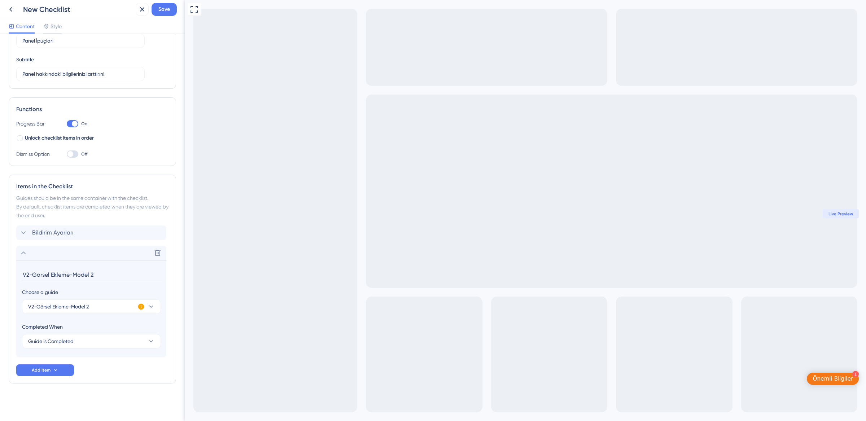
click at [63, 278] on input "V2-Görsel Ekleme-Model 2" at bounding box center [92, 274] width 140 height 11
type input "Ürün Görselleri"
click at [55, 370] on icon at bounding box center [56, 370] width 6 height 6
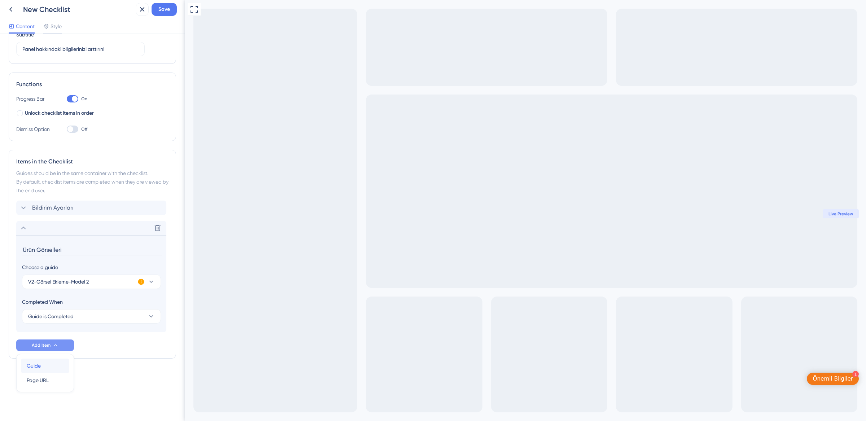
click at [55, 365] on div "Guide Guide" at bounding box center [45, 366] width 37 height 14
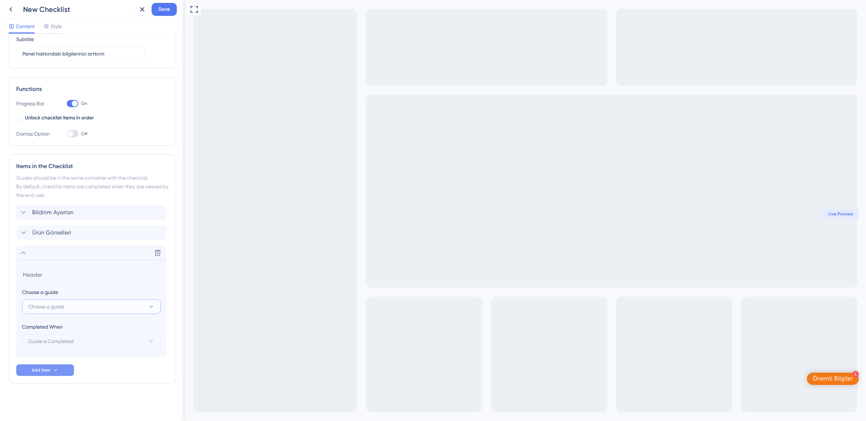
click at [60, 306] on span "Choose a guide" at bounding box center [46, 306] width 36 height 9
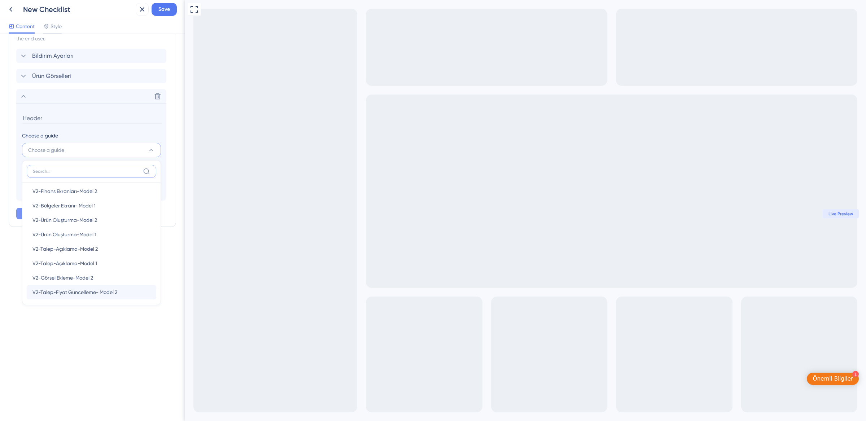
scroll to position [220, 0]
click at [70, 294] on span "V2-Talep-Fiyat Güncelleme- Model 2" at bounding box center [74, 291] width 85 height 9
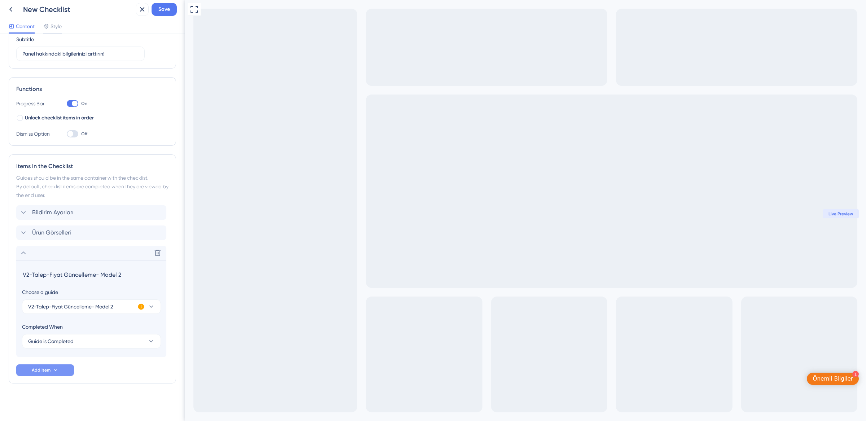
scroll to position [63, 0]
click at [45, 276] on input "V2-Talep-Fiyat Güncelleme- Model 2" at bounding box center [92, 274] width 140 height 11
type input "Fiyat Güncelleme"
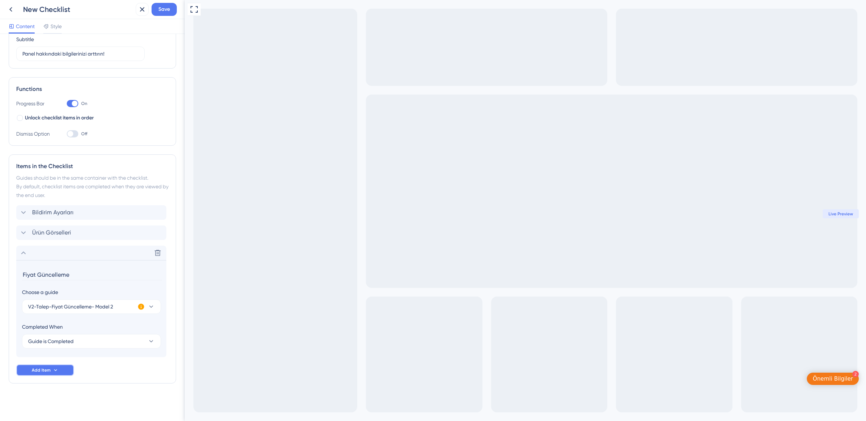
click at [43, 369] on span "Add Item" at bounding box center [41, 370] width 19 height 6
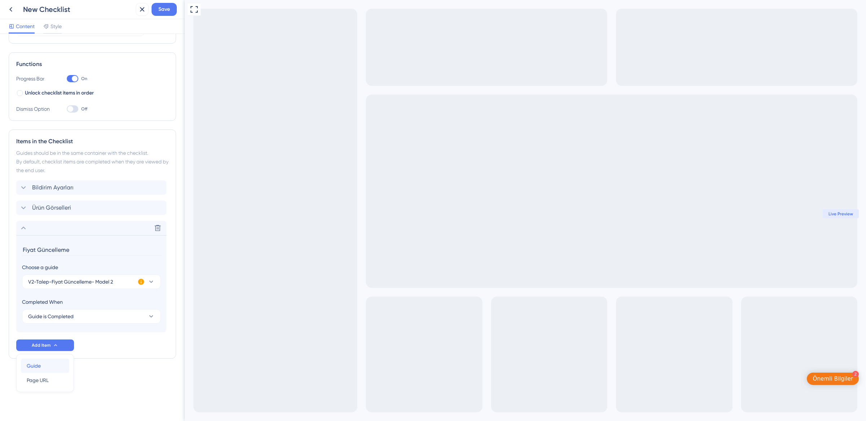
click at [43, 369] on div "Guide Guide" at bounding box center [45, 366] width 37 height 14
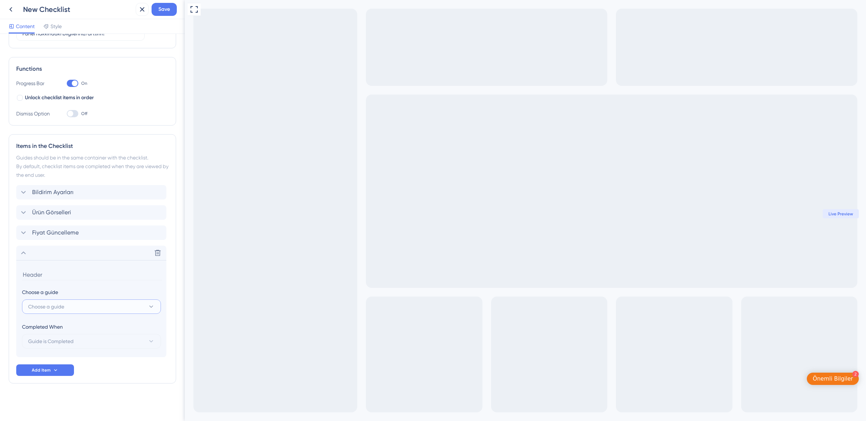
click at [69, 308] on button "Choose a guide" at bounding box center [91, 307] width 139 height 14
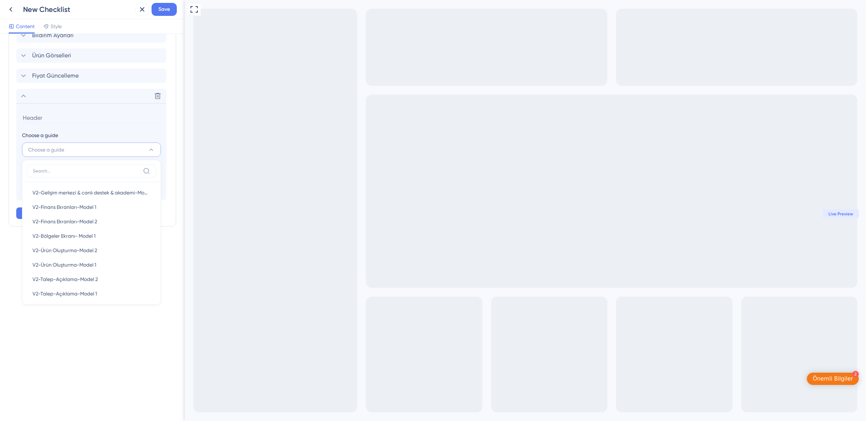
scroll to position [190, 0]
click at [73, 281] on span "V2-Talep-Açıklama-Model 2" at bounding box center [64, 278] width 65 height 9
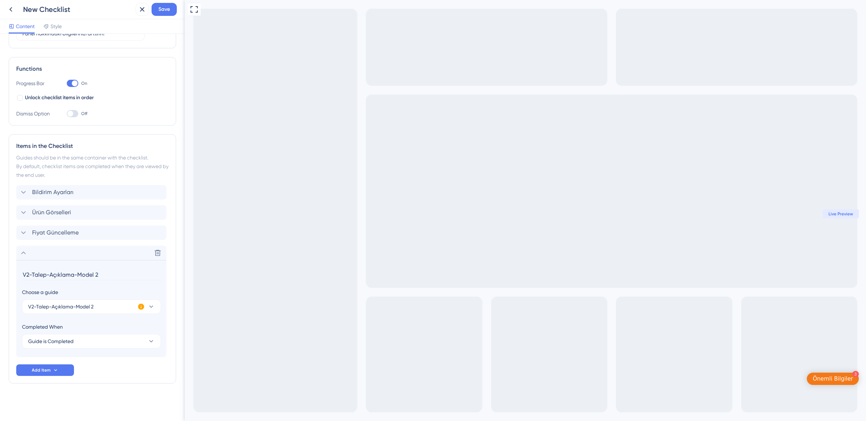
click at [56, 275] on input "V2-Talep-Açıklama-Model 2" at bounding box center [92, 274] width 140 height 11
type input "Ürün Açıklamaları"
click at [47, 371] on span "Add Item" at bounding box center [41, 370] width 19 height 6
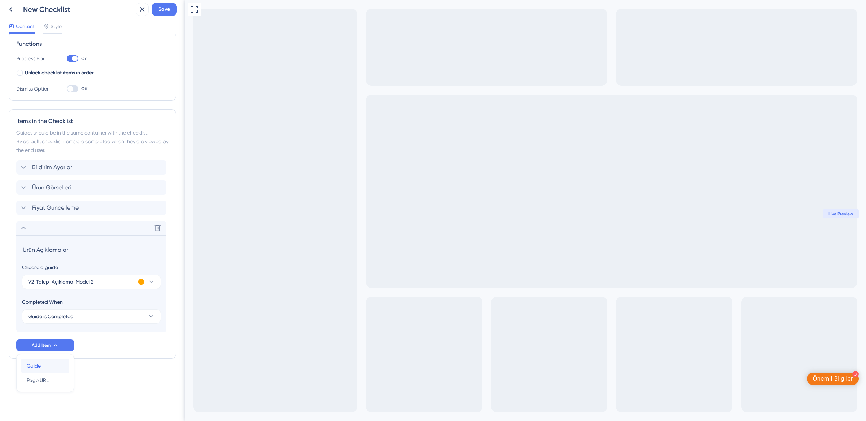
click at [45, 365] on div "Guide Guide" at bounding box center [45, 366] width 37 height 14
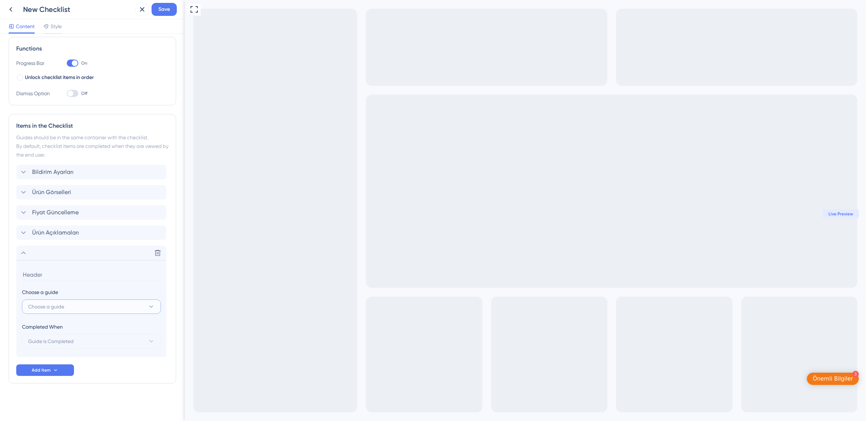
click at [75, 308] on button "Choose a guide" at bounding box center [91, 307] width 139 height 14
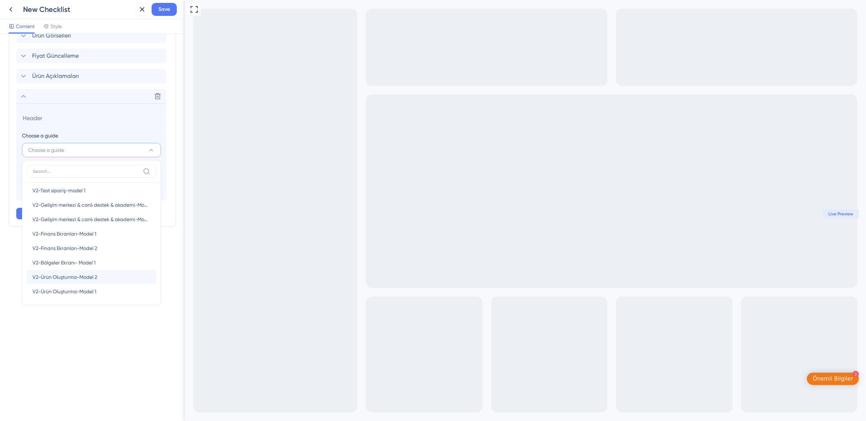
scroll to position [164, 0]
click at [63, 277] on span "V2-Ürün Oluşturma-Model 2" at bounding box center [64, 275] width 65 height 9
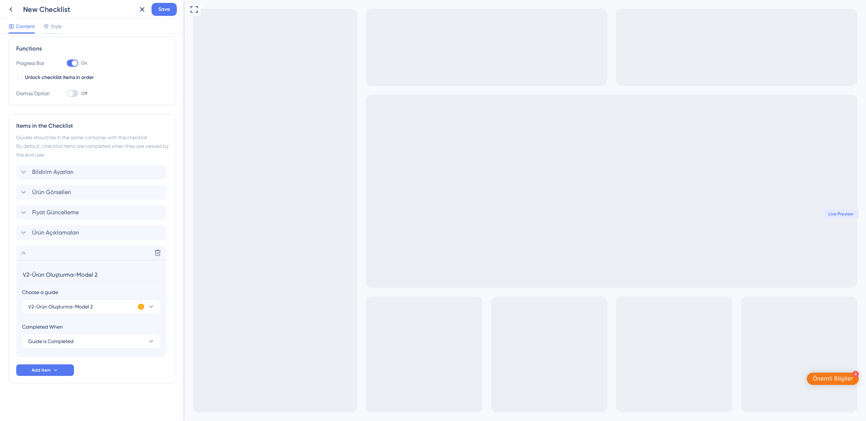
click at [57, 274] on input "V2-Ürün Oluşturma-Model 2" at bounding box center [92, 274] width 140 height 11
type input "Ü"
type input "Yeni Ürün Oluşturma"
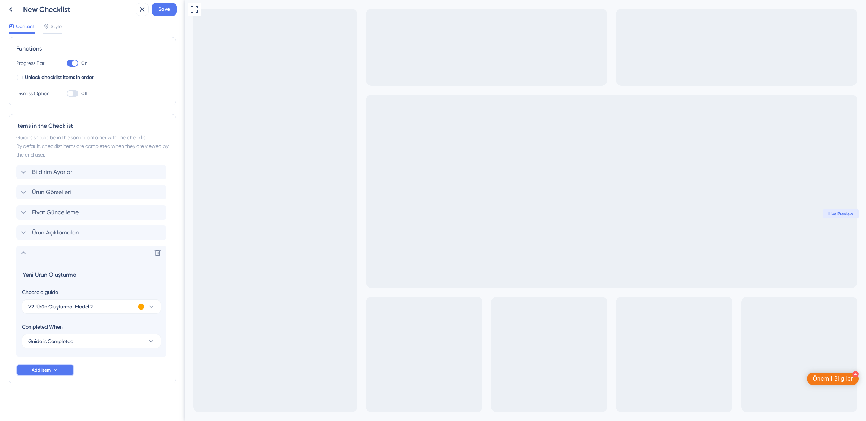
click at [45, 371] on span "Add Item" at bounding box center [41, 370] width 19 height 6
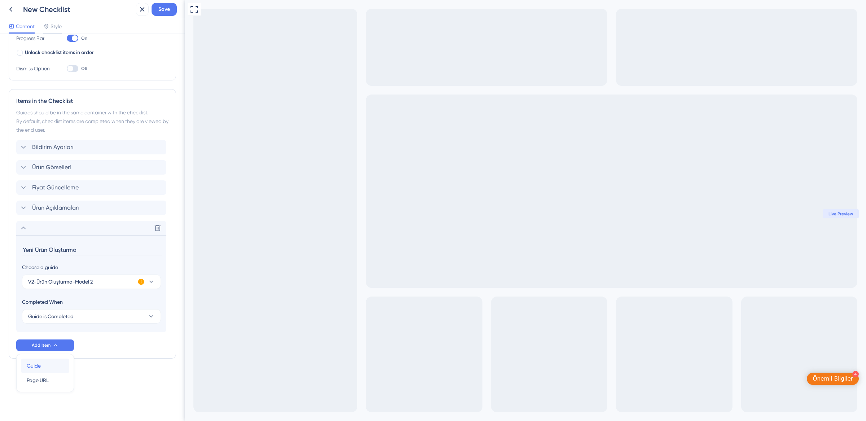
click at [45, 365] on div "Guide Guide" at bounding box center [45, 366] width 37 height 14
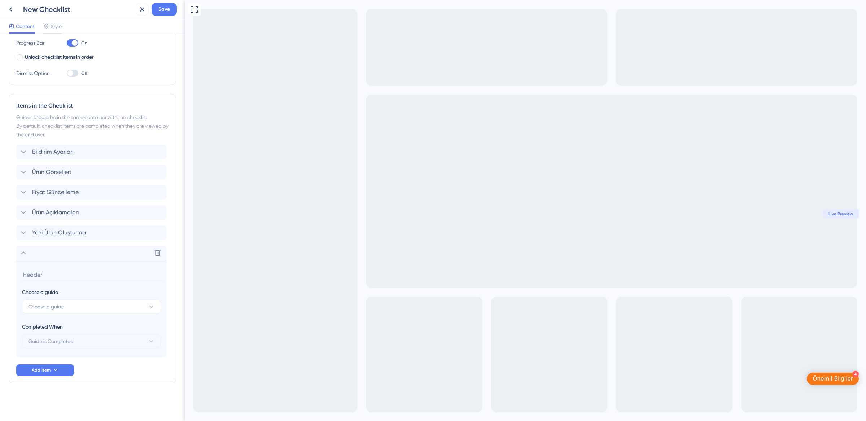
scroll to position [123, 0]
click at [78, 303] on button "Choose a guide" at bounding box center [91, 307] width 139 height 14
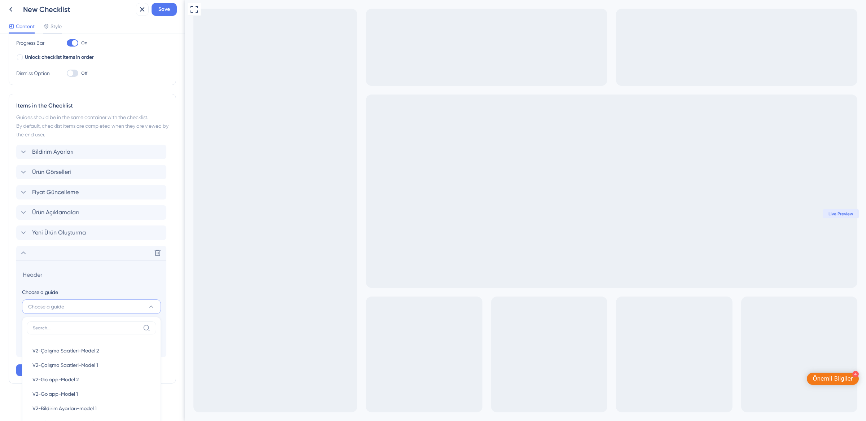
scroll to position [284, 0]
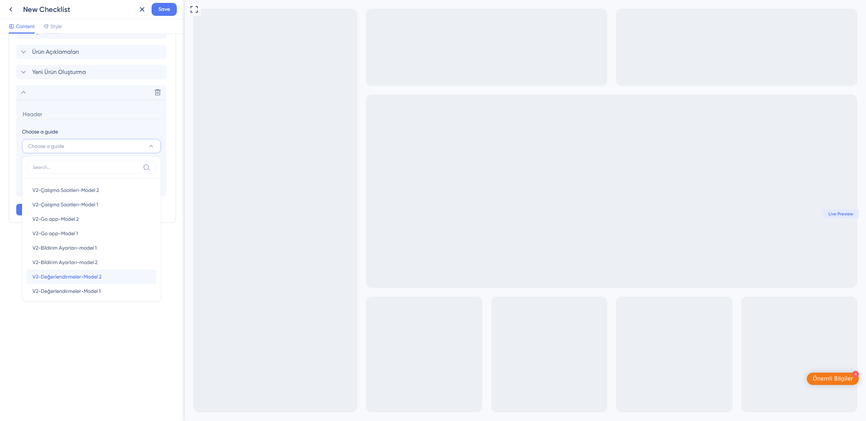
click at [66, 279] on span "V2-Değerlendirmeler-Model 2" at bounding box center [66, 277] width 69 height 9
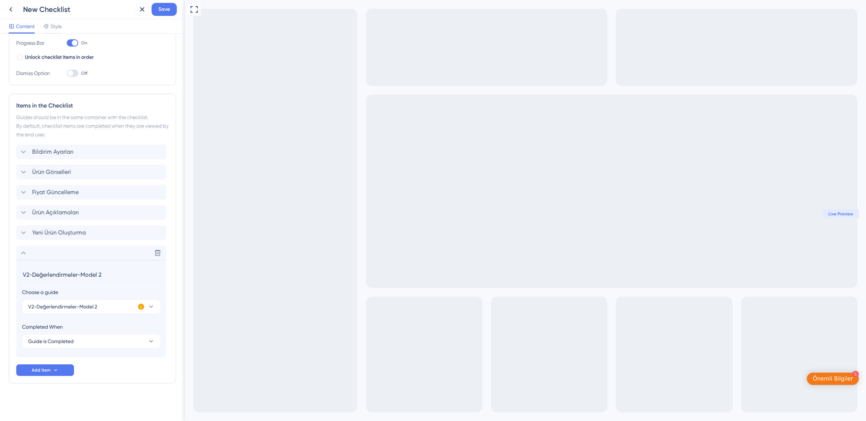
click at [56, 274] on input "V2-Değerlendirmeler-Model 2" at bounding box center [92, 274] width 140 height 11
drag, startPoint x: 33, startPoint y: 275, endPoint x: 0, endPoint y: 276, distance: 33.2
click at [0, 276] on div "Checklist Header Title Panel İpuçları Subtitle Panel hakkındaki bilgilerinizi a…" at bounding box center [92, 227] width 185 height 387
drag, startPoint x: 91, startPoint y: 275, endPoint x: 69, endPoint y: 277, distance: 22.1
click at [69, 277] on input "Değerlendirmeler-Model 2" at bounding box center [92, 274] width 140 height 11
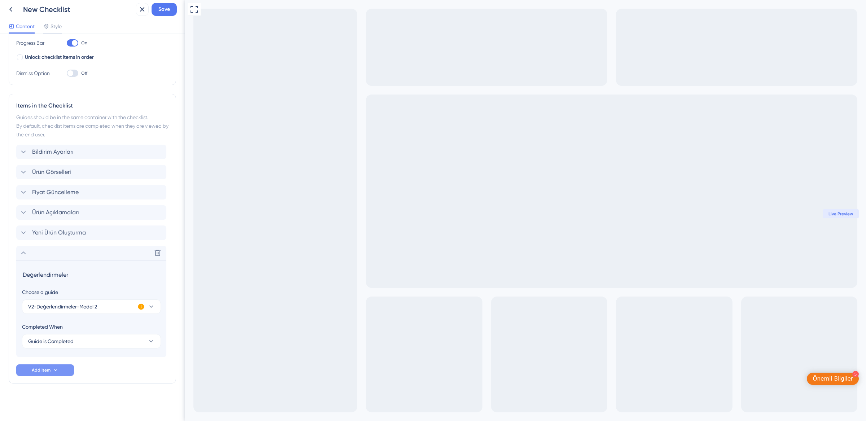
type input "Değerlendirmeler"
click at [54, 371] on icon at bounding box center [56, 370] width 6 height 6
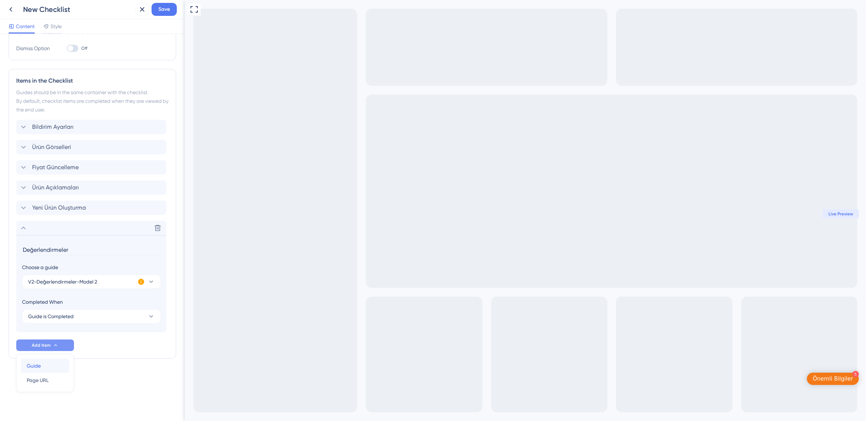
click at [50, 362] on div "Guide Guide" at bounding box center [45, 366] width 37 height 14
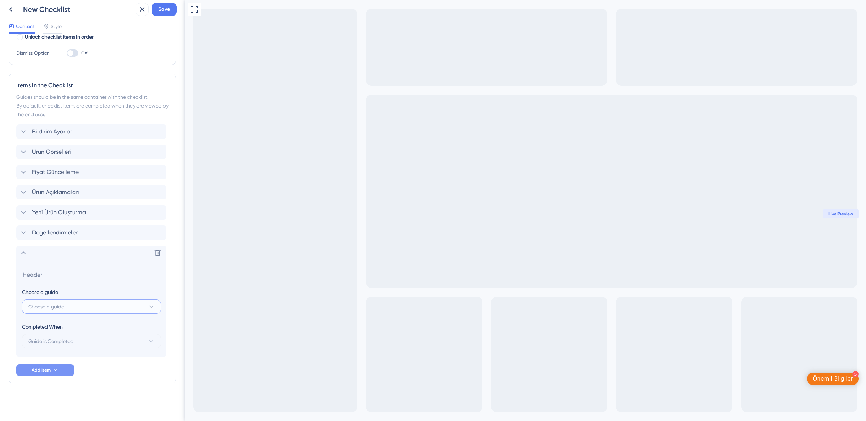
click at [66, 312] on button "Choose a guide" at bounding box center [91, 307] width 139 height 14
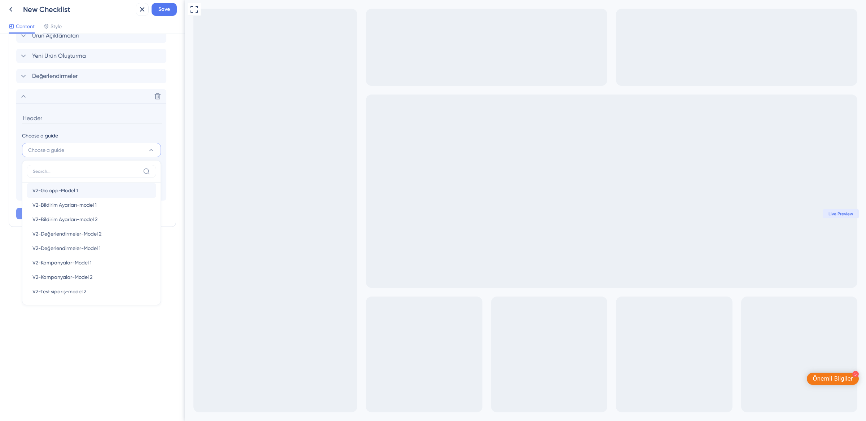
scroll to position [58, 0]
click at [67, 268] on span "V2-Kampanyalar-Model 2" at bounding box center [62, 266] width 60 height 9
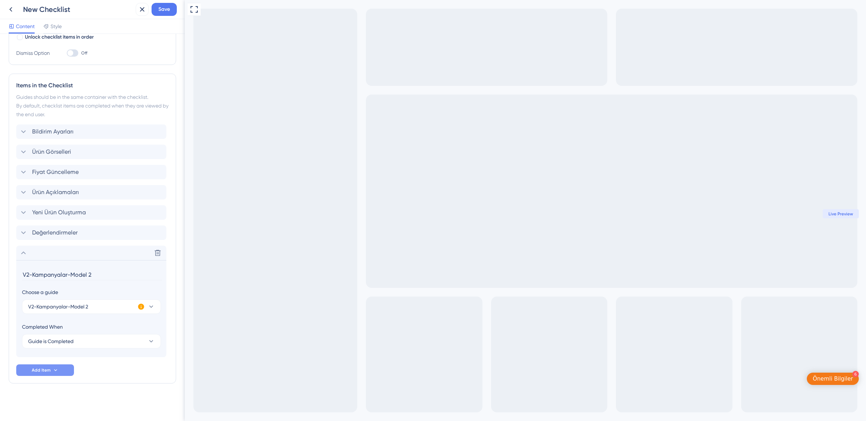
drag, startPoint x: 98, startPoint y: 275, endPoint x: 69, endPoint y: 276, distance: 29.6
click at [69, 276] on input "V2-Kampanyalar-Model 2" at bounding box center [92, 274] width 140 height 11
drag, startPoint x: 31, startPoint y: 274, endPoint x: 1, endPoint y: 275, distance: 29.6
click at [1, 275] on div "Checklist Header Title Panel İpuçları Subtitle Panel hakkındaki bilgilerinizi a…" at bounding box center [92, 227] width 185 height 387
type input "Kampanyalar"
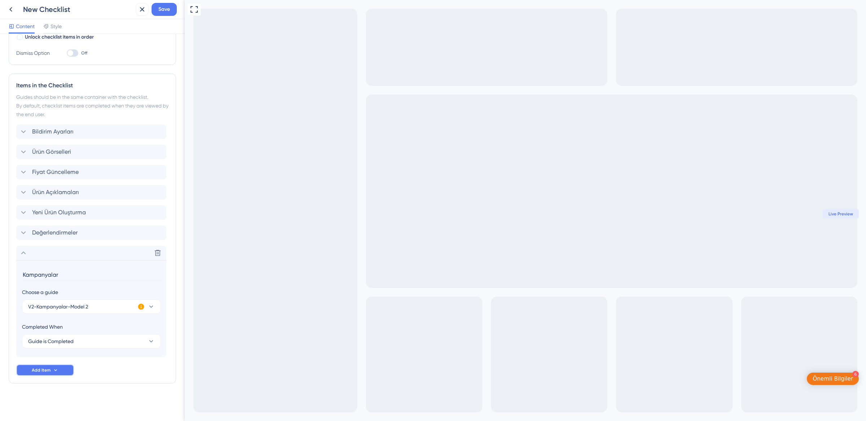
click at [55, 370] on icon at bounding box center [55, 370] width 3 height 2
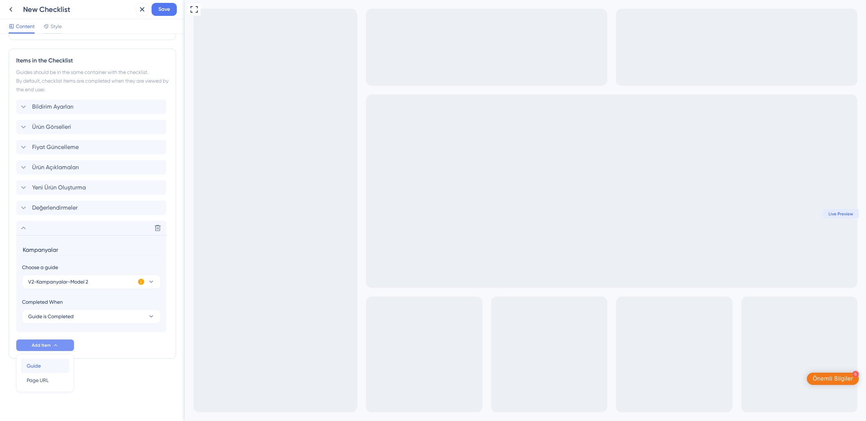
click at [46, 364] on div "Guide Guide" at bounding box center [45, 366] width 37 height 14
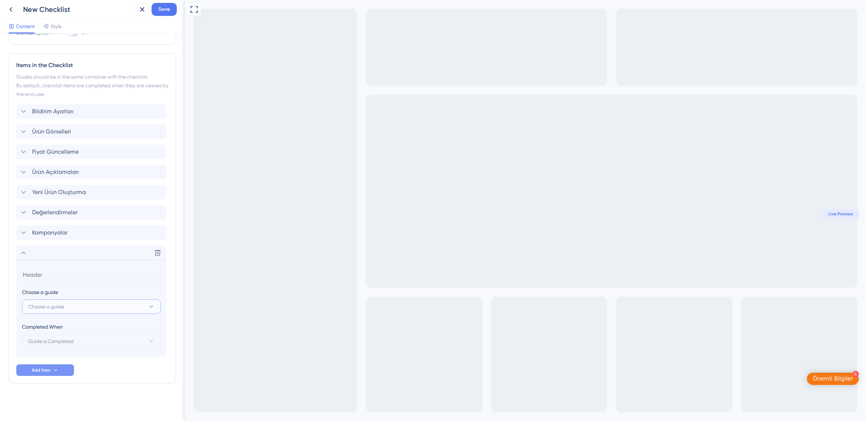
click at [57, 306] on span "Choose a guide" at bounding box center [46, 306] width 36 height 9
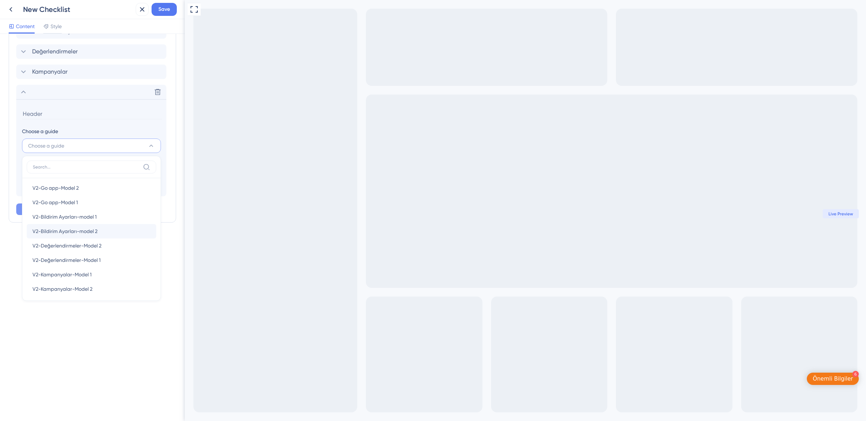
scroll to position [134, 0]
click at [67, 276] on span "V2-Finans Ekranları-Model 2" at bounding box center [64, 273] width 65 height 9
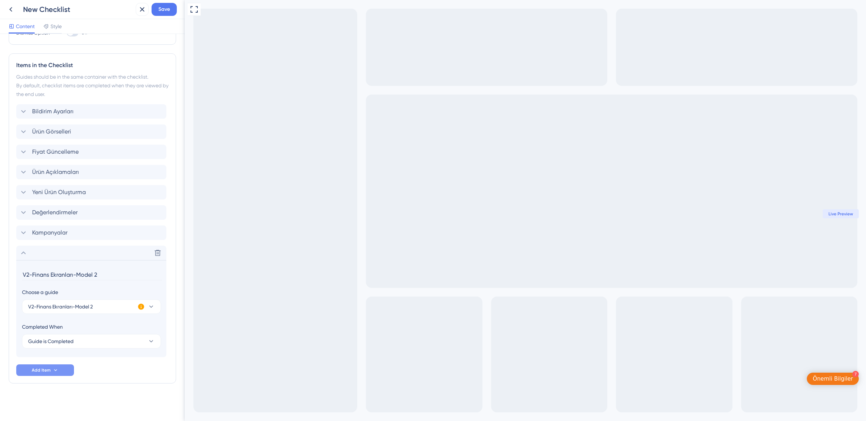
drag, startPoint x: 105, startPoint y: 274, endPoint x: 74, endPoint y: 275, distance: 31.8
click at [74, 275] on input "V2-Finans Ekranları-Model 2" at bounding box center [92, 274] width 140 height 11
drag, startPoint x: 32, startPoint y: 274, endPoint x: 7, endPoint y: 274, distance: 24.5
click at [7, 274] on div "Checklist Header Title Panel İpuçları Subtitle Panel hakkındaki bilgilerinizi a…" at bounding box center [92, 227] width 185 height 387
type input "Finans Ekranları"
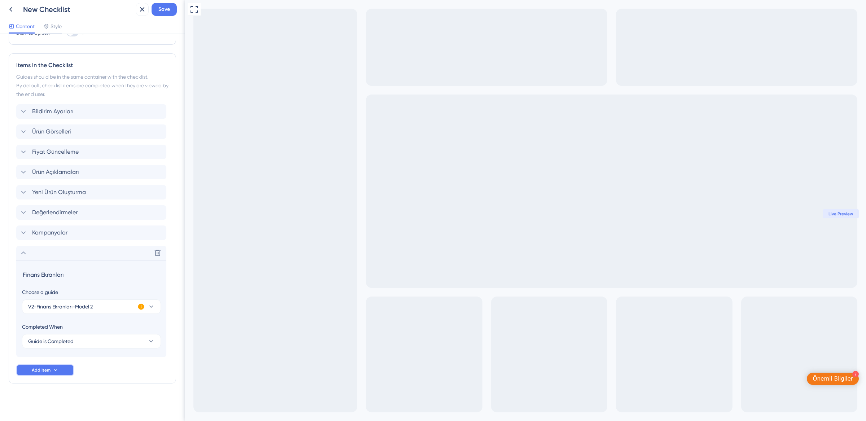
click at [48, 367] on span "Add Item" at bounding box center [41, 370] width 19 height 6
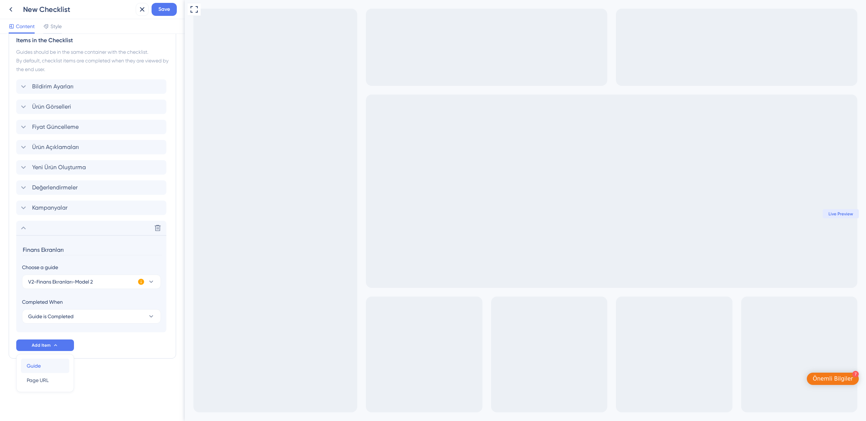
click at [48, 365] on div "Guide Guide" at bounding box center [45, 366] width 37 height 14
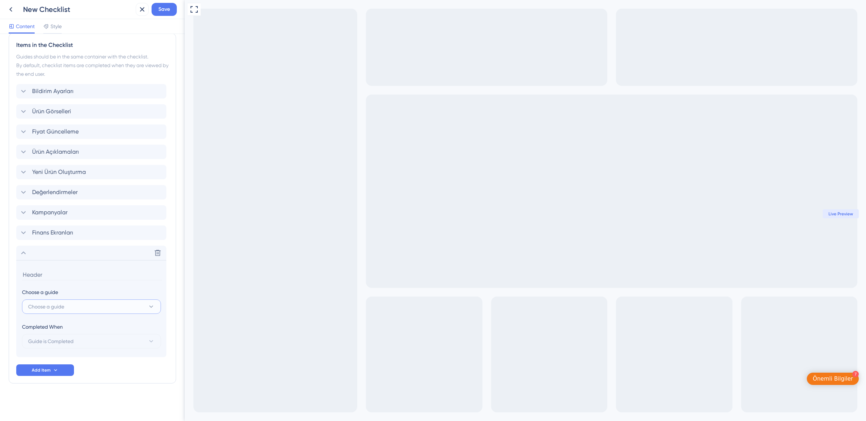
click at [71, 301] on button "Choose a guide" at bounding box center [91, 307] width 139 height 14
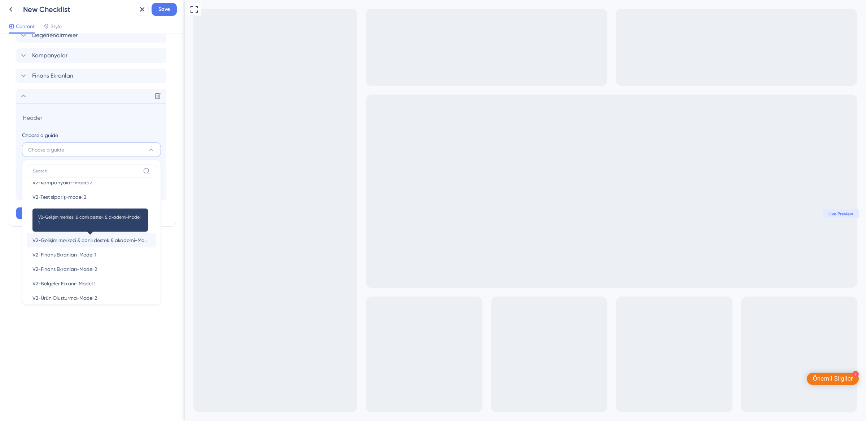
scroll to position [143, 0]
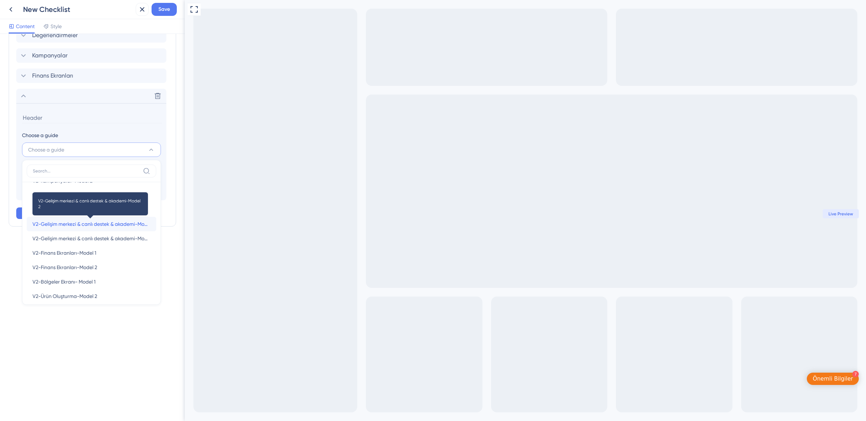
click at [65, 223] on span "V2-Gelişim merkezi & canlı destek & akademi-Model 2" at bounding box center [91, 224] width 118 height 9
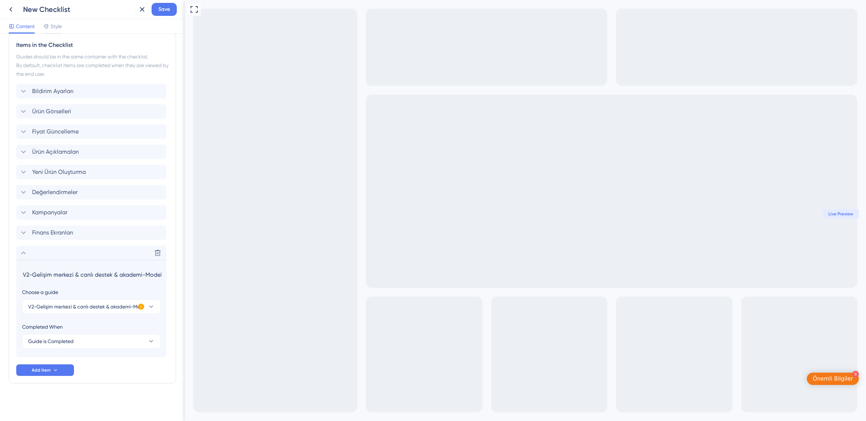
drag, startPoint x: 32, startPoint y: 273, endPoint x: 6, endPoint y: 274, distance: 26.0
click at [6, 274] on div "Checklist Header Title Panel İpuçları Subtitle Panel hakkındaki bilgilerinizi a…" at bounding box center [92, 227] width 185 height 387
drag, startPoint x: 132, startPoint y: 273, endPoint x: 167, endPoint y: 273, distance: 35.4
click at [167, 273] on div "Items in the Checklist Guides should be in the same container with the checklis…" at bounding box center [92, 208] width 167 height 351
click at [48, 274] on input "Gelişim merkezi & canlı destek & akademi" at bounding box center [92, 274] width 140 height 11
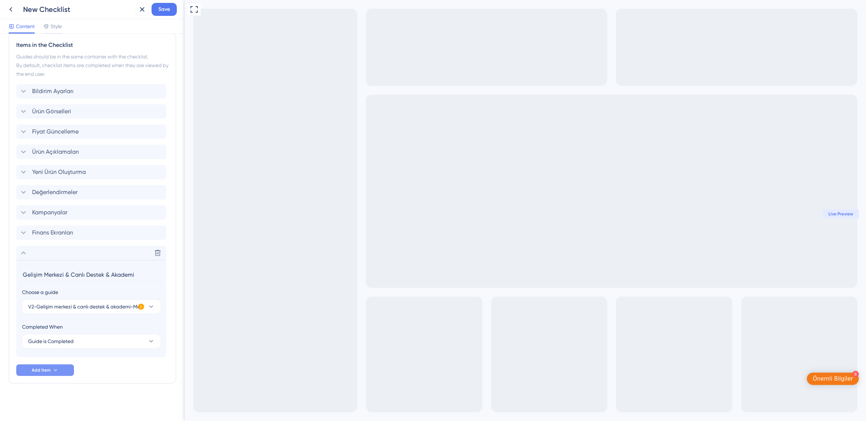
type input "Gelişim Merkezi & Canlı Destek & Akademi"
click at [60, 367] on button "Add Item" at bounding box center [45, 371] width 58 height 12
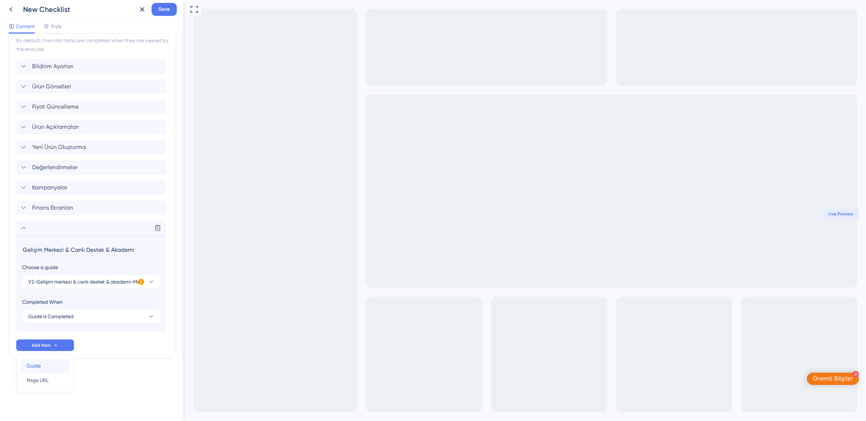
click at [48, 364] on div "Guide Guide" at bounding box center [45, 366] width 37 height 14
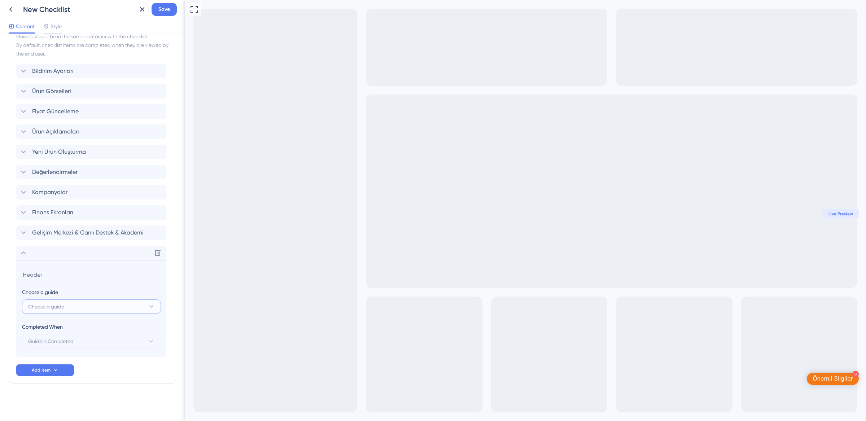
click at [70, 310] on button "Choose a guide" at bounding box center [91, 307] width 139 height 14
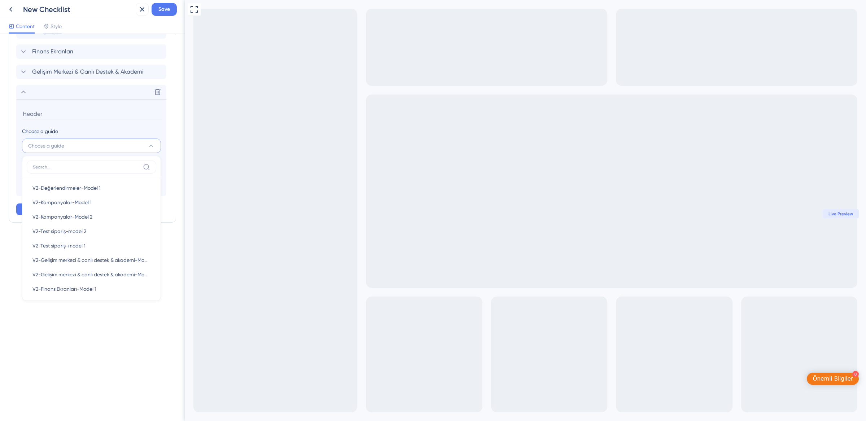
scroll to position [0, 0]
click at [75, 221] on span "V2-Go app-Model 2" at bounding box center [55, 218] width 46 height 9
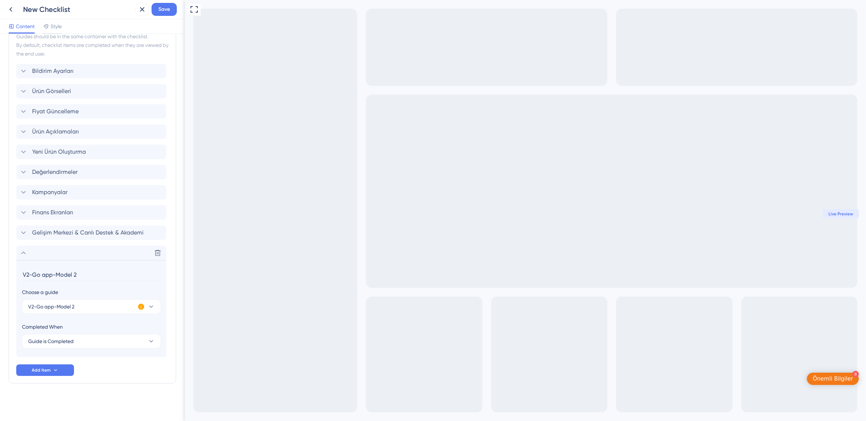
scroll to position [204, 0]
drag, startPoint x: 84, startPoint y: 276, endPoint x: 0, endPoint y: 276, distance: 83.7
click at [0, 276] on div "Checklist Header Title Panel İpuçları Subtitle Panel hakkındaki bilgilerinizi a…" at bounding box center [92, 227] width 185 height 387
type input "Go Restoran Paneli Mobil Uygulaması"
click at [66, 368] on button "Add Item" at bounding box center [45, 371] width 58 height 12
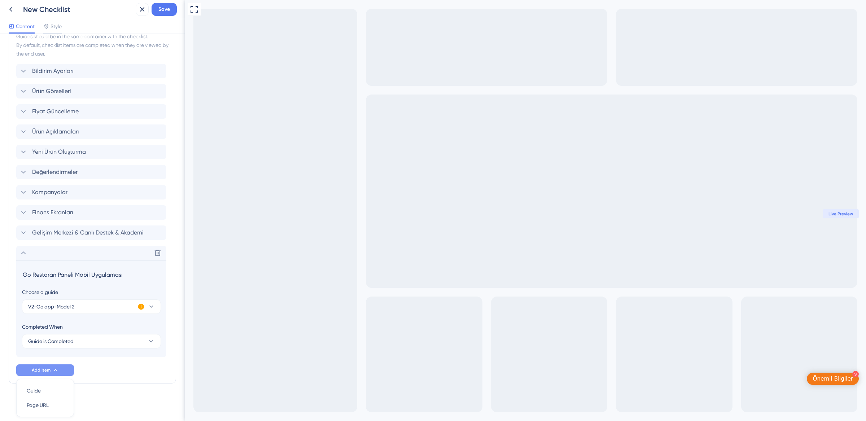
scroll to position [230, 0]
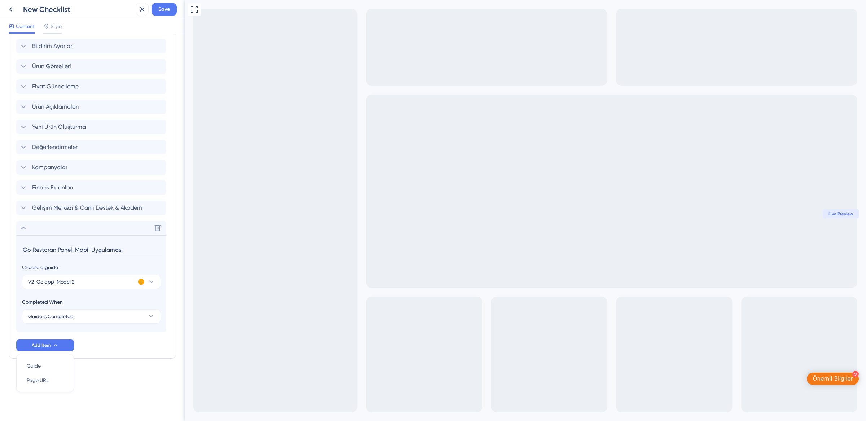
click at [113, 361] on div "Checklist Header Title Panel İpuçları Subtitle Panel hakkındaki bilgilerinizi a…" at bounding box center [92, 100] width 167 height 574
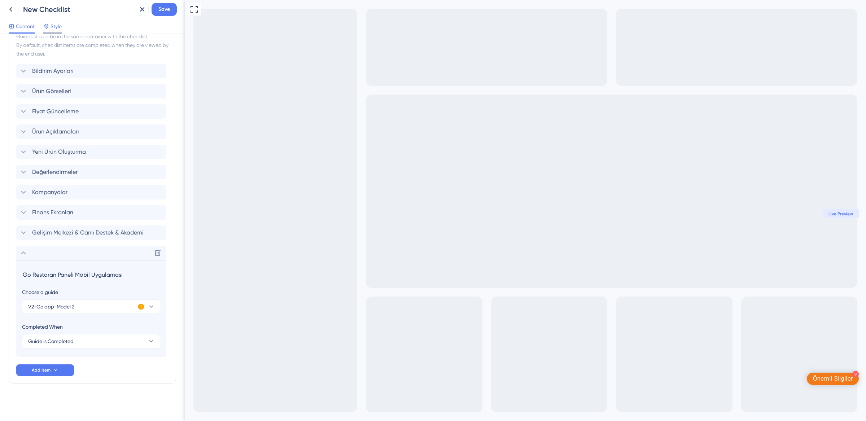
click at [56, 22] on span "Style" at bounding box center [56, 26] width 11 height 9
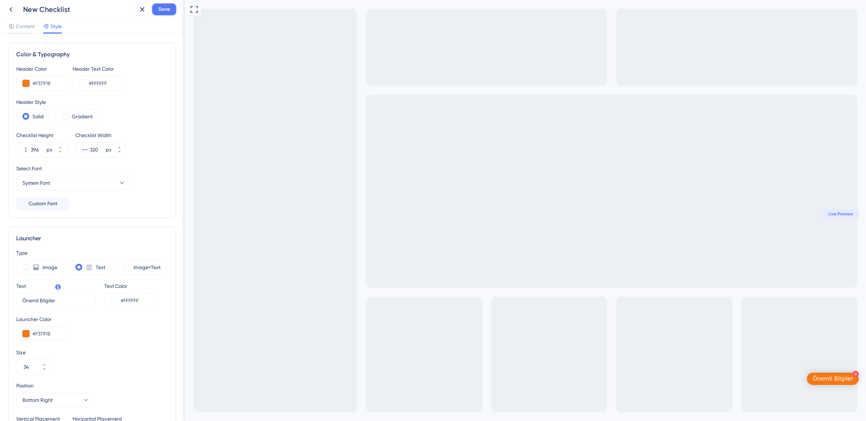
click at [167, 8] on span "Save" at bounding box center [164, 9] width 12 height 9
click at [140, 12] on icon at bounding box center [137, 13] width 7 height 7
click at [13, 11] on icon at bounding box center [10, 9] width 9 height 9
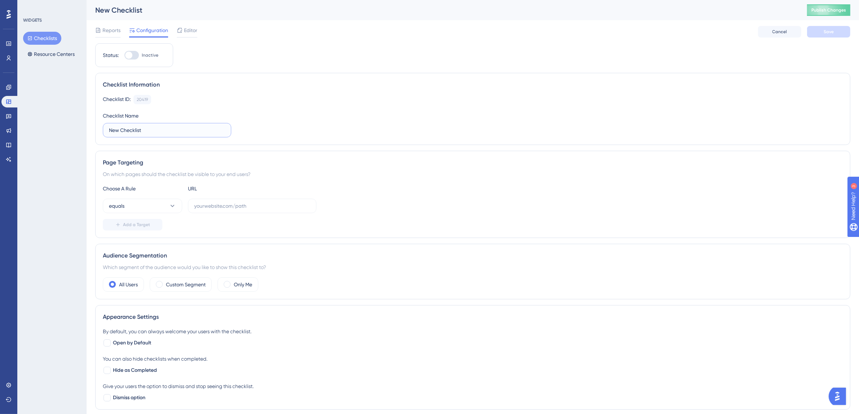
click at [143, 130] on input "New Checklist" at bounding box center [167, 130] width 116 height 8
type input "V2-Model 2-Optional"
click at [222, 210] on input "text" at bounding box center [252, 206] width 116 height 8
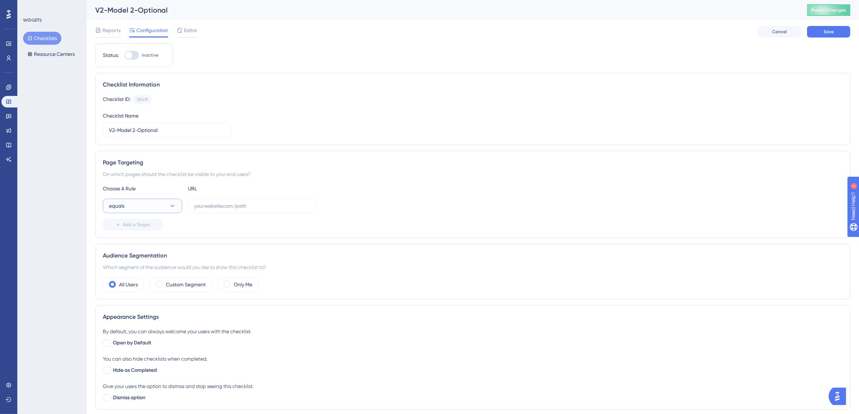
click at [125, 208] on span "equals" at bounding box center [117, 206] width 16 height 9
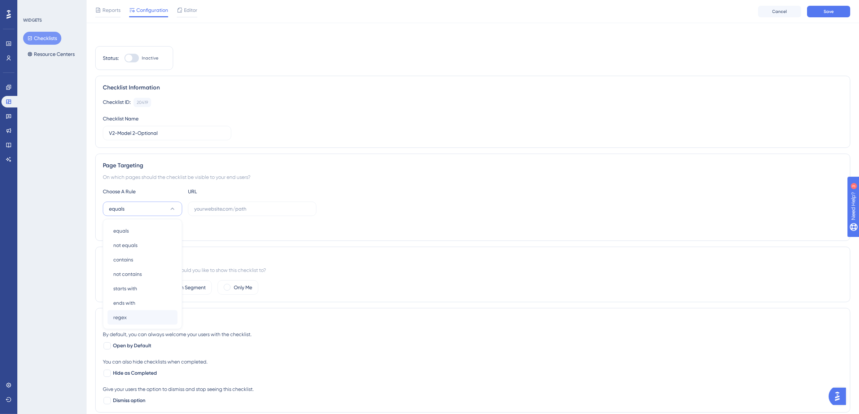
scroll to position [65, 0]
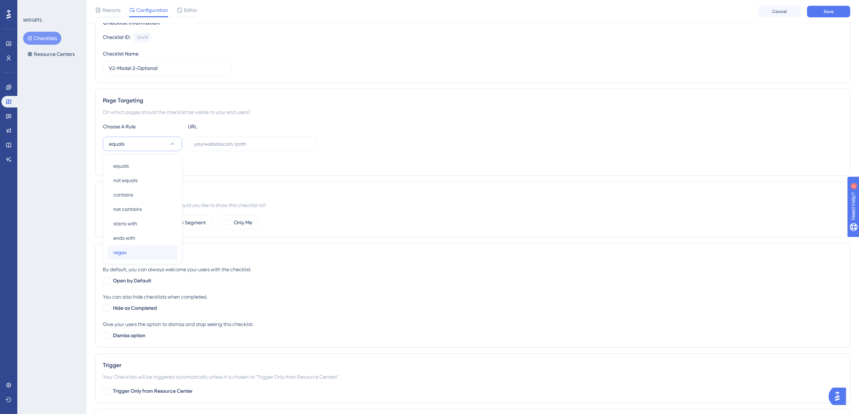
drag, startPoint x: 125, startPoint y: 254, endPoint x: 182, endPoint y: 213, distance: 69.7
click at [126, 254] on span "regex" at bounding box center [119, 252] width 13 height 9
click at [232, 145] on input "text" at bounding box center [252, 144] width 116 height 8
paste input "^https:\/\/partner\.tgoyemek\.com\/meal\/(\d+)\/order(?:\/list|\/)?$"
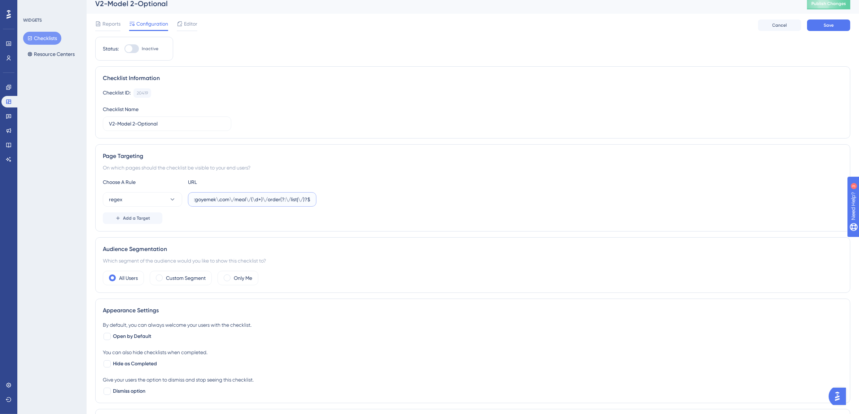
scroll to position [0, 0]
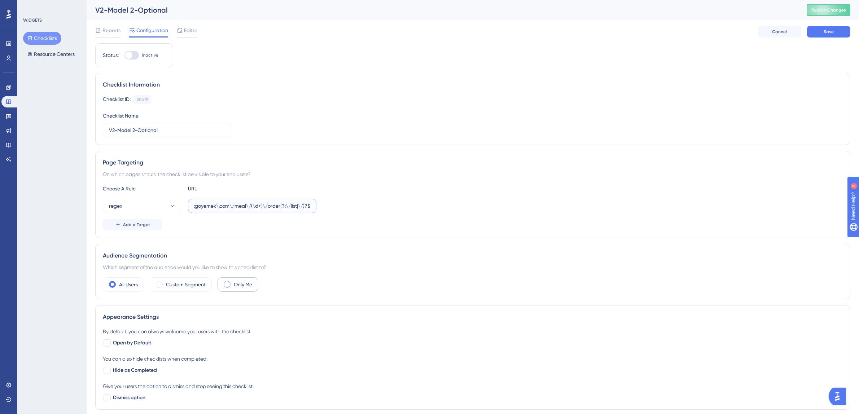
type input "^https:\/\/partner\.tgoyemek\.com\/meal\/(\d+)\/order(?:\/list|\/)?$"
click at [240, 291] on div "Only Me" at bounding box center [238, 285] width 41 height 14
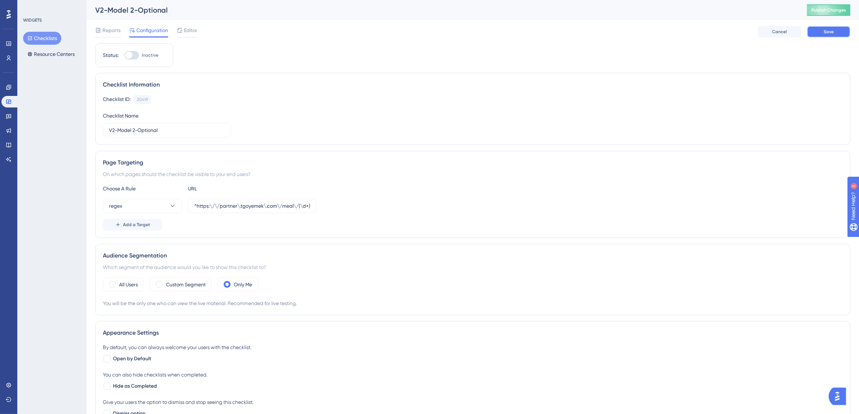
click at [821, 31] on button "Save" at bounding box center [829, 32] width 43 height 12
click at [831, 8] on span "Publish Changes" at bounding box center [829, 10] width 35 height 6
click at [223, 12] on icon at bounding box center [223, 13] width 7 height 7
click at [42, 37] on button "Checklists" at bounding box center [42, 38] width 38 height 13
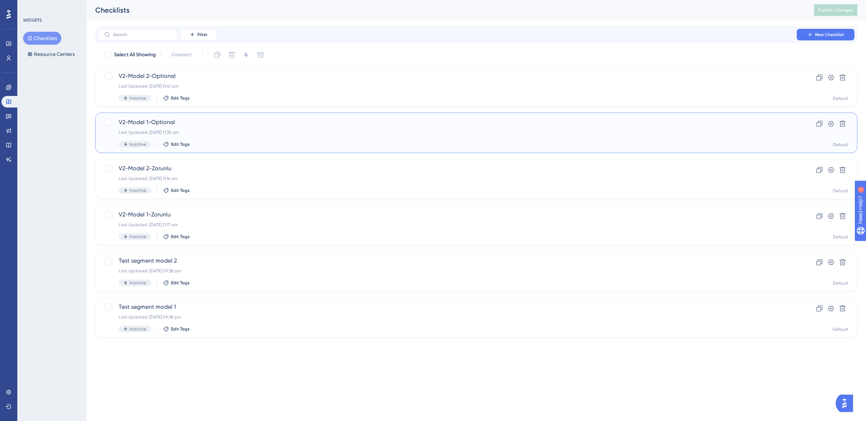
click at [189, 130] on div "Last Updated: [DATE] 11:35 am" at bounding box center [448, 133] width 658 height 6
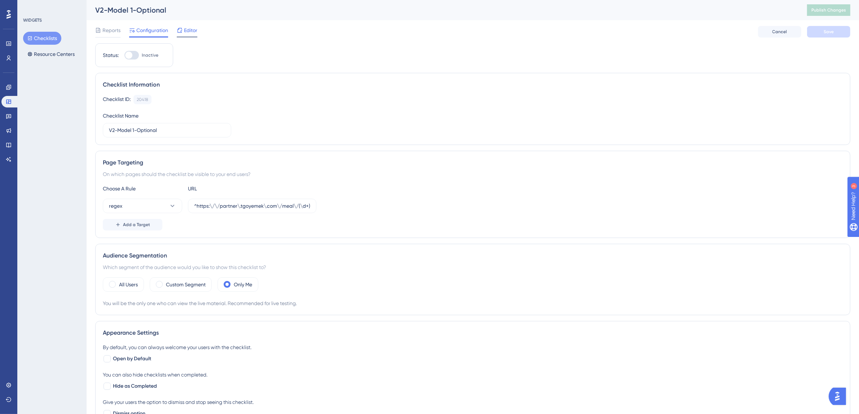
click at [192, 31] on span "Editor" at bounding box center [190, 30] width 13 height 9
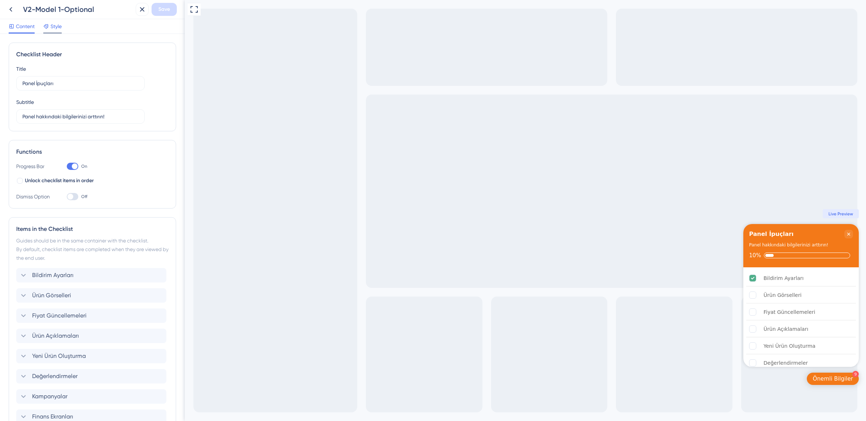
click at [54, 28] on span "Style" at bounding box center [56, 26] width 11 height 9
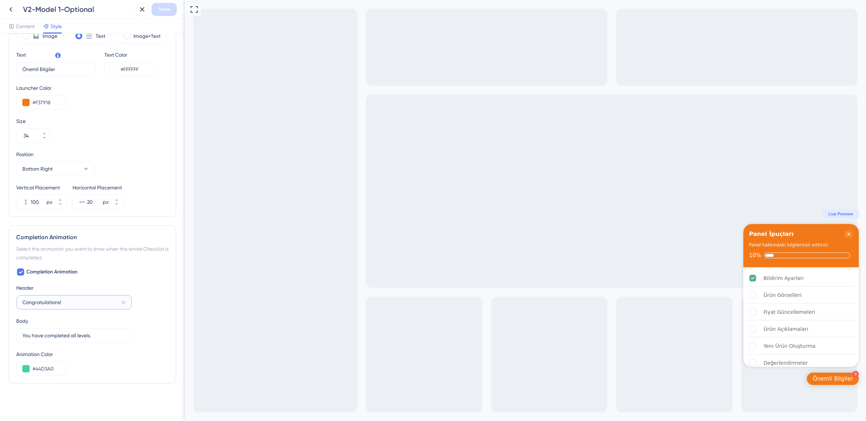
click at [50, 303] on input "Congratulations!" at bounding box center [70, 303] width 96 height 8
type input "Tebrikler!"
click at [70, 331] on label "You have completed all levels. 10" at bounding box center [74, 335] width 116 height 14
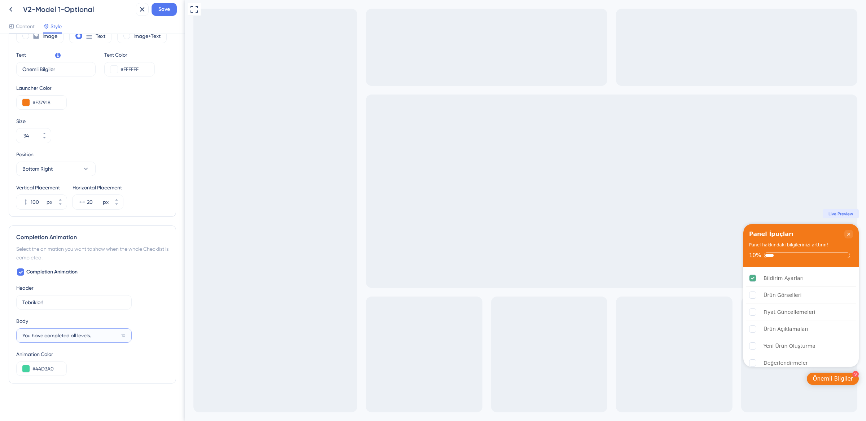
click at [70, 332] on input "You have completed all levels." at bounding box center [70, 336] width 96 height 8
click at [69, 336] on input "You have completed all levels." at bounding box center [70, 336] width 96 height 8
type input "Bol satışlar dileriz."
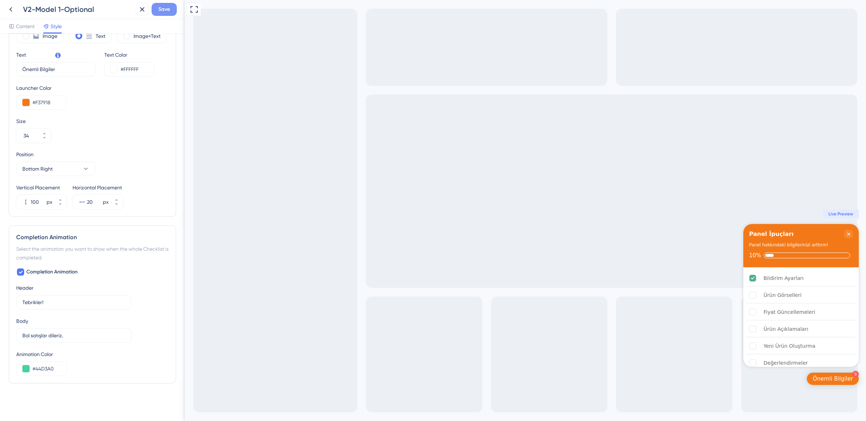
click at [164, 14] on button "Save" at bounding box center [164, 9] width 25 height 13
click at [137, 13] on icon at bounding box center [137, 14] width 4 height 4
click at [11, 10] on icon at bounding box center [10, 9] width 3 height 5
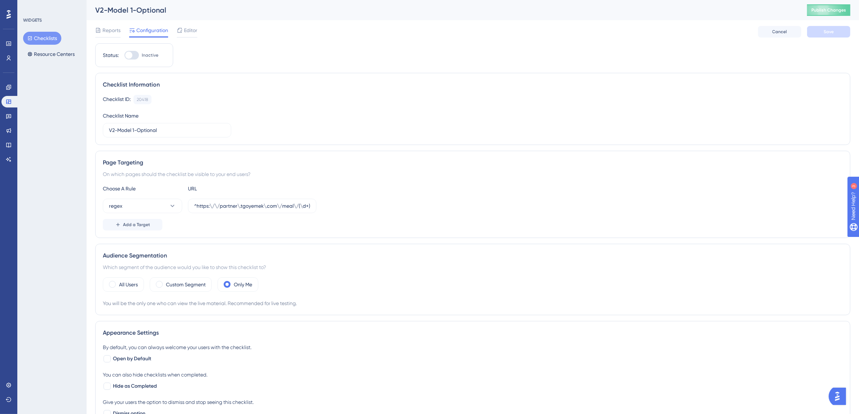
click at [34, 39] on button "Checklists" at bounding box center [42, 38] width 38 height 13
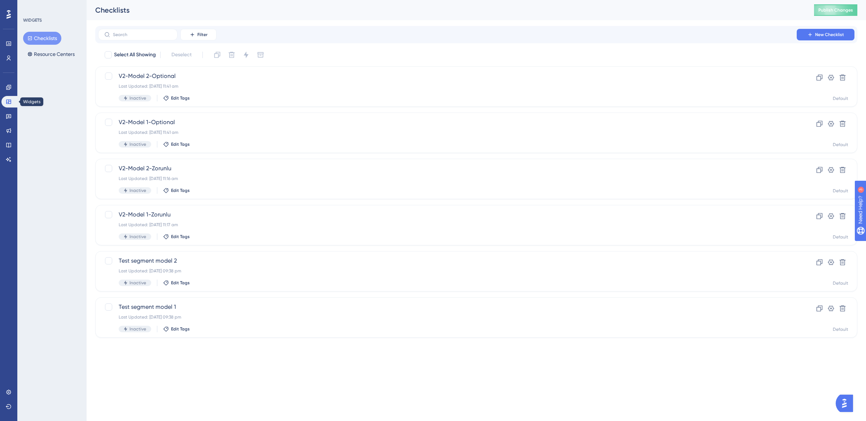
click at [16, 92] on div "Performance Users Engagement Widgets Feedback Product Updates Knowledge Base AI…" at bounding box center [8, 210] width 17 height 421
click at [12, 90] on link at bounding box center [8, 88] width 14 height 12
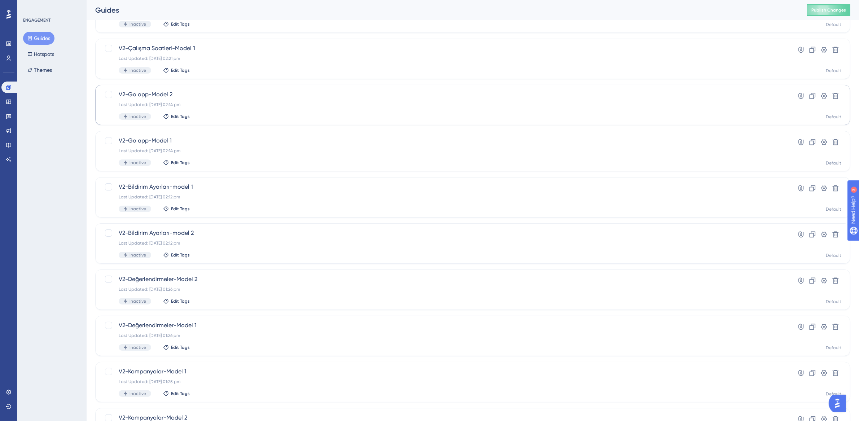
scroll to position [138, 0]
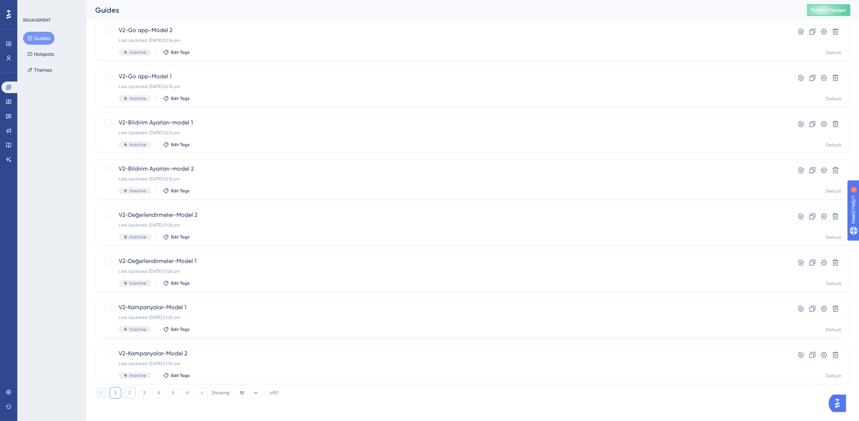
click at [132, 390] on button "2" at bounding box center [130, 393] width 12 height 12
click at [145, 393] on button "3" at bounding box center [145, 393] width 12 height 12
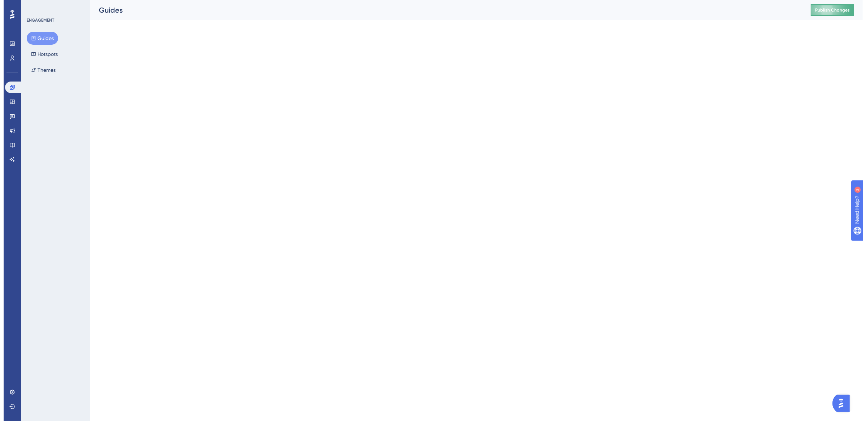
scroll to position [0, 0]
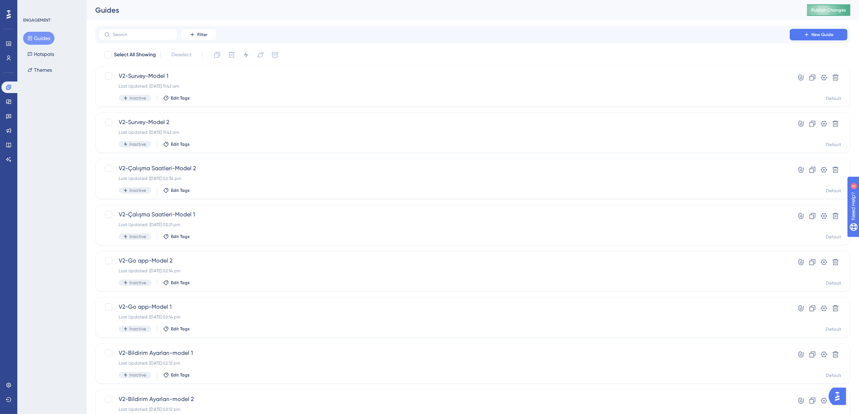
click at [823, 12] on span "Publish Changes" at bounding box center [829, 10] width 35 height 6
click at [10, 104] on icon at bounding box center [8, 102] width 5 height 4
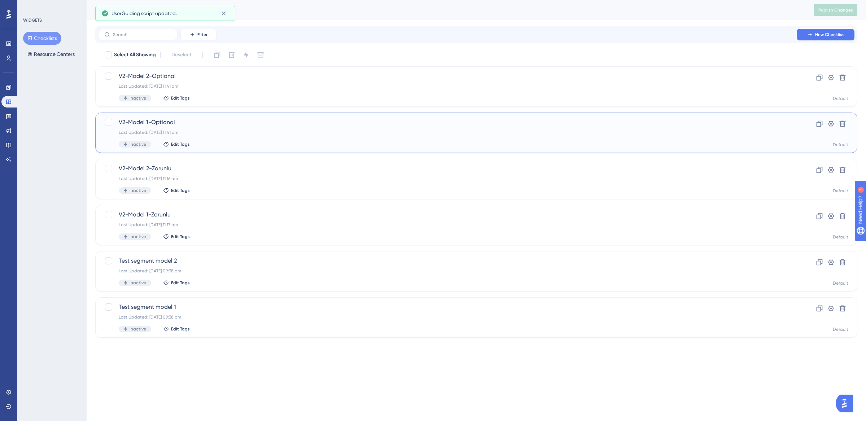
click at [212, 135] on div "Last Updated: [DATE] 11:41 am" at bounding box center [448, 133] width 658 height 6
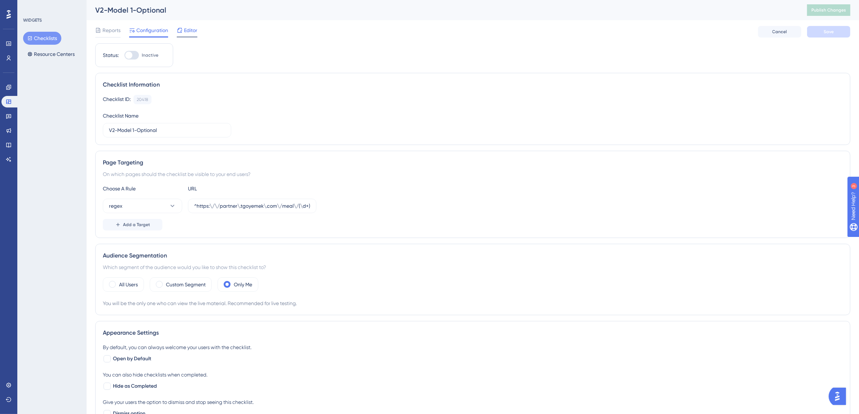
click at [191, 28] on span "Editor" at bounding box center [190, 30] width 13 height 9
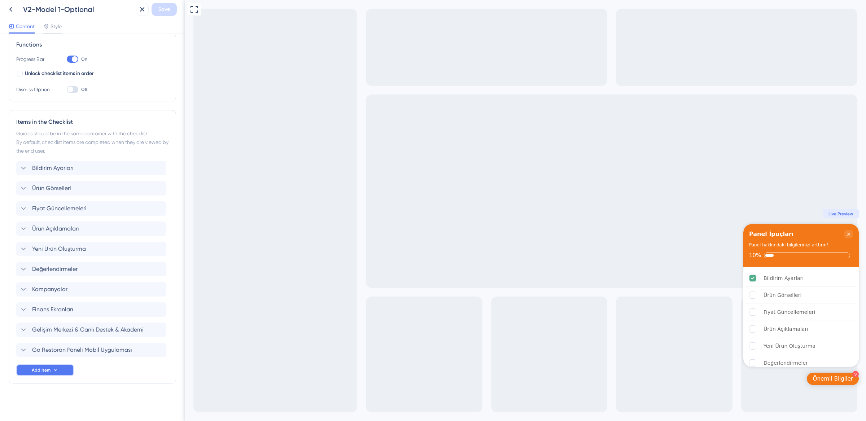
click at [57, 367] on icon at bounding box center [56, 370] width 6 height 6
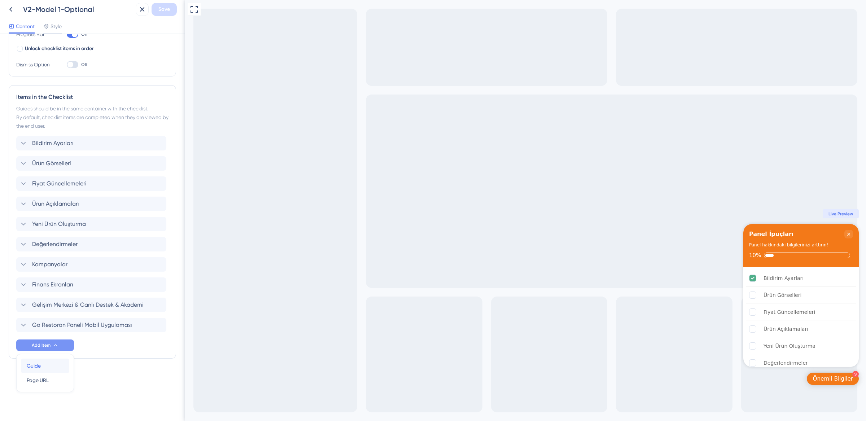
click at [47, 366] on div "Guide Guide" at bounding box center [45, 366] width 37 height 14
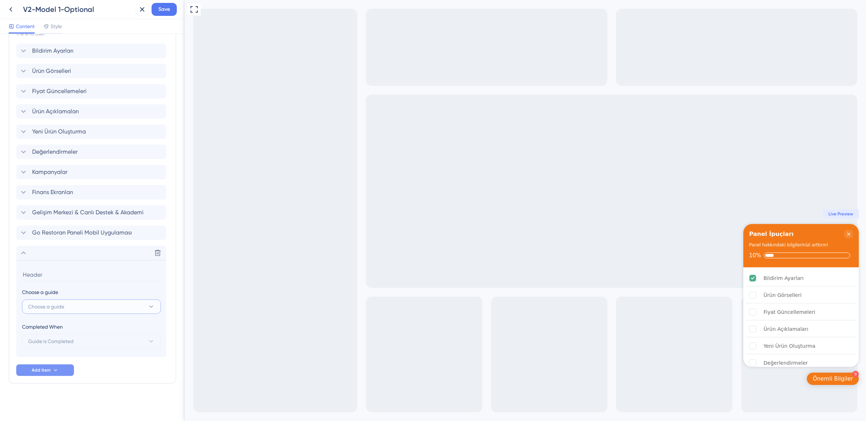
click at [57, 306] on span "Choose a guide" at bounding box center [46, 306] width 36 height 9
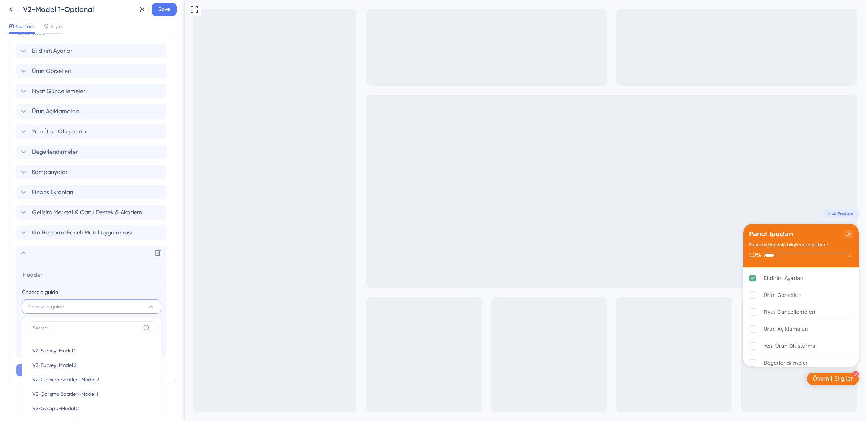
scroll to position [381, 0]
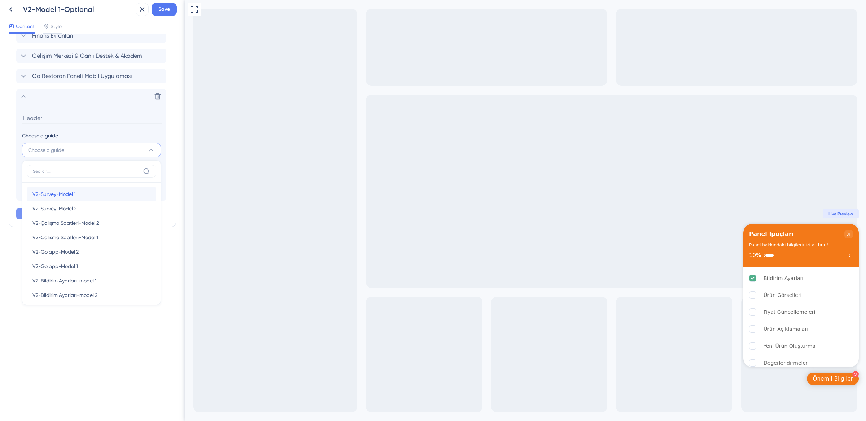
click at [75, 195] on span "V2-Survey-Model 1" at bounding box center [53, 194] width 43 height 9
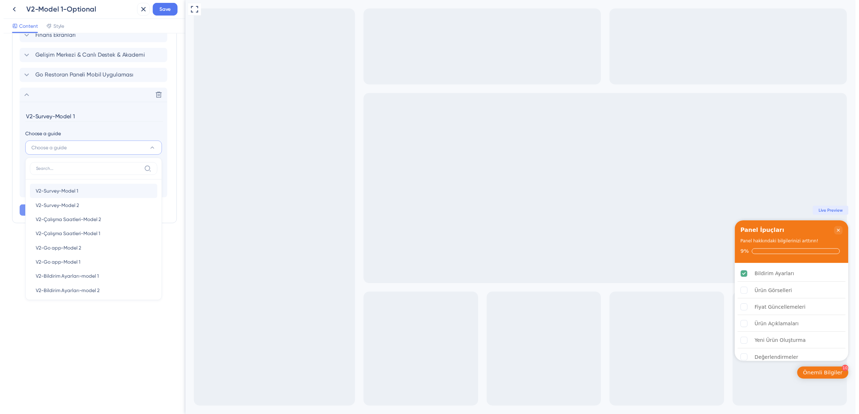
scroll to position [225, 0]
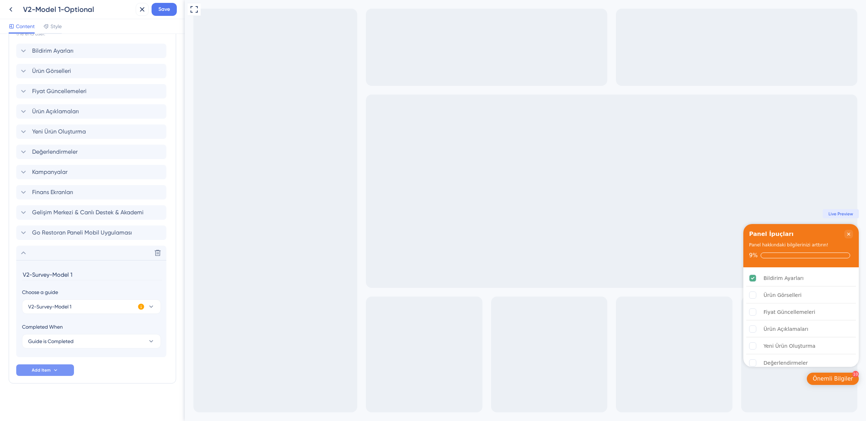
click at [61, 275] on input "V2-Survey-Model 1" at bounding box center [92, 274] width 140 height 11
type input "Anket"
click at [174, 9] on button "Save" at bounding box center [164, 9] width 25 height 13
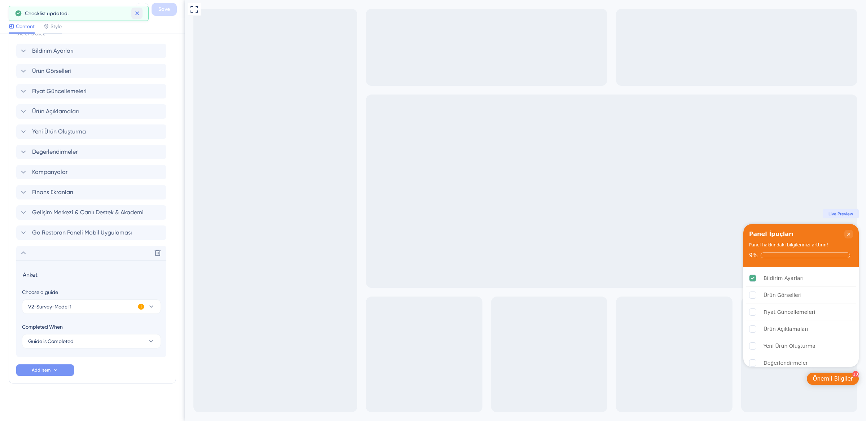
click at [141, 12] on button at bounding box center [136, 14] width 11 height 12
click at [11, 10] on icon at bounding box center [10, 9] width 3 height 5
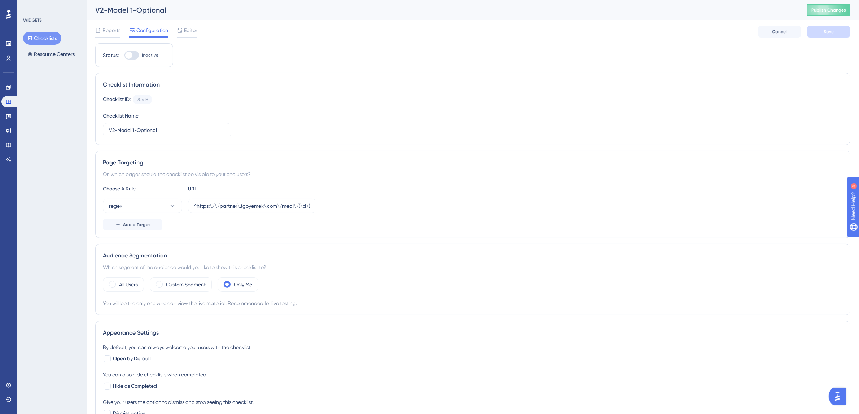
click at [46, 40] on button "Checklists" at bounding box center [42, 38] width 38 height 13
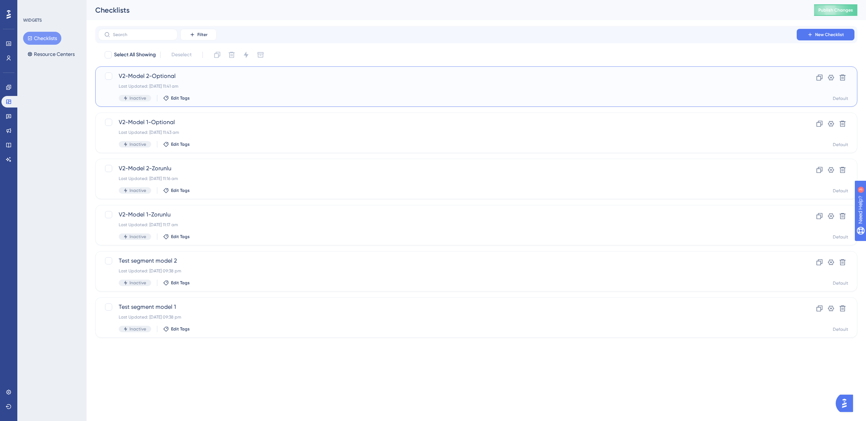
click at [204, 80] on span "V2-Model 2-Optional" at bounding box center [448, 76] width 658 height 9
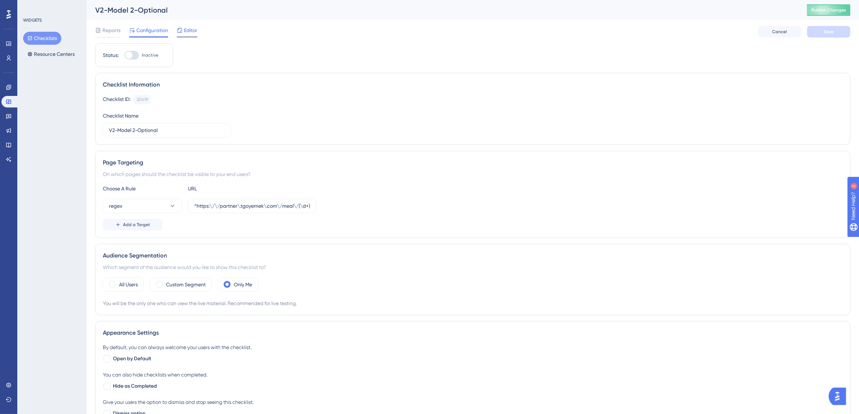
click at [191, 30] on span "Editor" at bounding box center [190, 30] width 13 height 9
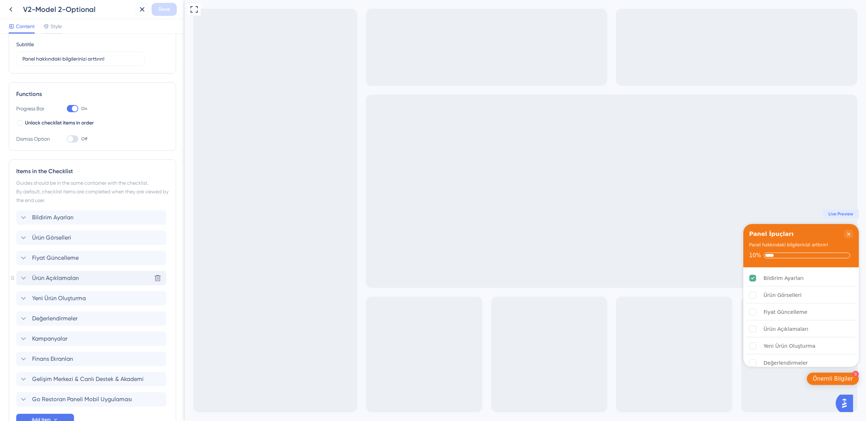
scroll to position [107, 0]
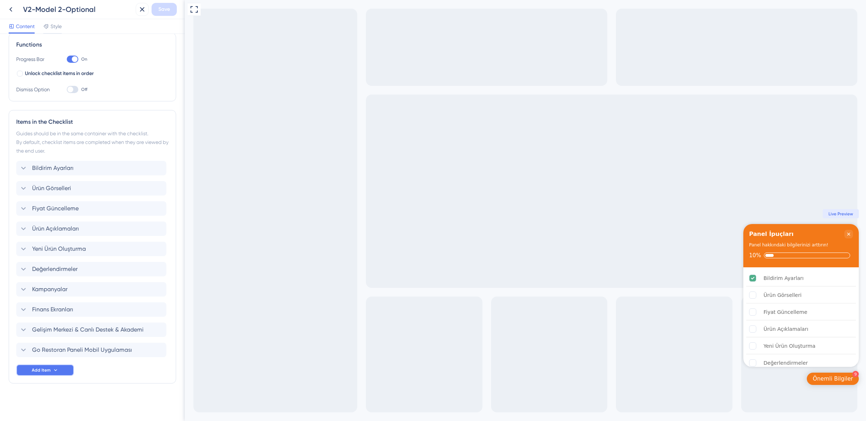
click at [39, 366] on button "Add Item" at bounding box center [45, 371] width 58 height 12
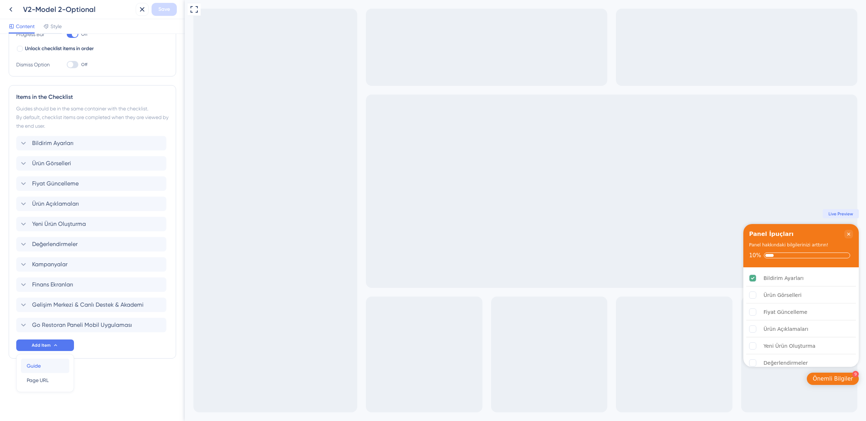
click at [39, 368] on span "Guide" at bounding box center [34, 366] width 14 height 9
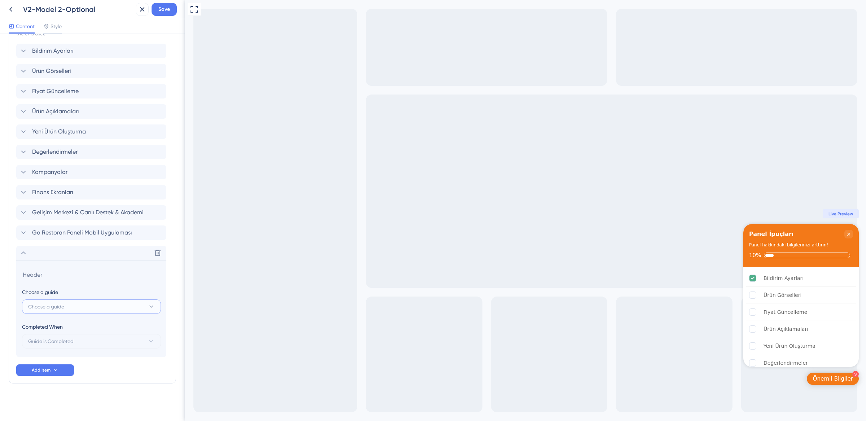
click at [61, 308] on span "Choose a guide" at bounding box center [46, 306] width 36 height 9
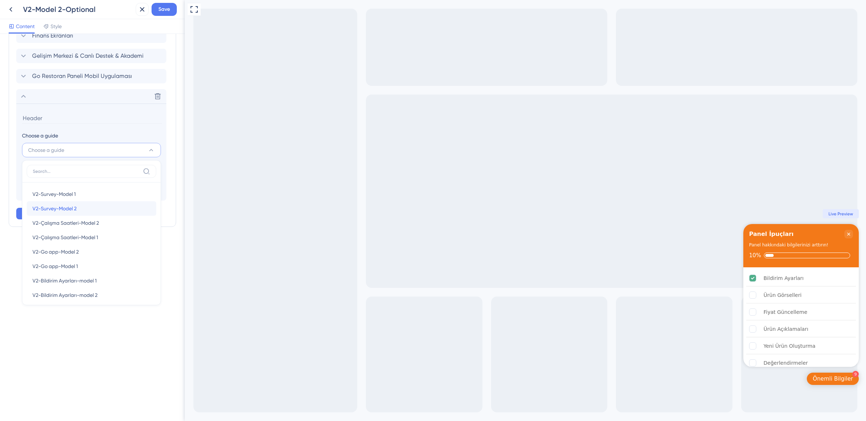
click at [73, 212] on span "V2-Survey-Model 2" at bounding box center [54, 208] width 44 height 9
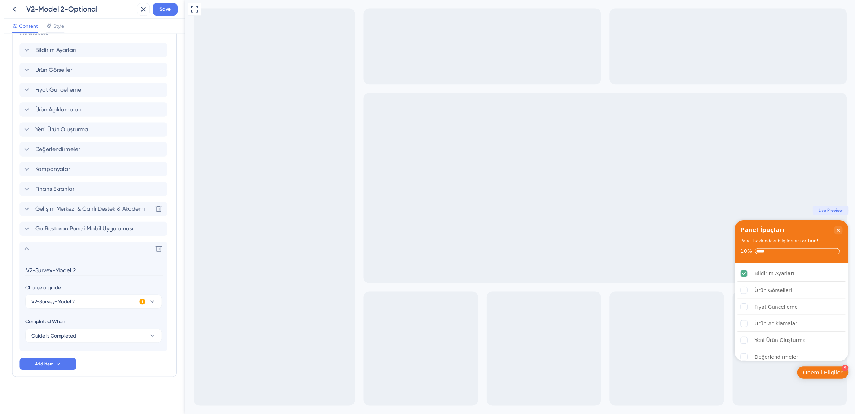
scroll to position [225, 0]
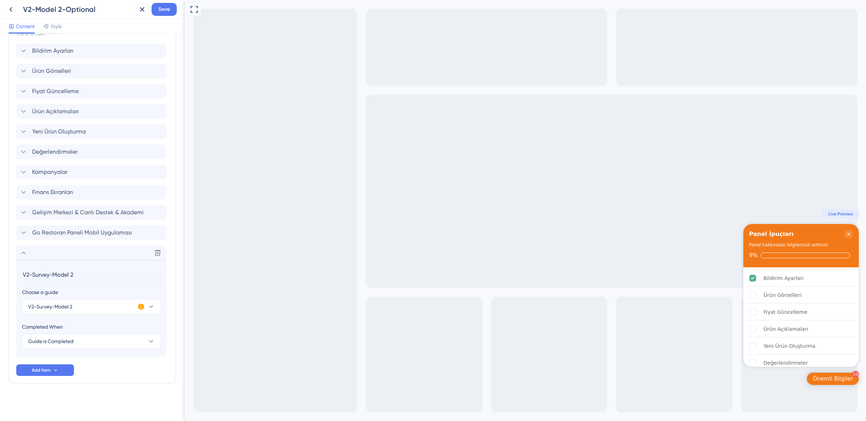
click at [66, 274] on input "V2-Survey-Model 2" at bounding box center [92, 274] width 140 height 11
type input "Anket"
click at [167, 7] on span "Save" at bounding box center [164, 9] width 12 height 9
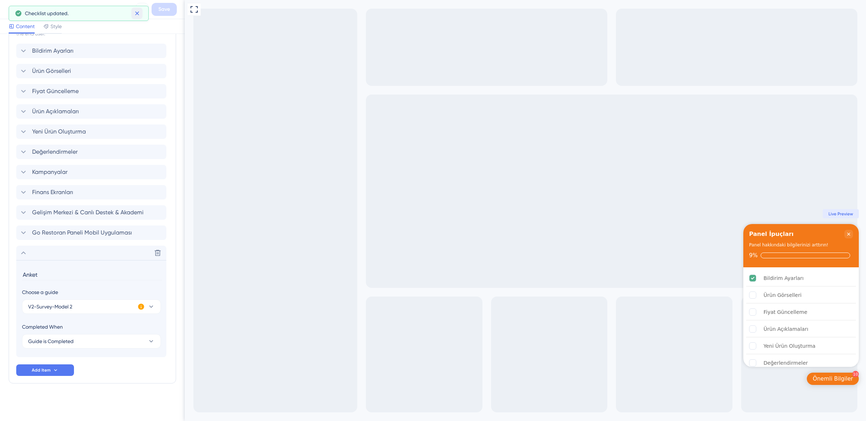
click at [135, 12] on icon at bounding box center [137, 13] width 7 height 7
click at [9, 9] on icon at bounding box center [10, 9] width 9 height 9
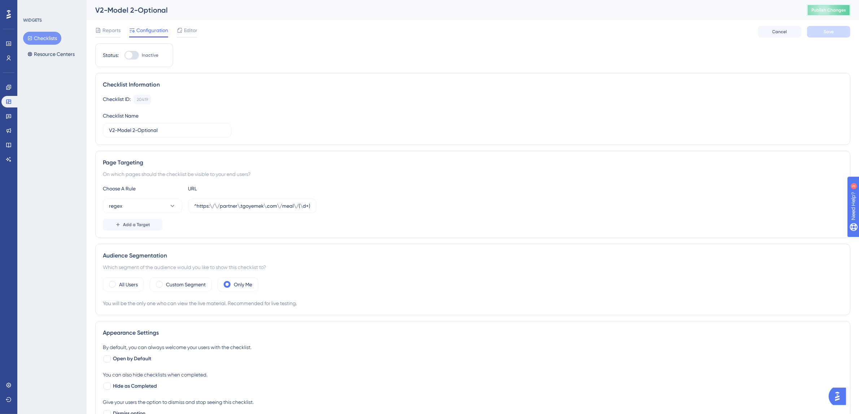
click at [832, 12] on span "Publish Changes" at bounding box center [829, 10] width 35 height 6
click at [46, 40] on button "Checklists" at bounding box center [42, 38] width 38 height 13
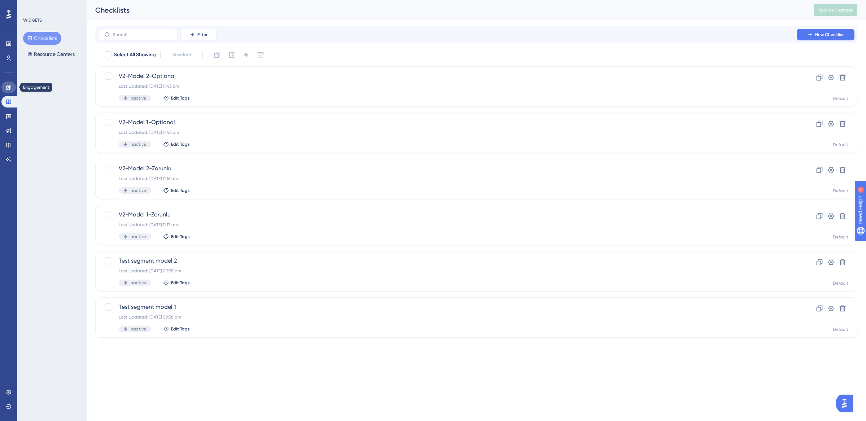
click at [9, 87] on icon at bounding box center [9, 87] width 6 height 6
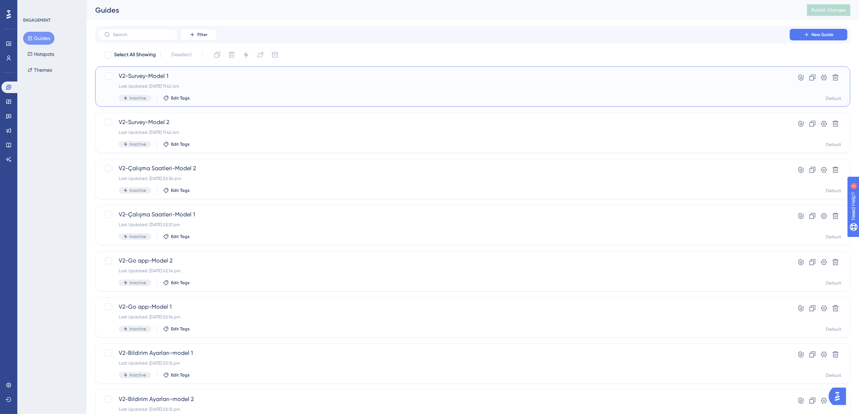
click at [210, 86] on div "Last Updated: [DATE] 11:42 am" at bounding box center [444, 86] width 651 height 6
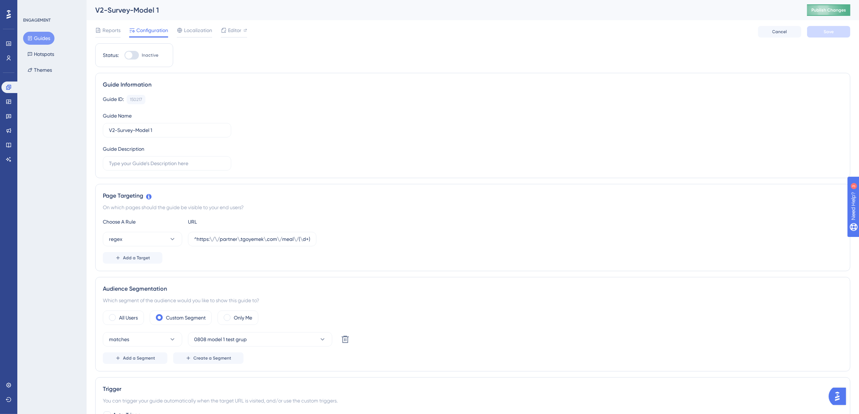
click at [842, 12] on span "Publish Changes" at bounding box center [829, 10] width 35 height 6
click at [37, 35] on button "Guides" at bounding box center [38, 38] width 31 height 13
